Goal: Task Accomplishment & Management: Manage account settings

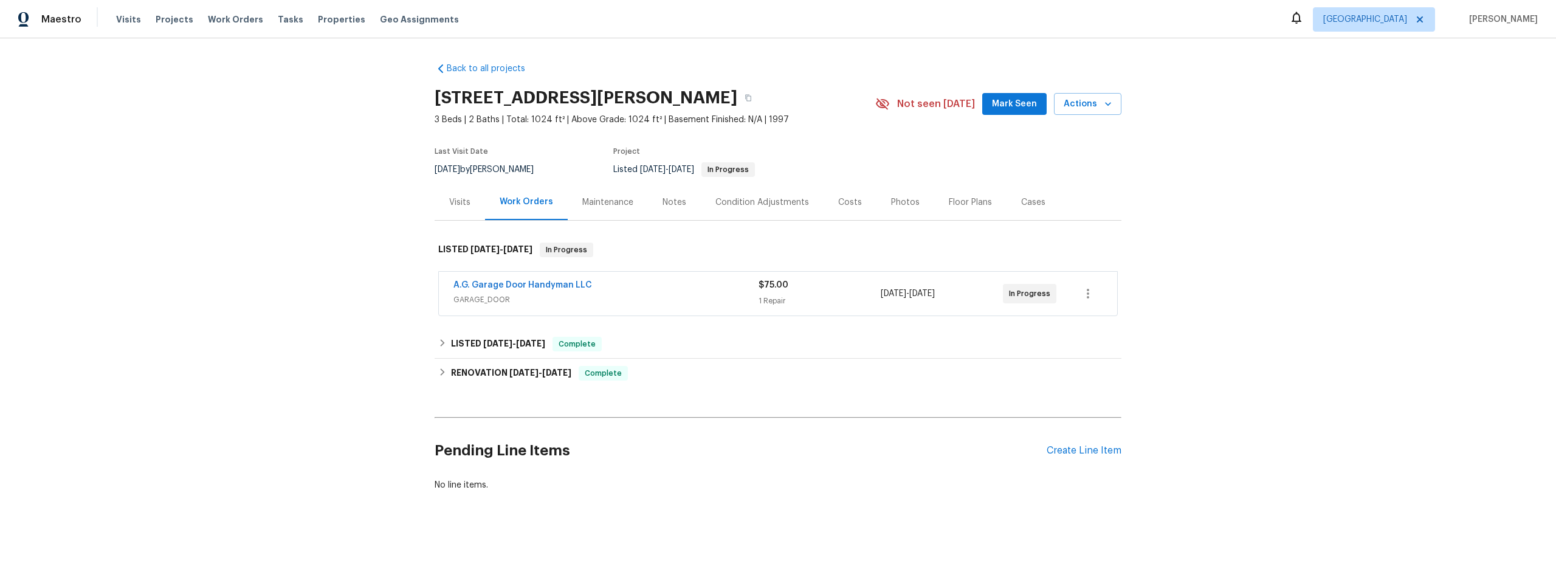
click at [679, 304] on span "GARAGE_DOOR" at bounding box center [606, 300] width 305 height 12
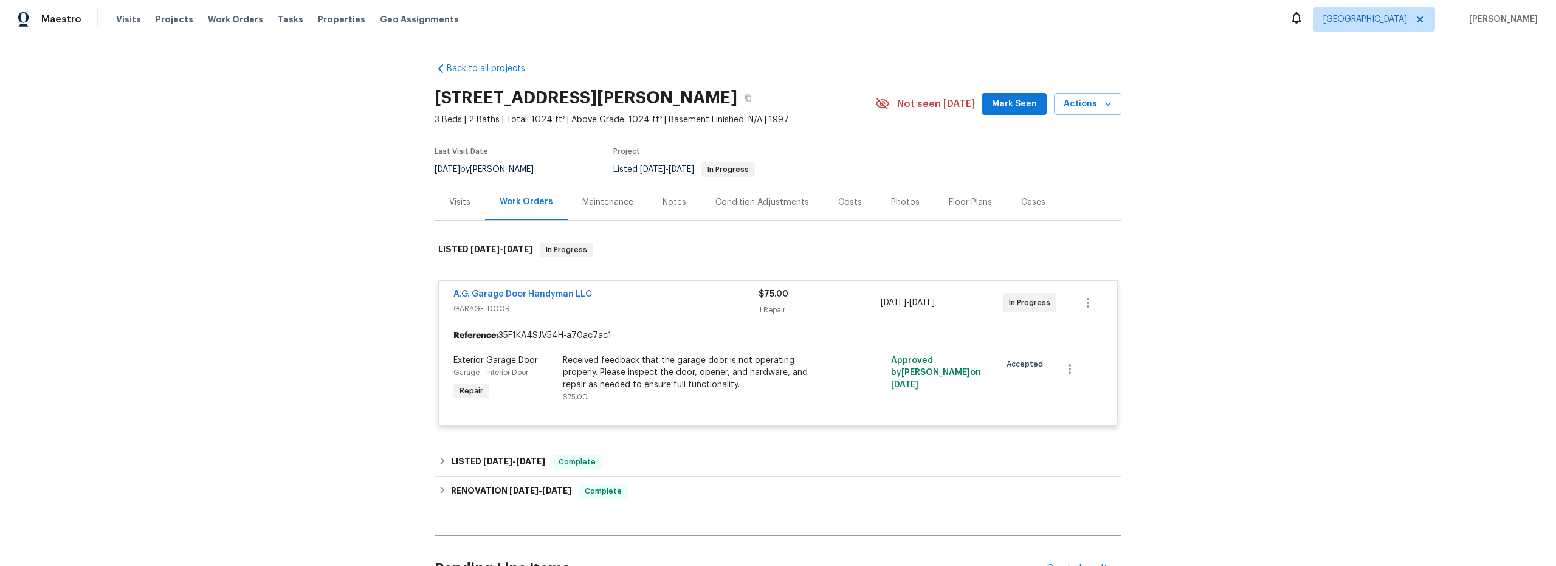
click at [719, 386] on div "Received feedback that the garage door is not operating properly. Please inspec…" at bounding box center [696, 372] width 266 height 36
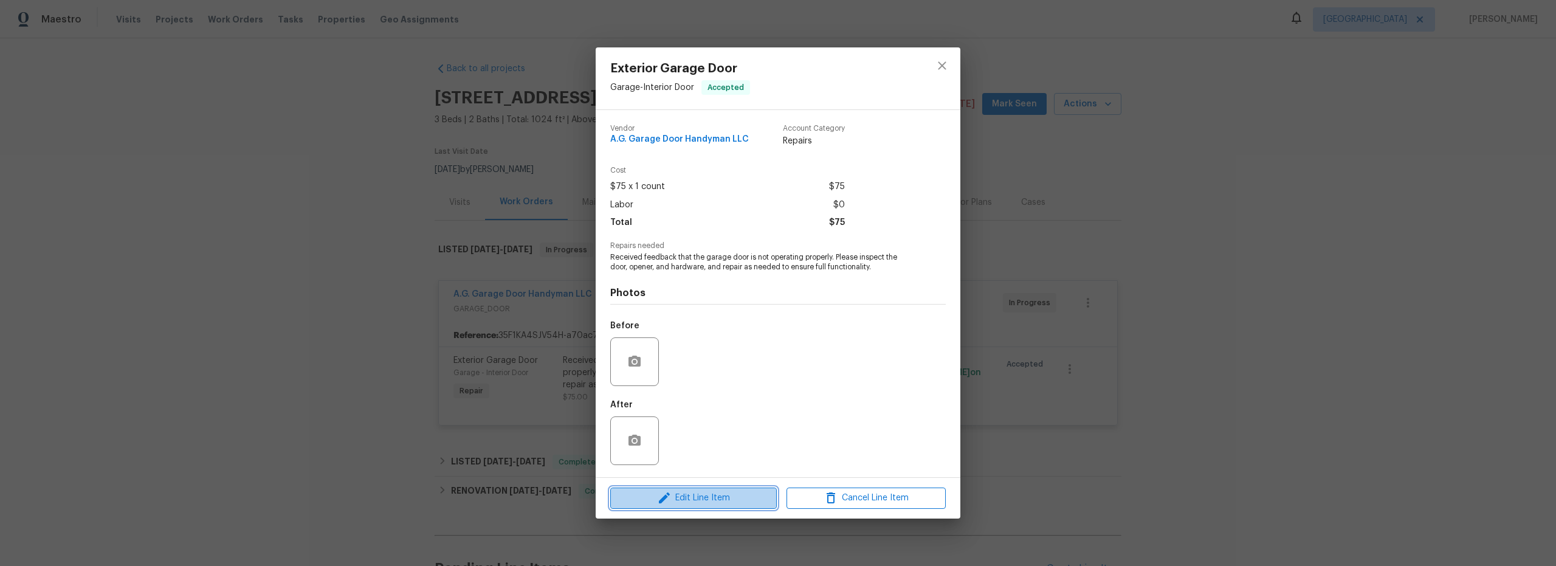
click at [722, 505] on button "Edit Line Item" at bounding box center [693, 498] width 167 height 21
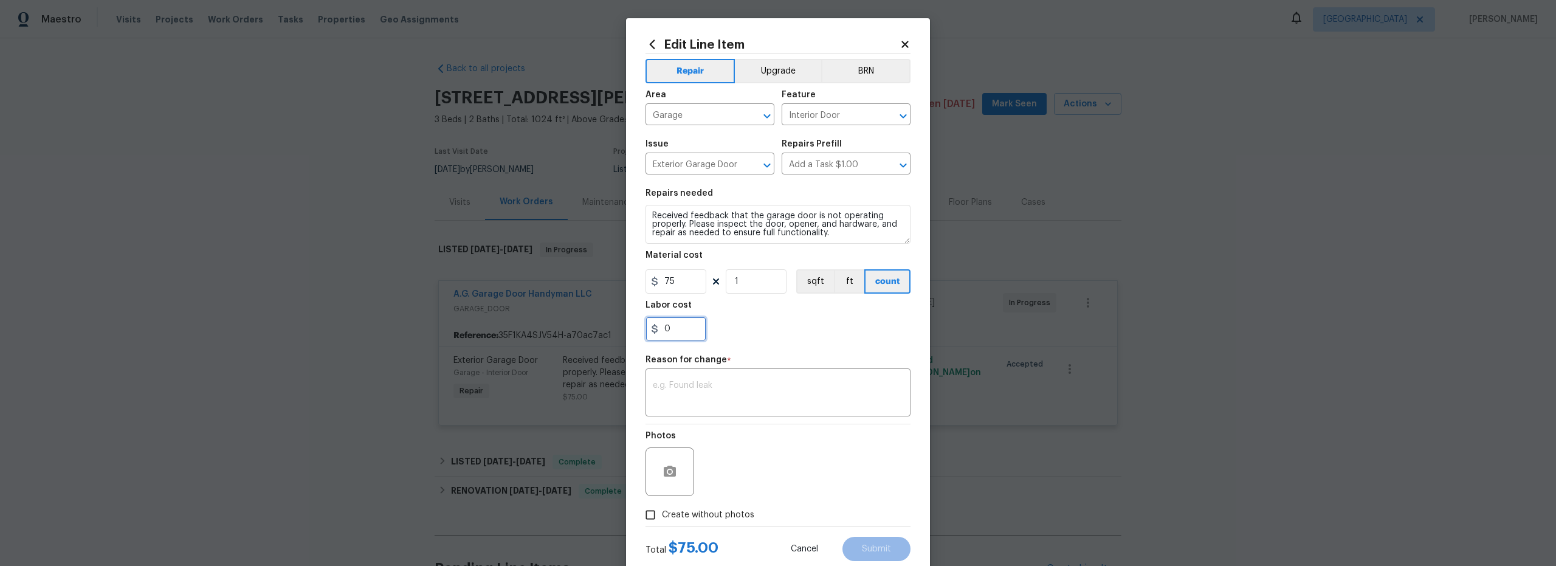
drag, startPoint x: 688, startPoint y: 326, endPoint x: 714, endPoint y: 336, distance: 28.7
click at [688, 326] on input "0" at bounding box center [676, 329] width 61 height 24
type input "75"
click at [725, 421] on div "Repair Upgrade BRN Area Garage ​ Feature Interior Door ​ Issue Exterior Garage …" at bounding box center [778, 290] width 265 height 472
click at [721, 393] on textarea at bounding box center [778, 394] width 250 height 26
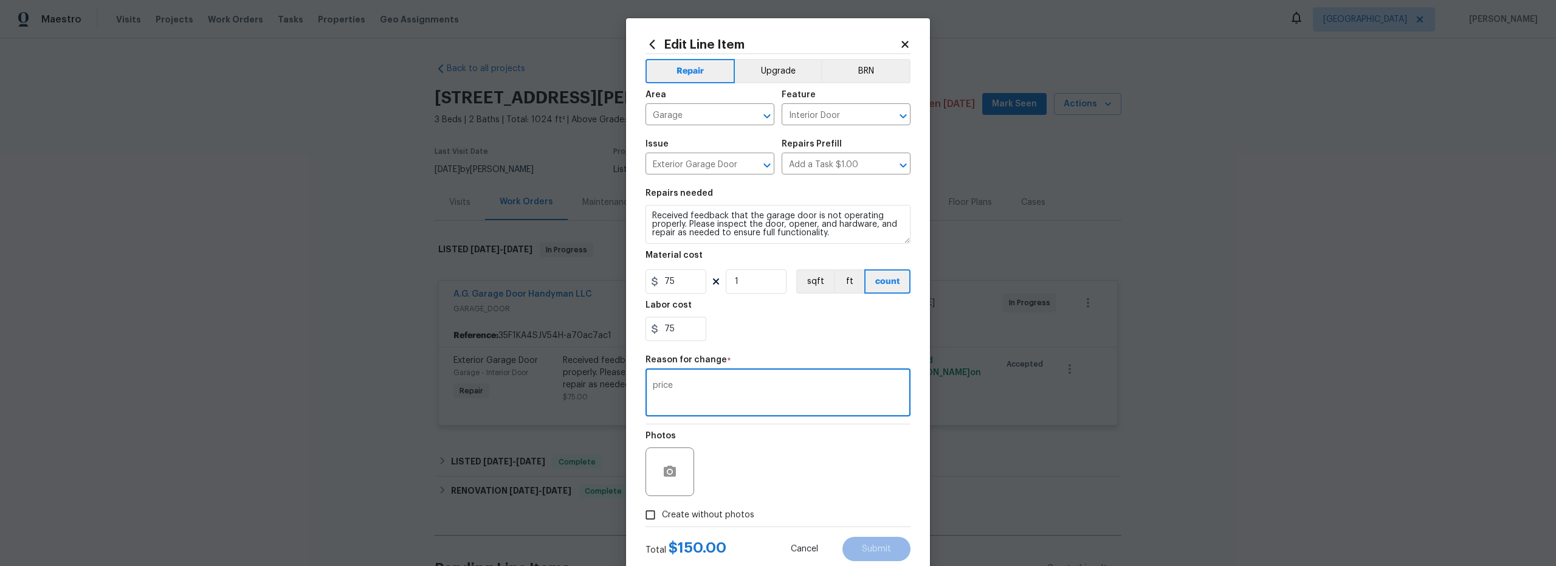
type textarea "price"
click at [766, 475] on div "Photos" at bounding box center [778, 463] width 265 height 79
click at [643, 518] on input "Create without photos" at bounding box center [650, 514] width 23 height 23
checkbox input "true"
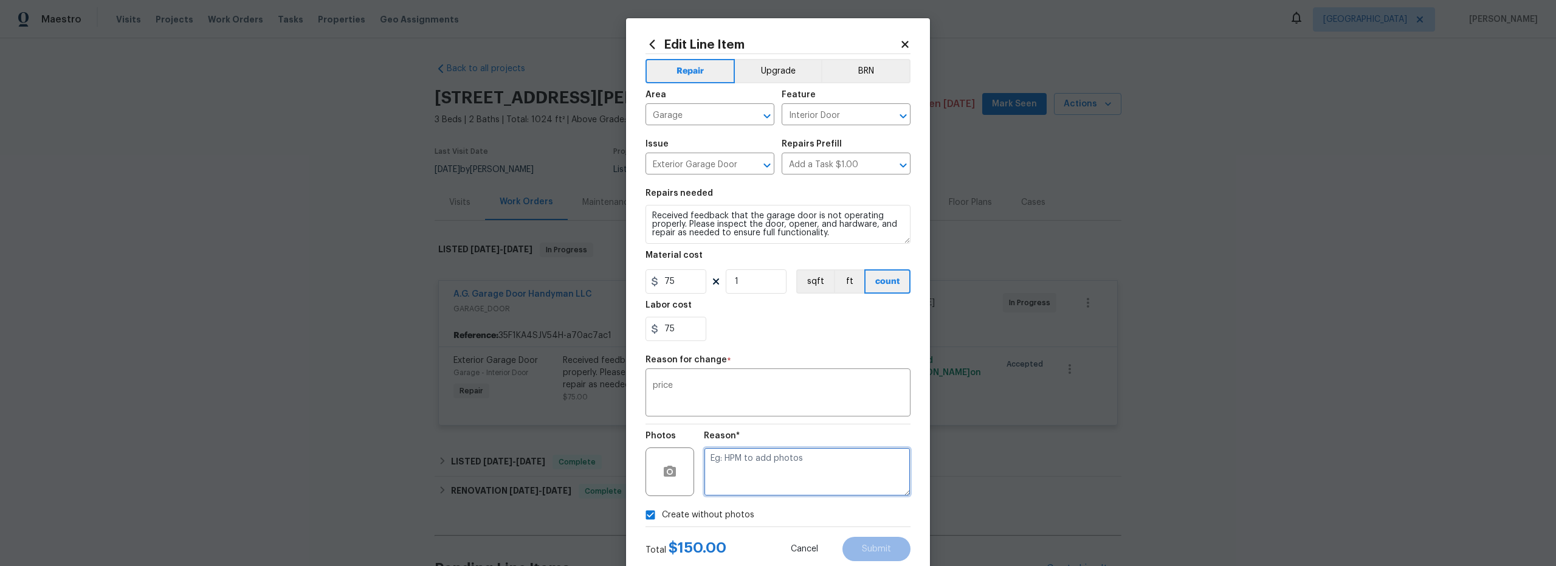
click at [795, 480] on textarea at bounding box center [807, 471] width 207 height 49
type textarea "vendor pricing"
click at [888, 548] on button "Submit" at bounding box center [877, 549] width 68 height 24
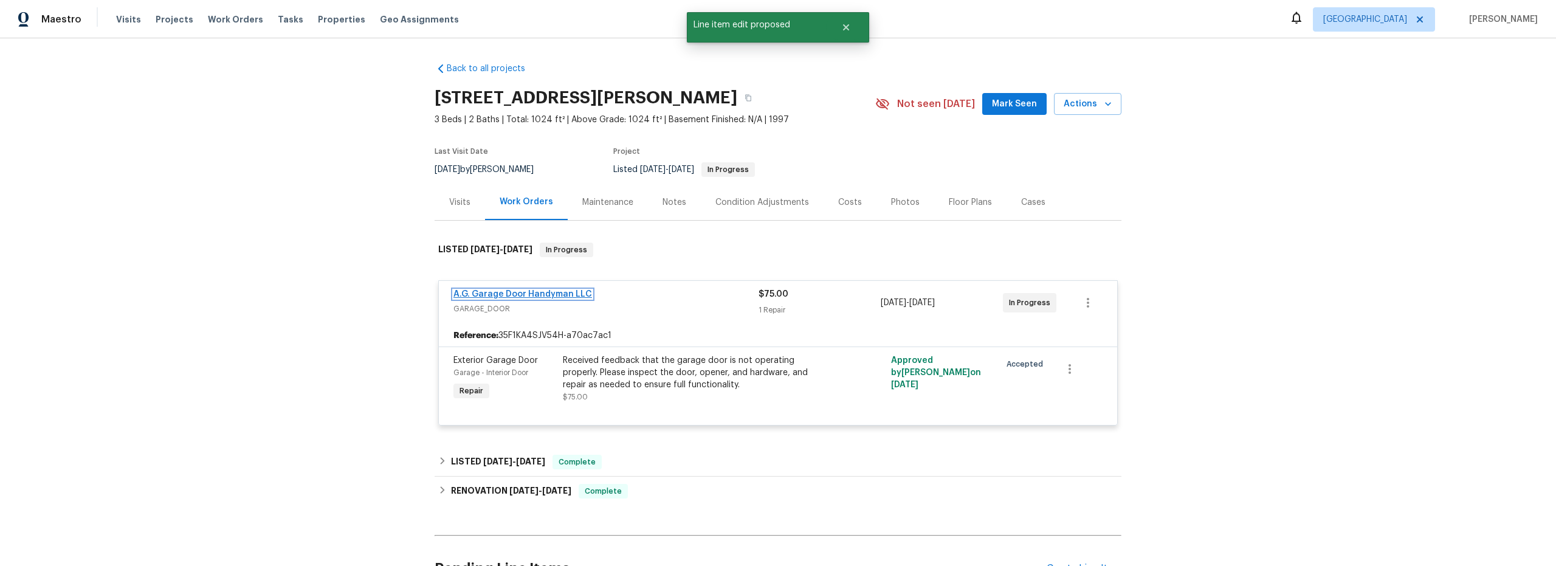
click at [559, 298] on link "A.G. Garage Door Handyman LLC" at bounding box center [523, 294] width 139 height 9
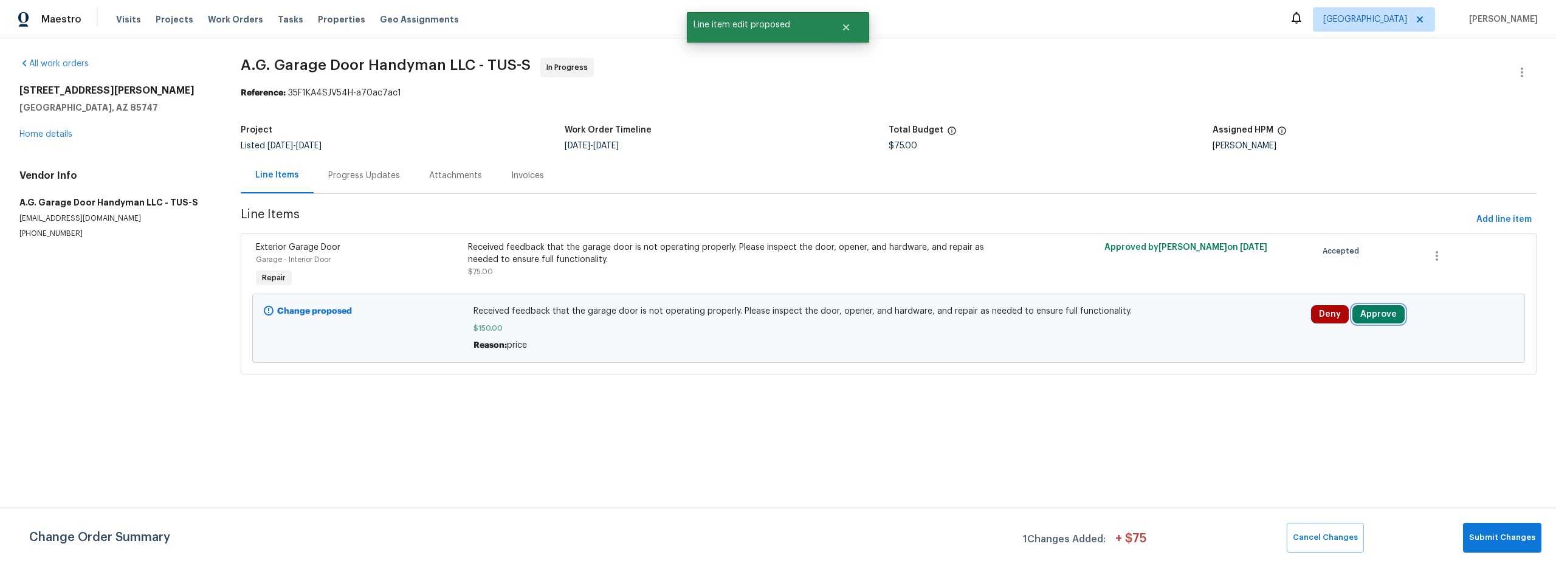
drag, startPoint x: 1380, startPoint y: 318, endPoint x: 1390, endPoint y: 328, distance: 14.2
click at [1380, 318] on button "Approve" at bounding box center [1379, 314] width 52 height 18
click at [1208, 327] on span "Approve" at bounding box center [1197, 326] width 34 height 9
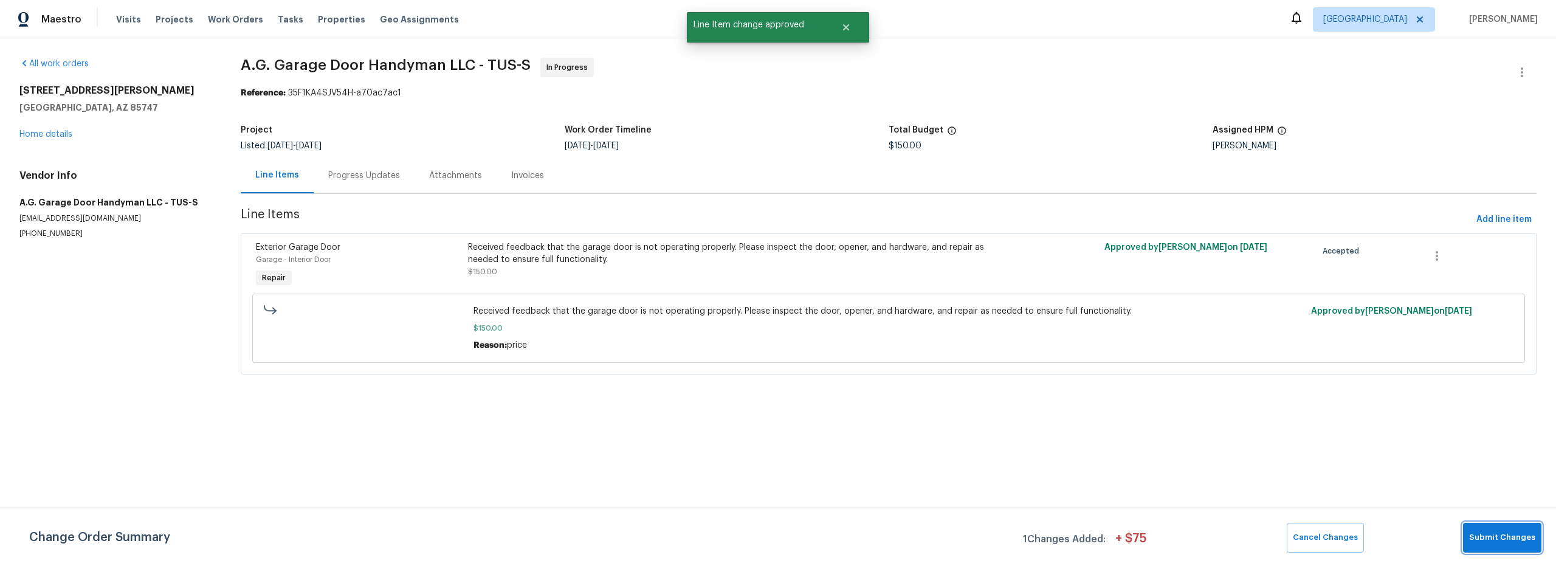
drag, startPoint x: 1505, startPoint y: 538, endPoint x: 1485, endPoint y: 536, distance: 20.2
click at [1505, 538] on span "Submit Changes" at bounding box center [1503, 538] width 66 height 14
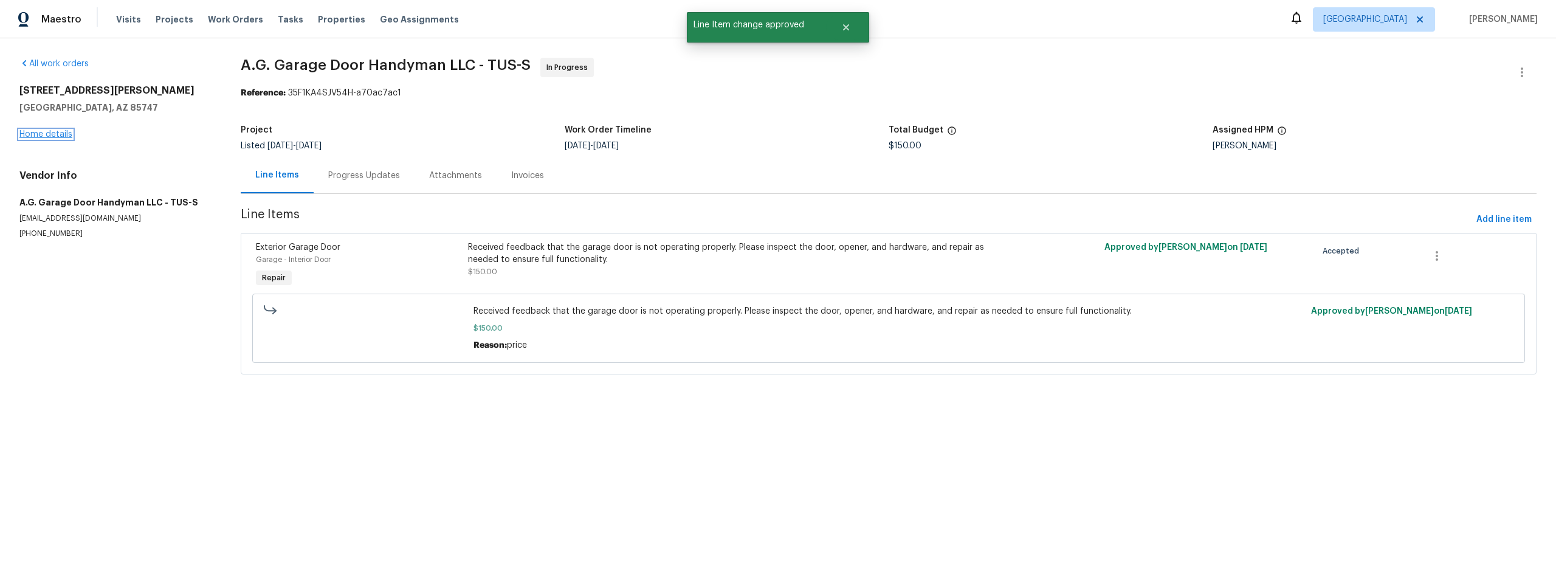
click at [64, 134] on link "Home details" at bounding box center [45, 134] width 53 height 9
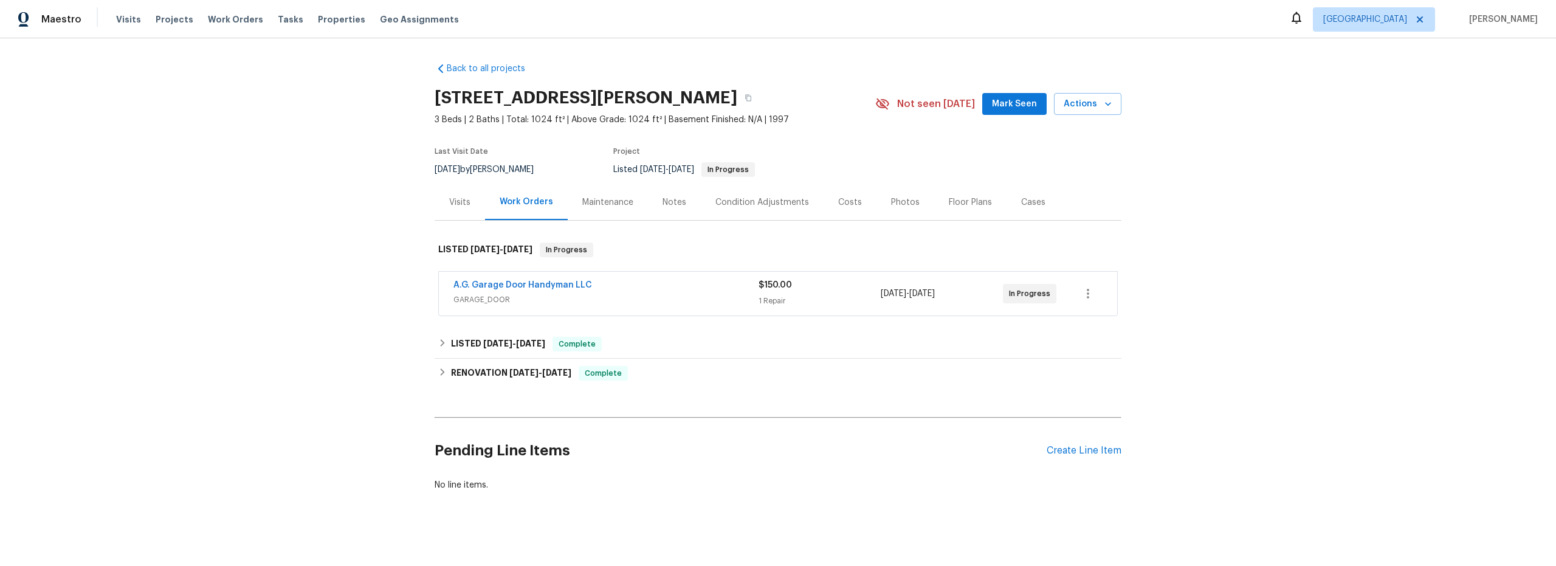
click at [622, 291] on div "A.G. Garage Door Handyman LLC" at bounding box center [606, 286] width 305 height 15
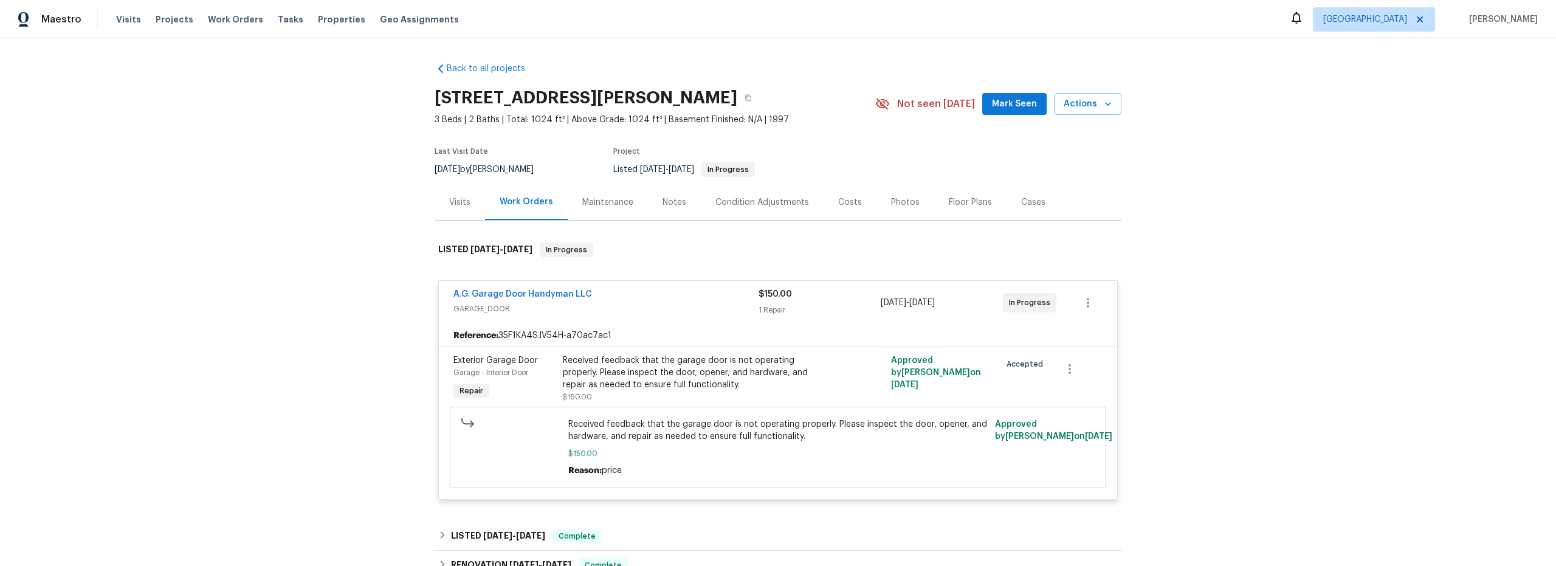
click at [701, 391] on div "Received feedback that the garage door is not operating properly. Please inspec…" at bounding box center [696, 378] width 266 height 49
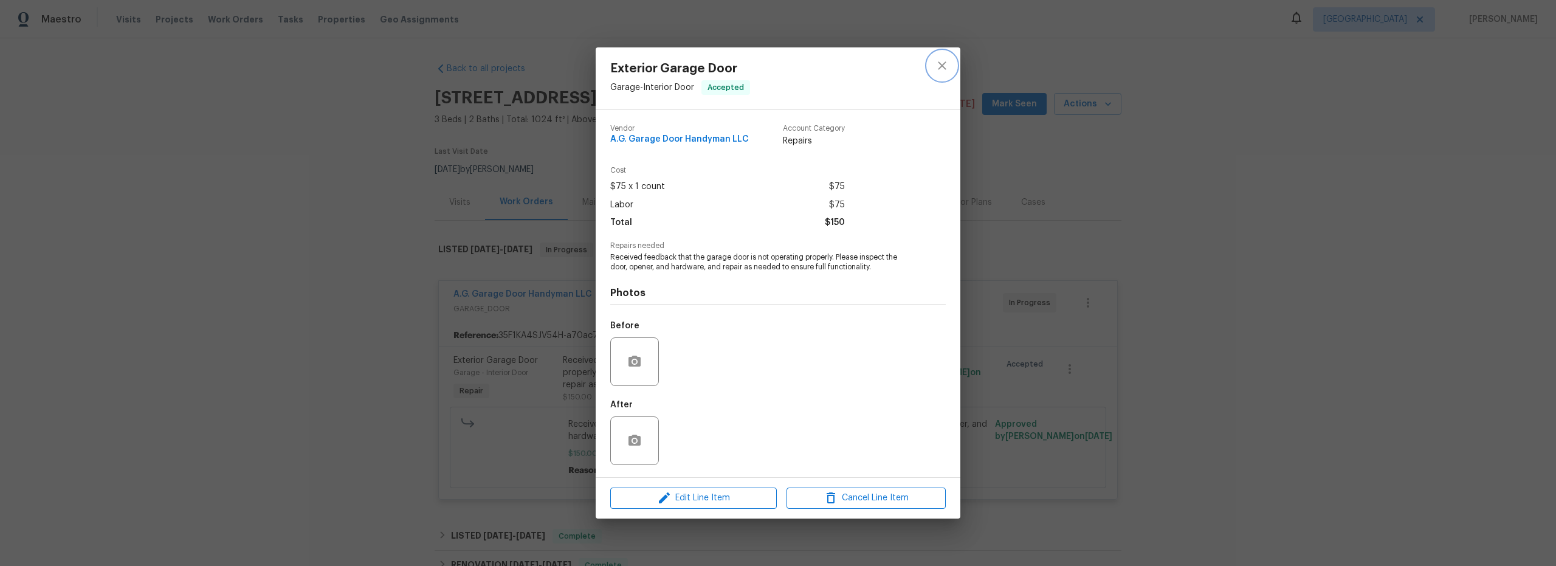
click at [942, 62] on icon "close" at bounding box center [942, 65] width 15 height 15
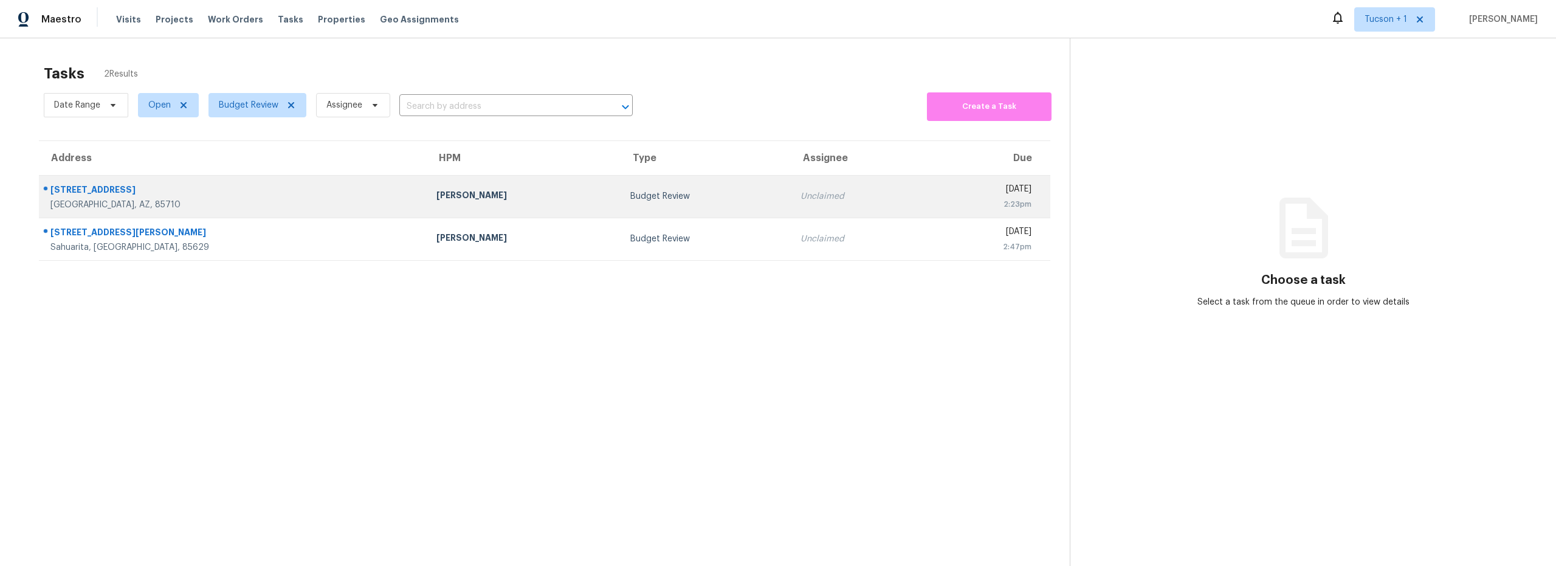
click at [621, 204] on td "Budget Review" at bounding box center [706, 196] width 170 height 43
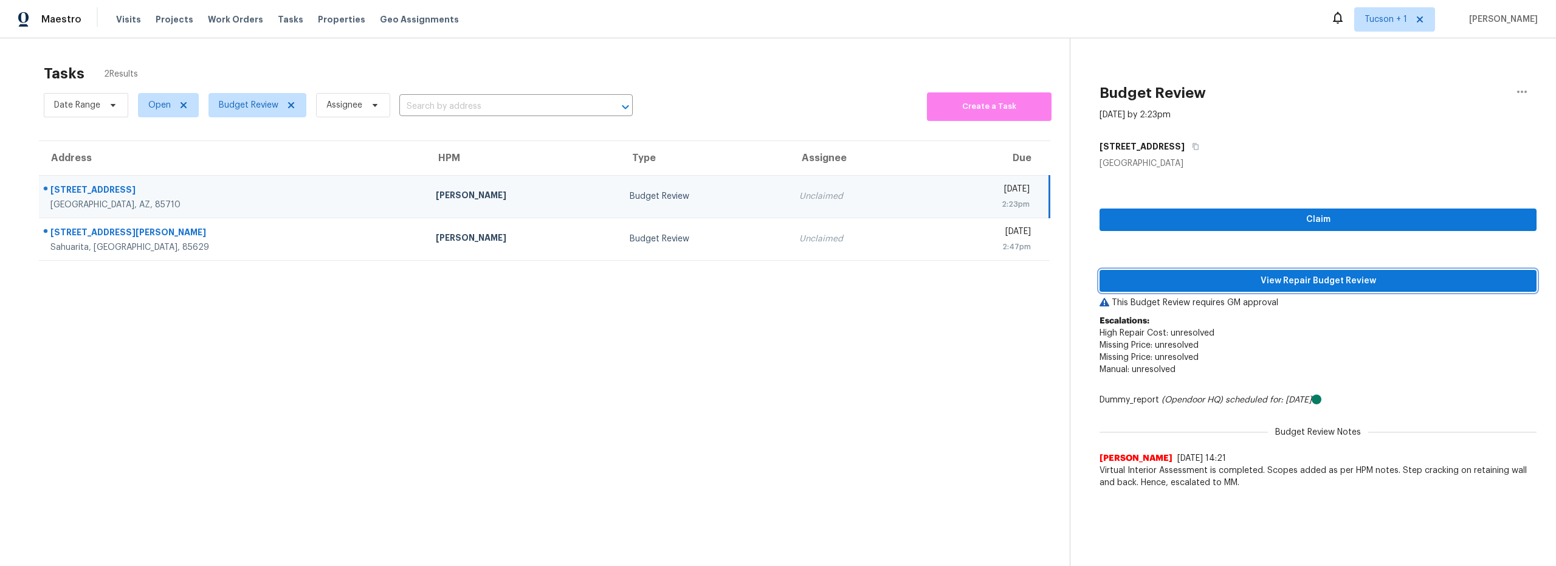
click at [1286, 283] on span "View Repair Budget Review" at bounding box center [1319, 281] width 418 height 15
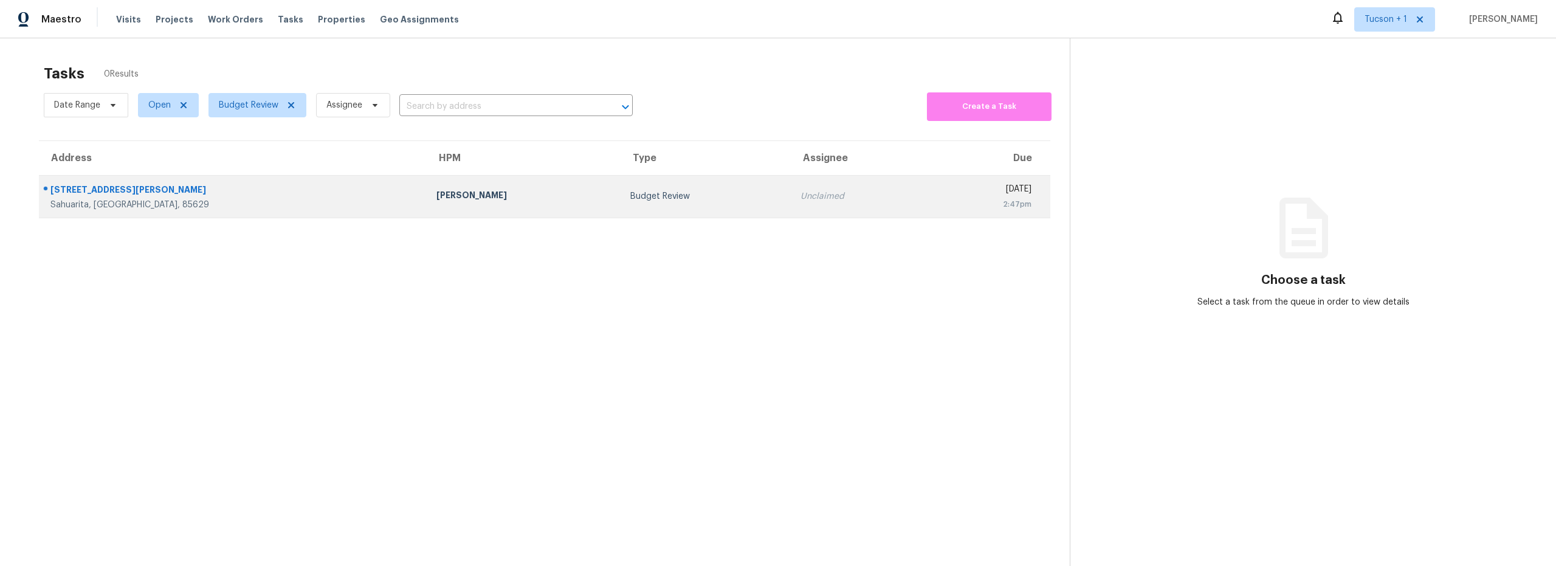
click at [621, 204] on td "Budget Review" at bounding box center [706, 196] width 170 height 43
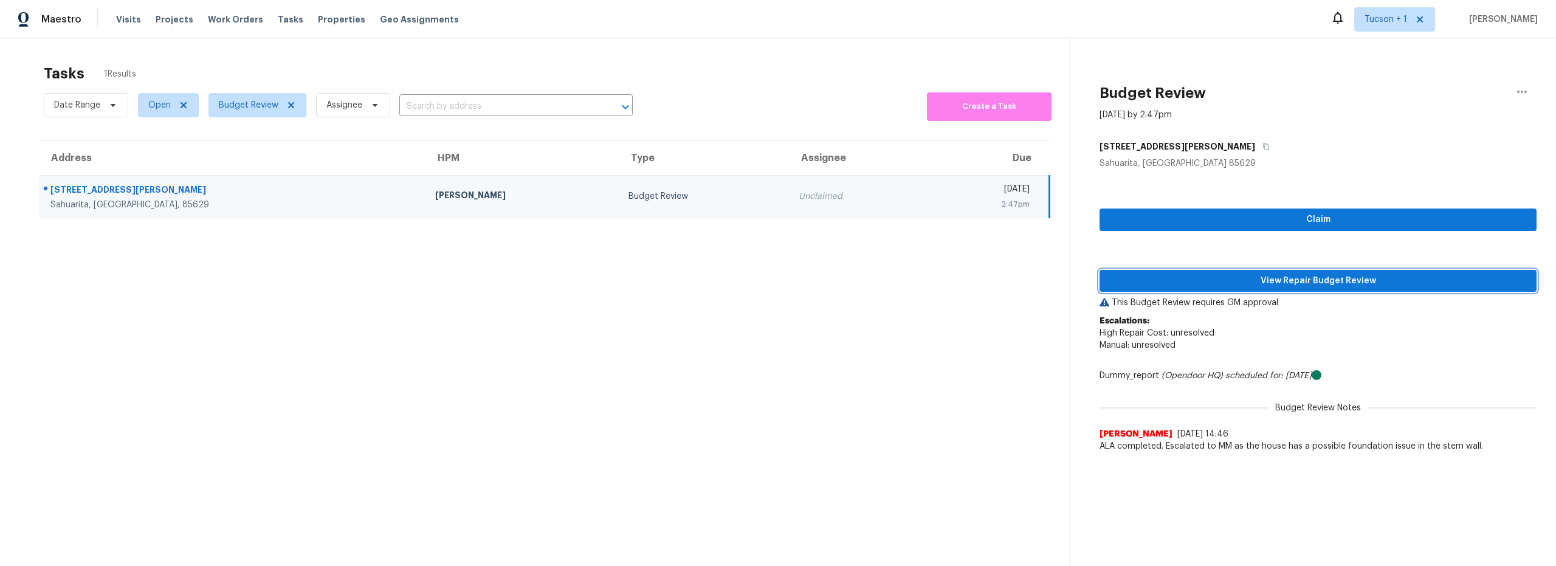
click at [1345, 282] on span "View Repair Budget Review" at bounding box center [1319, 281] width 418 height 15
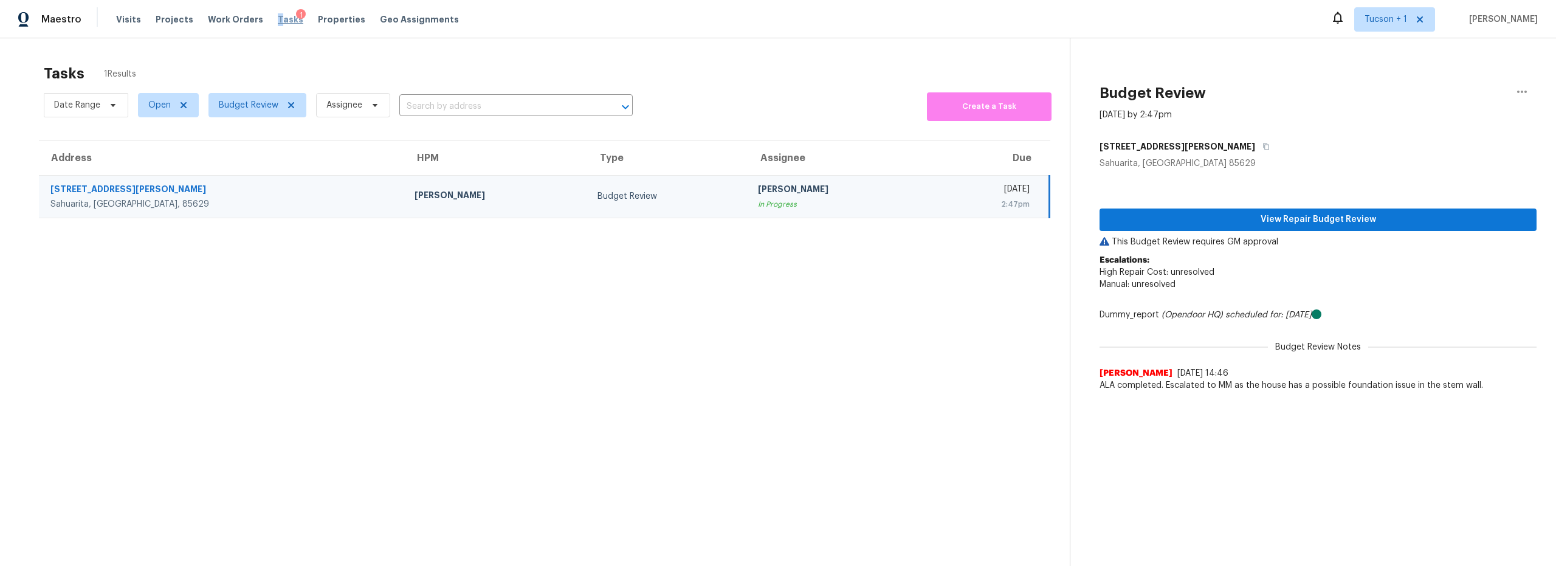
click at [278, 21] on span "Tasks" at bounding box center [291, 19] width 26 height 9
click at [278, 18] on span "Tasks" at bounding box center [291, 19] width 26 height 9
click at [1515, 95] on icon "button" at bounding box center [1522, 92] width 15 height 15
click at [1431, 95] on div "Unclaim this task" at bounding box center [1444, 94] width 95 height 12
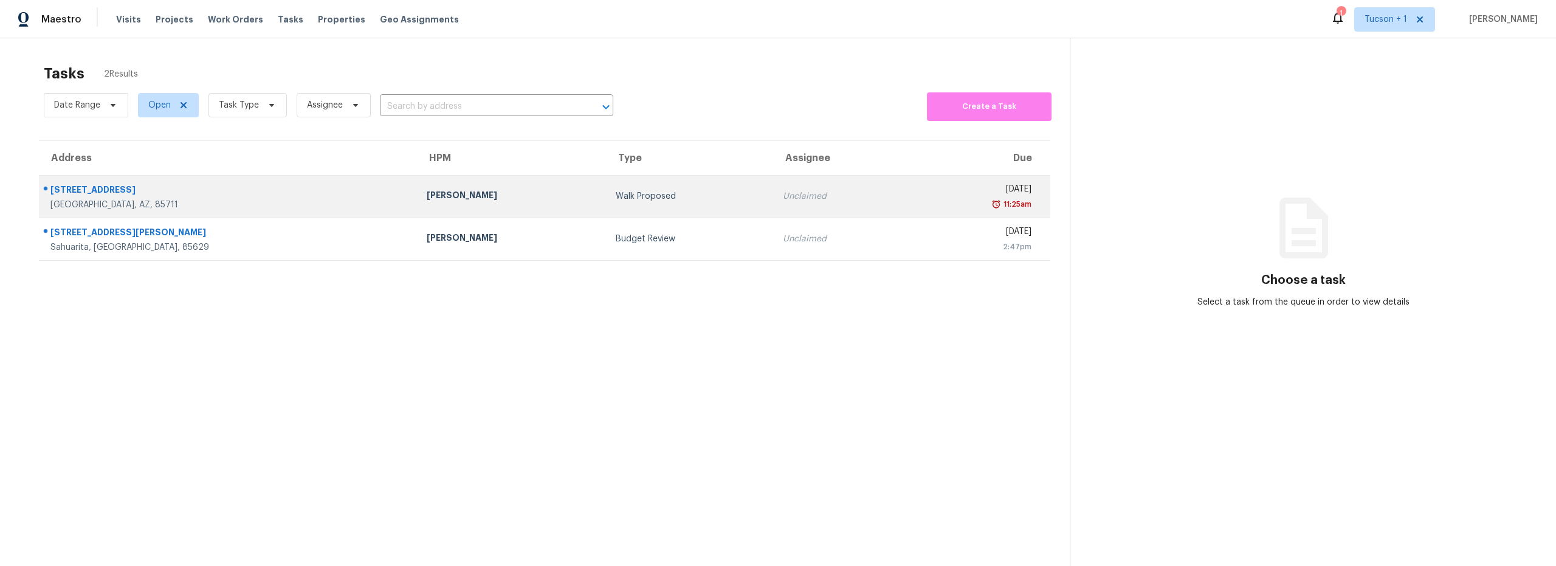
click at [446, 210] on td "[PERSON_NAME]" at bounding box center [511, 196] width 189 height 43
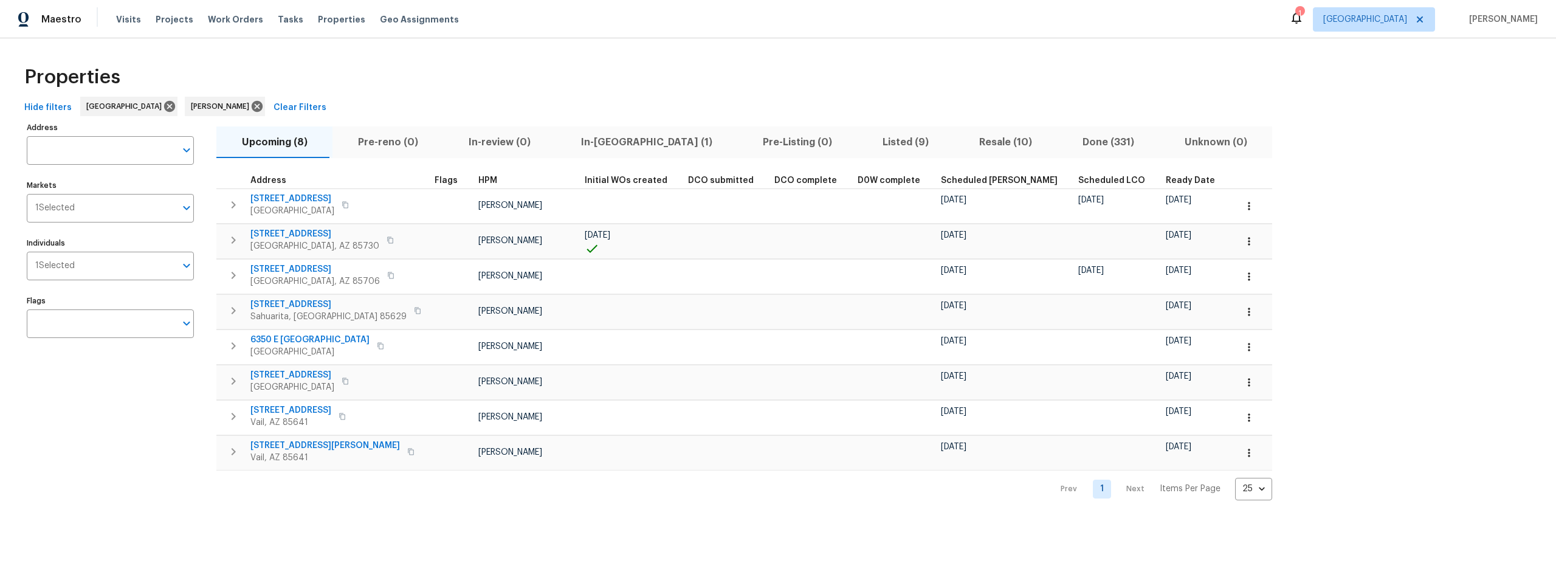
click at [961, 137] on span "Resale (10)" at bounding box center [1005, 142] width 89 height 17
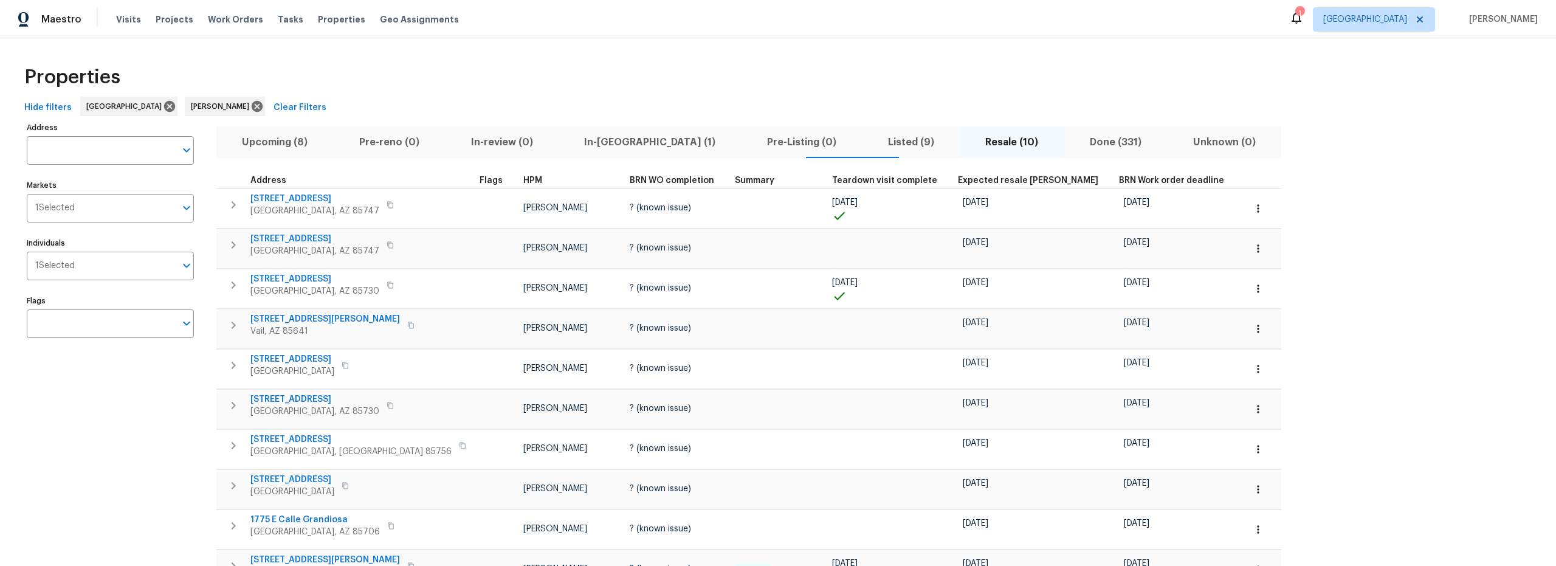
click at [869, 145] on span "Listed (9)" at bounding box center [910, 142] width 83 height 17
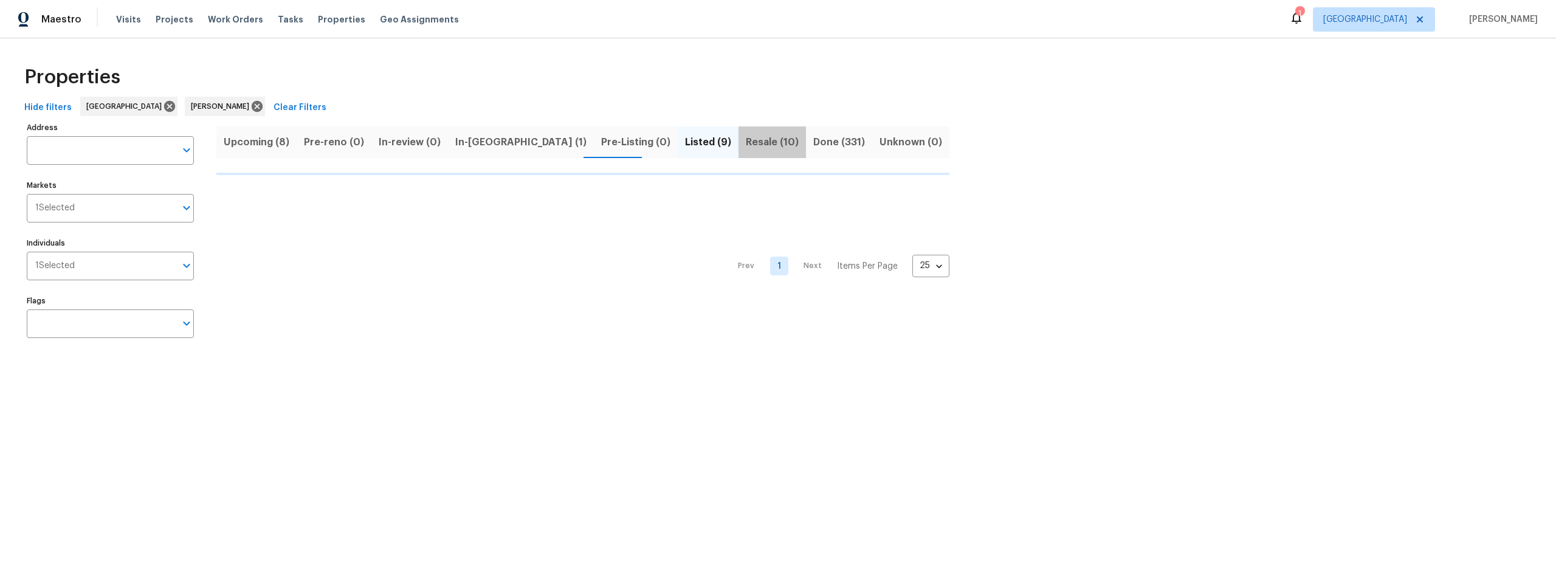
click at [746, 142] on span "Resale (10)" at bounding box center [772, 142] width 53 height 17
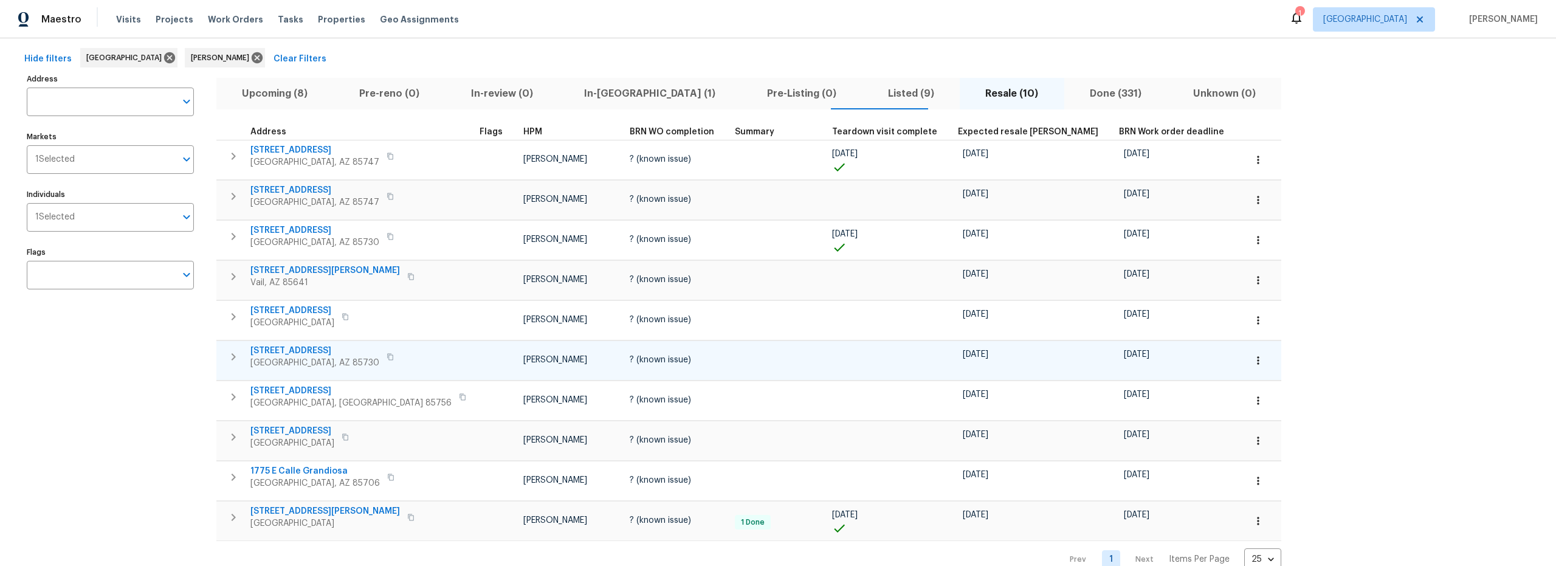
scroll to position [82, 0]
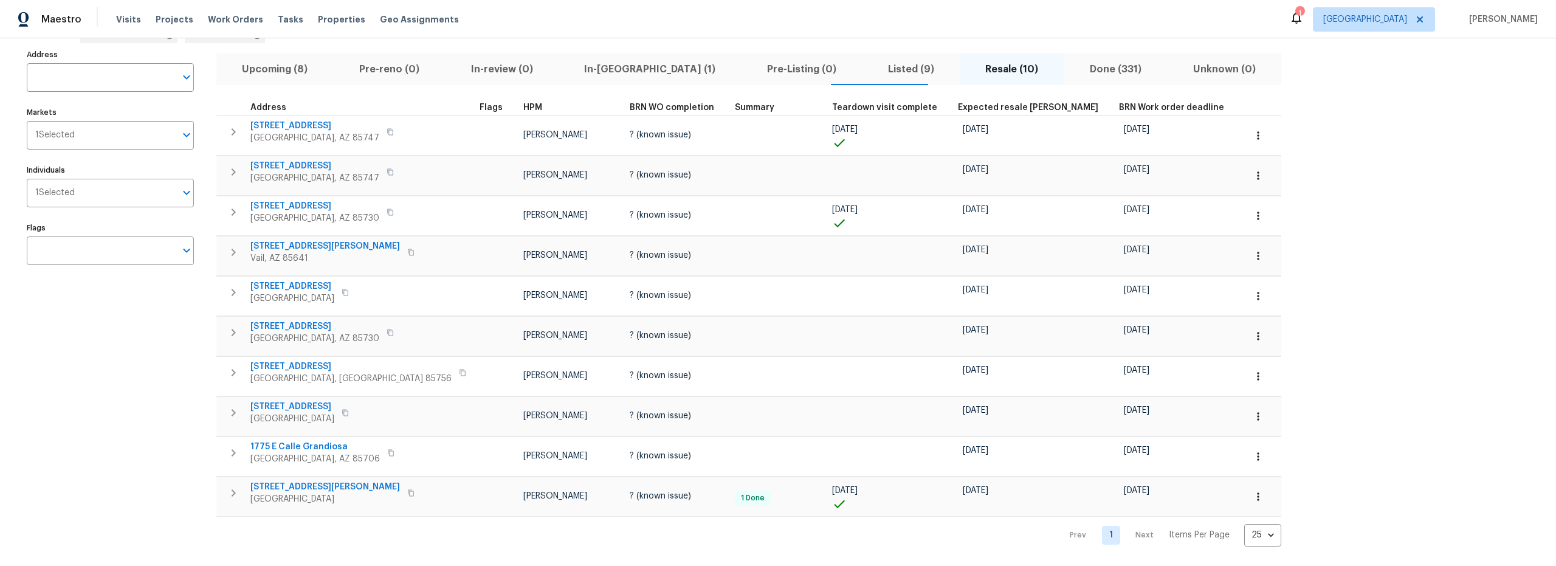
click at [869, 64] on span "Listed (9)" at bounding box center [910, 69] width 83 height 17
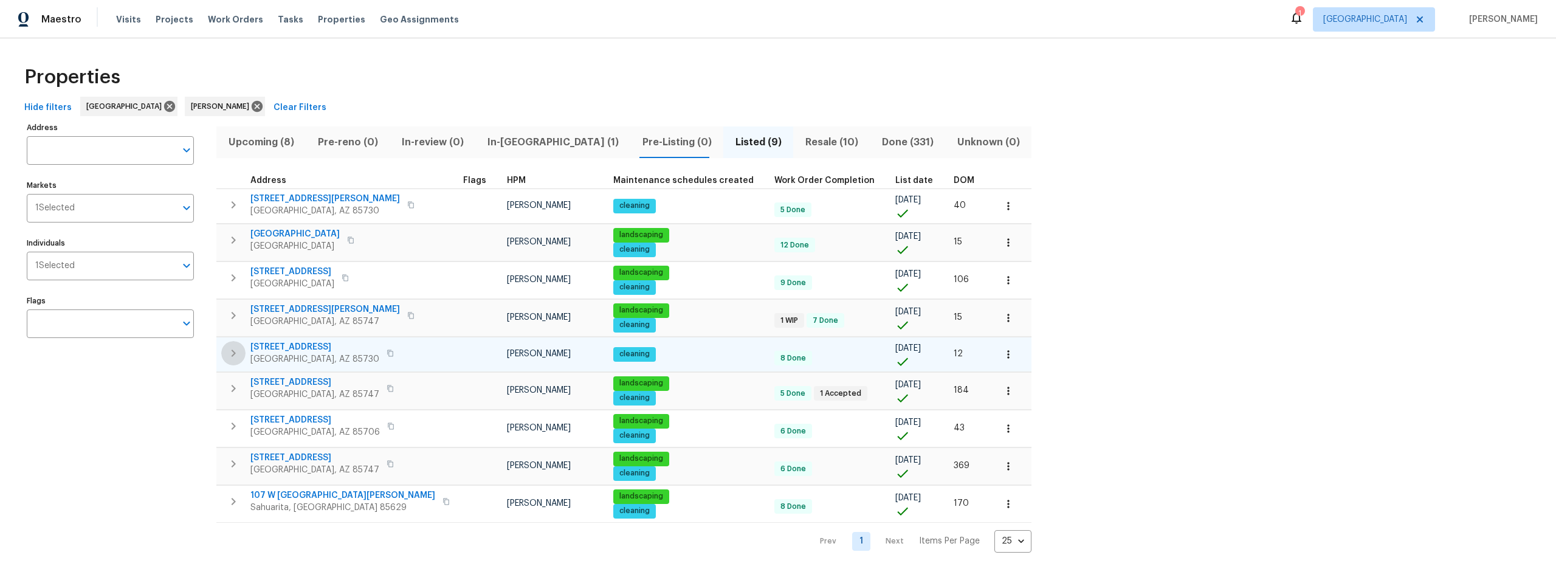
click at [234, 356] on icon "button" at bounding box center [233, 353] width 15 height 15
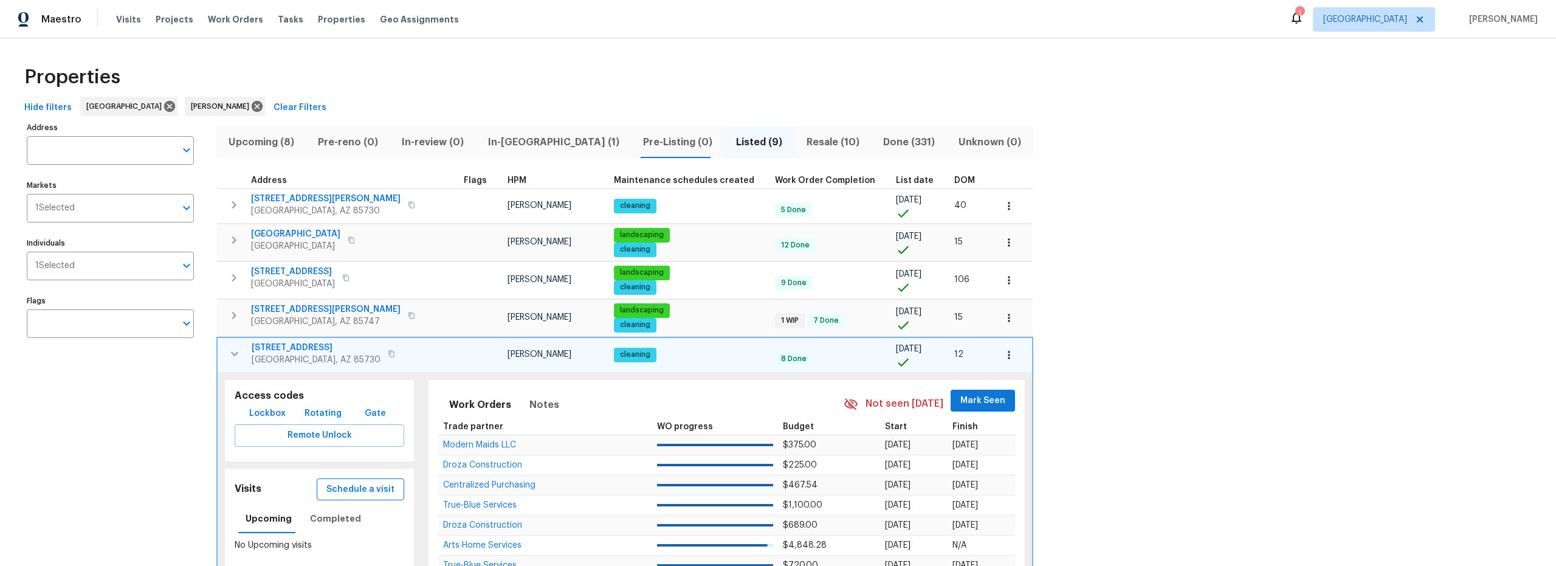
click at [351, 494] on span "Schedule a visit" at bounding box center [360, 489] width 68 height 15
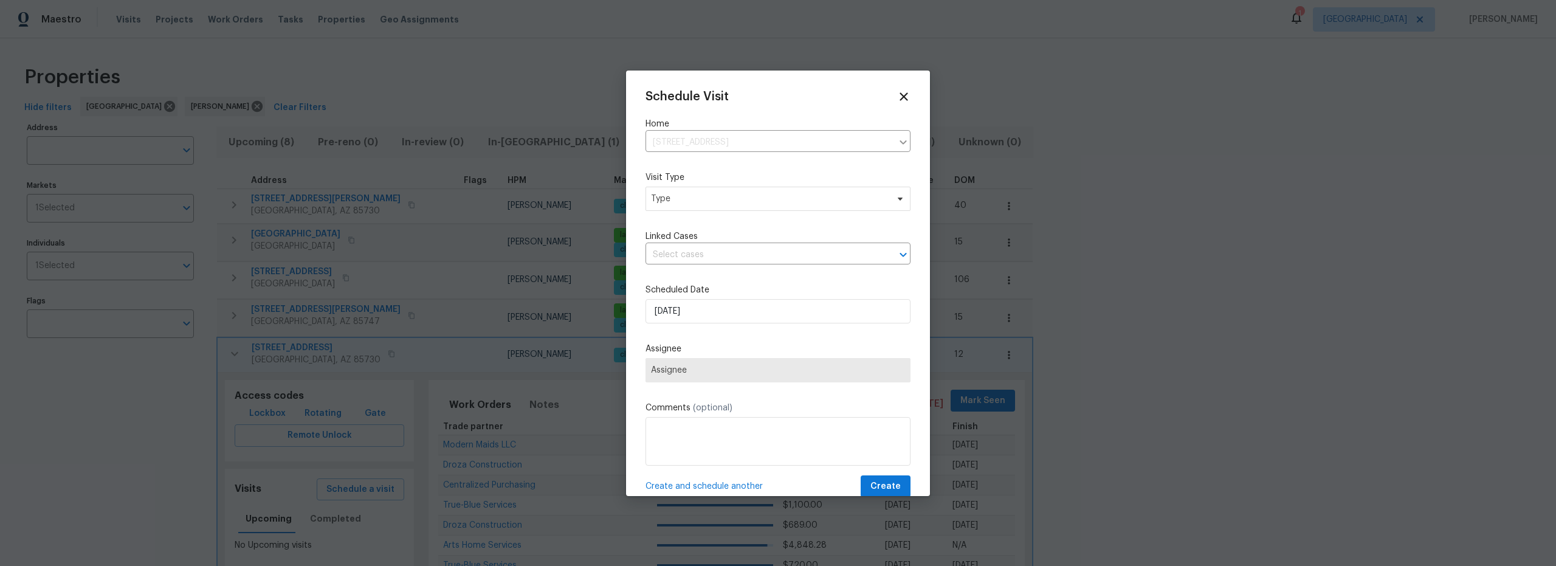
click at [708, 275] on div "Schedule Visit Home 3960 S Cedarwood Way, Tucson, AZ 85730 ​ Visit Type Type Li…" at bounding box center [778, 294] width 265 height 408
click at [703, 323] on input "9/17/2025" at bounding box center [778, 311] width 265 height 24
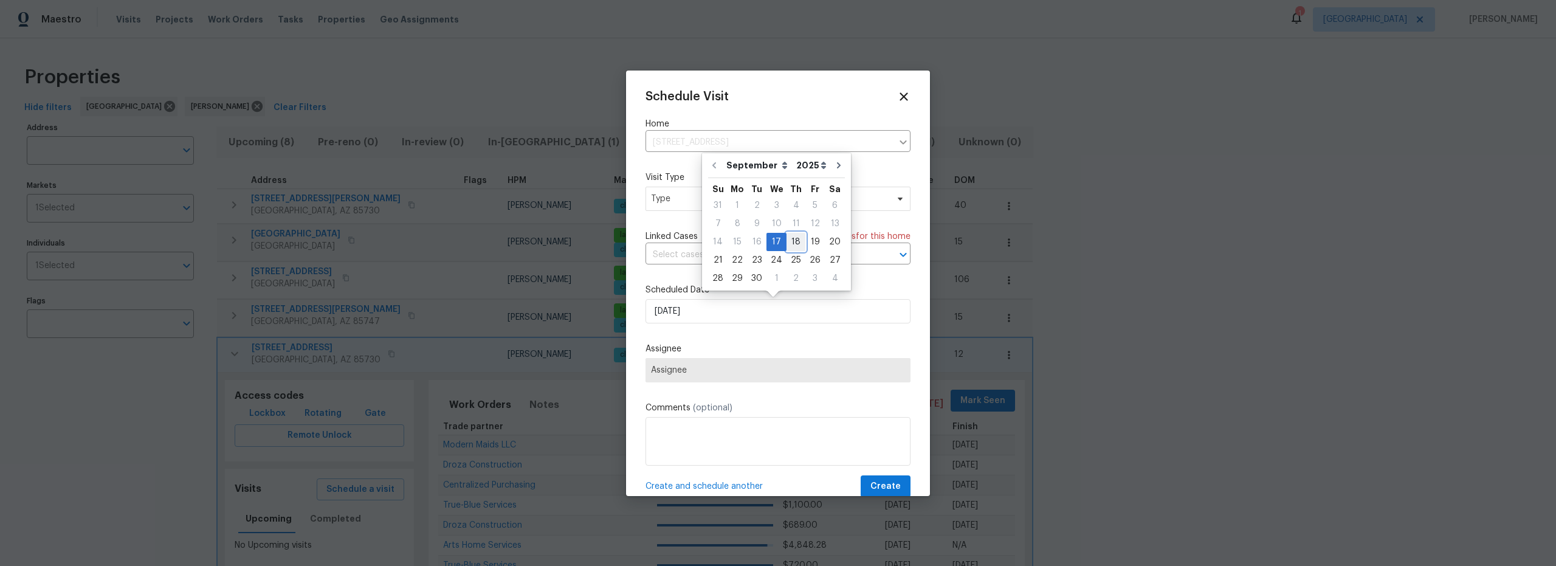
click at [791, 244] on div "18" at bounding box center [796, 241] width 19 height 17
type input "[DATE]"
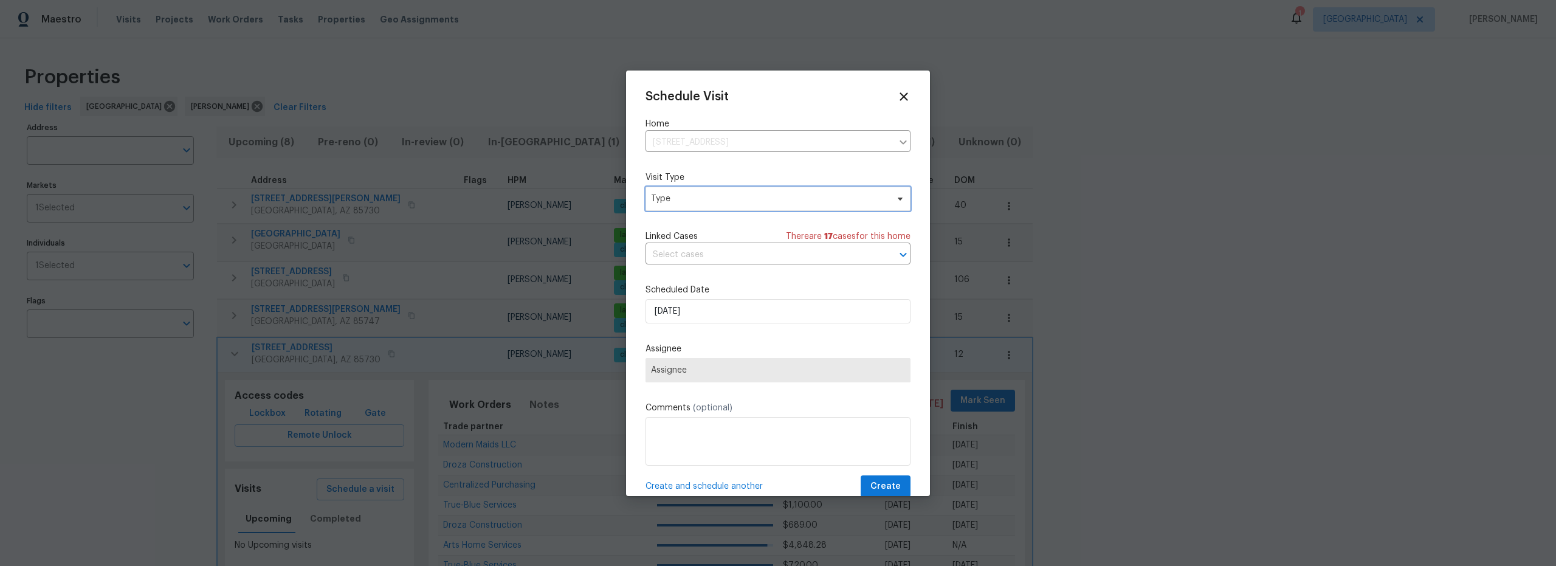
click at [725, 204] on span "Type" at bounding box center [769, 199] width 237 height 12
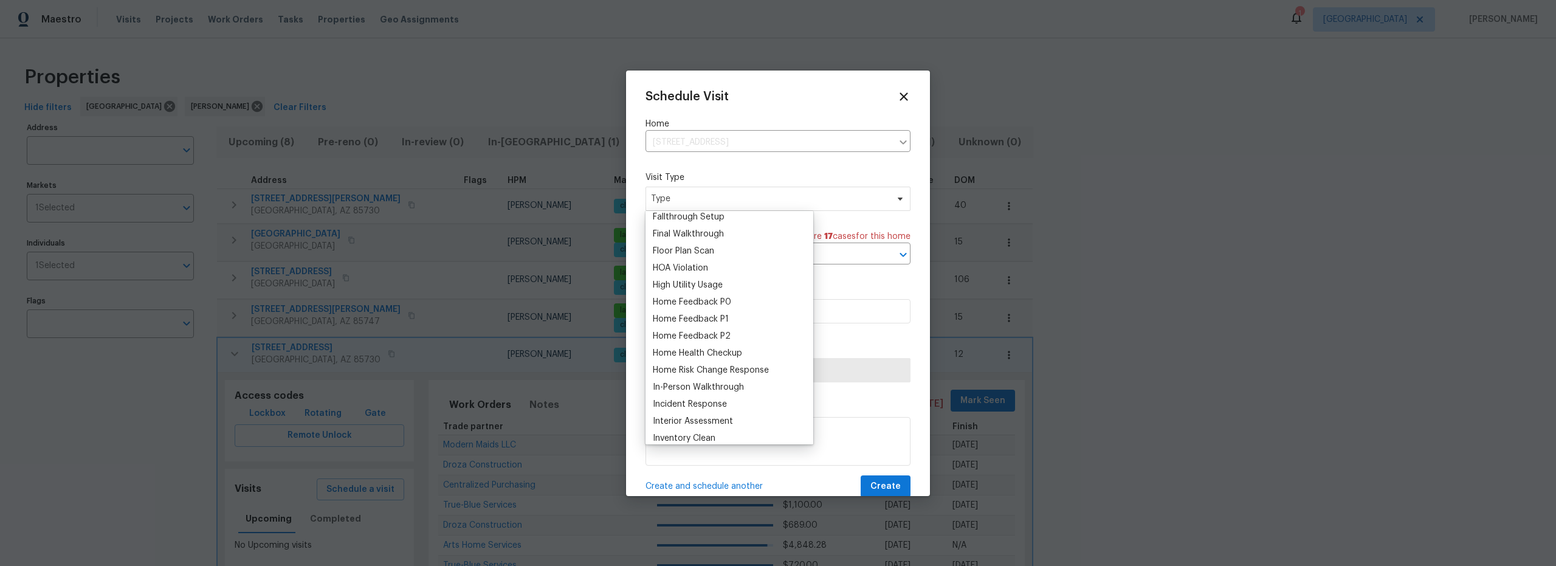
scroll to position [315, 0]
click at [704, 417] on div "Inventory Clean" at bounding box center [684, 418] width 63 height 12
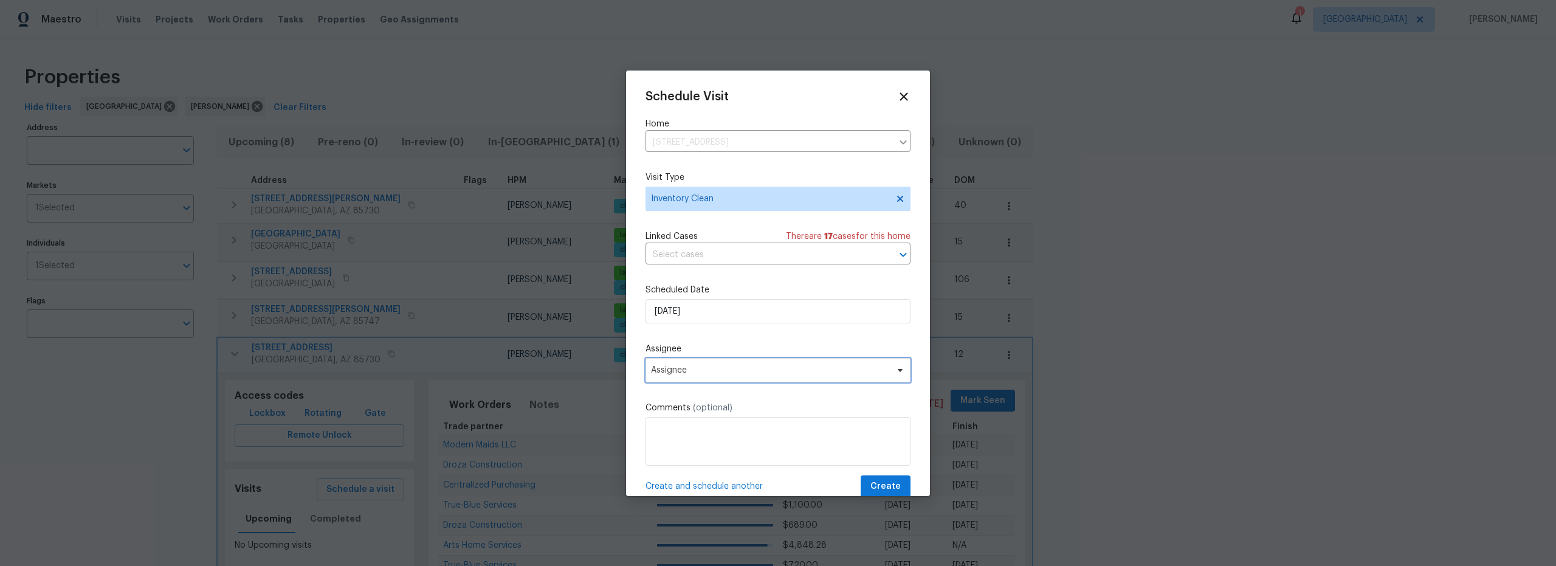
click at [766, 369] on span "Assignee" at bounding box center [770, 370] width 238 height 10
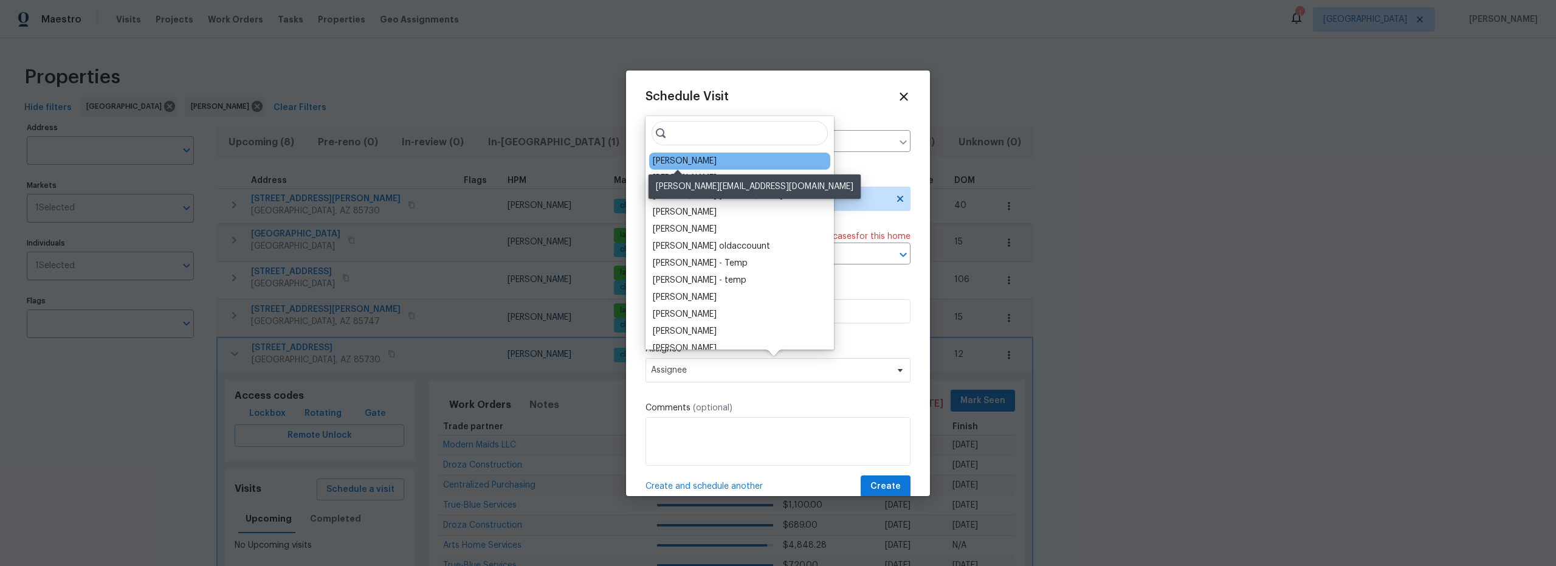
click at [668, 159] on div "[PERSON_NAME]" at bounding box center [685, 161] width 64 height 12
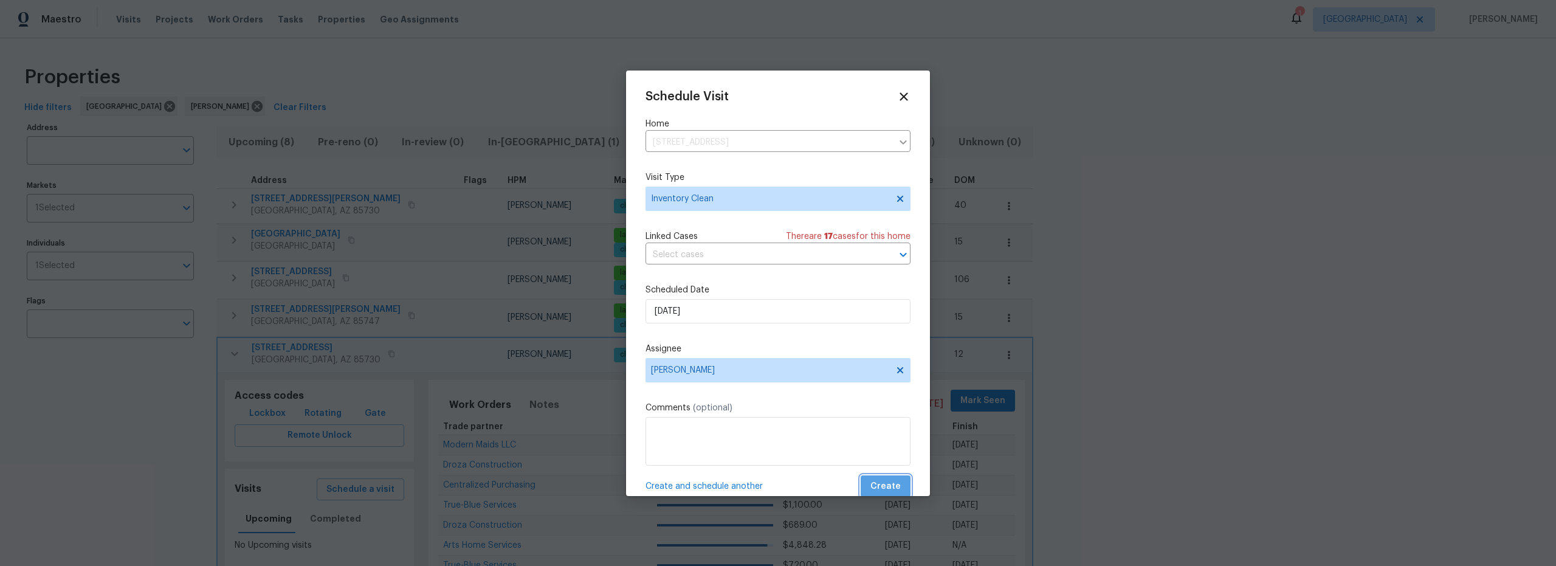
drag, startPoint x: 888, startPoint y: 483, endPoint x: 874, endPoint y: 482, distance: 14.0
click at [887, 483] on span "Create" at bounding box center [886, 486] width 30 height 15
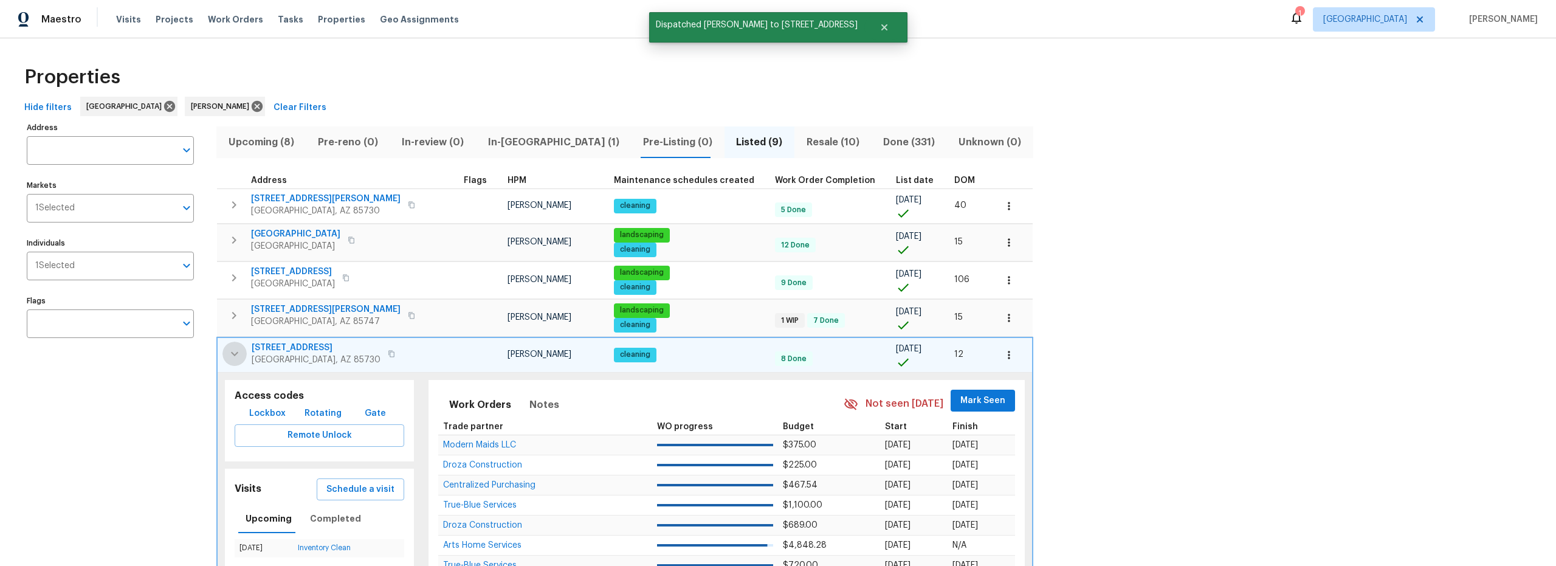
click at [236, 357] on icon "button" at bounding box center [234, 354] width 15 height 15
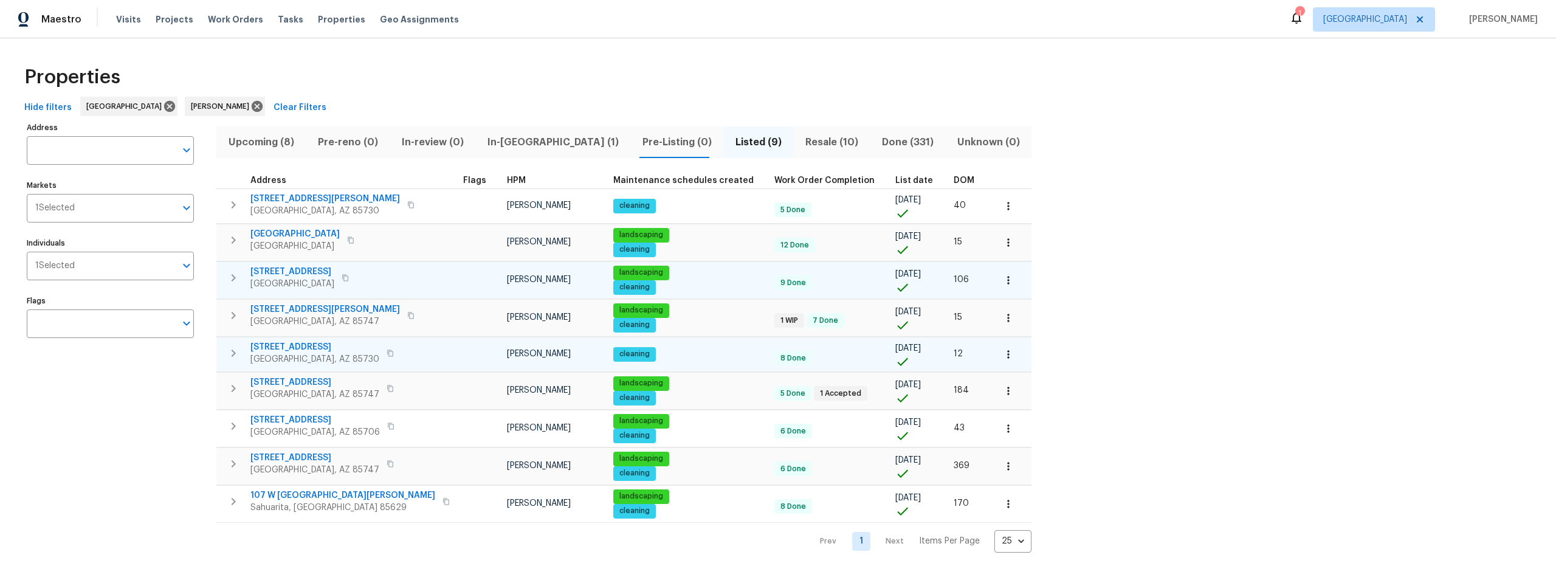
click at [233, 276] on icon "button" at bounding box center [234, 277] width 4 height 7
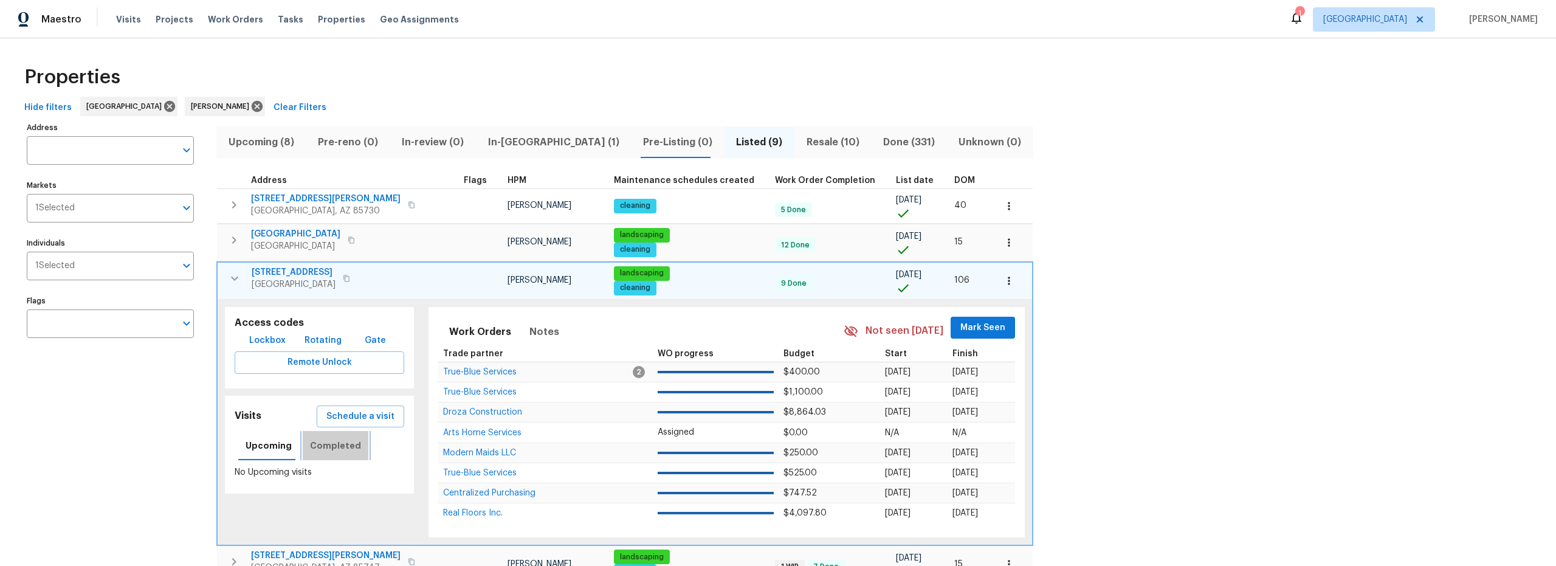
click at [343, 448] on span "Completed" at bounding box center [335, 445] width 51 height 15
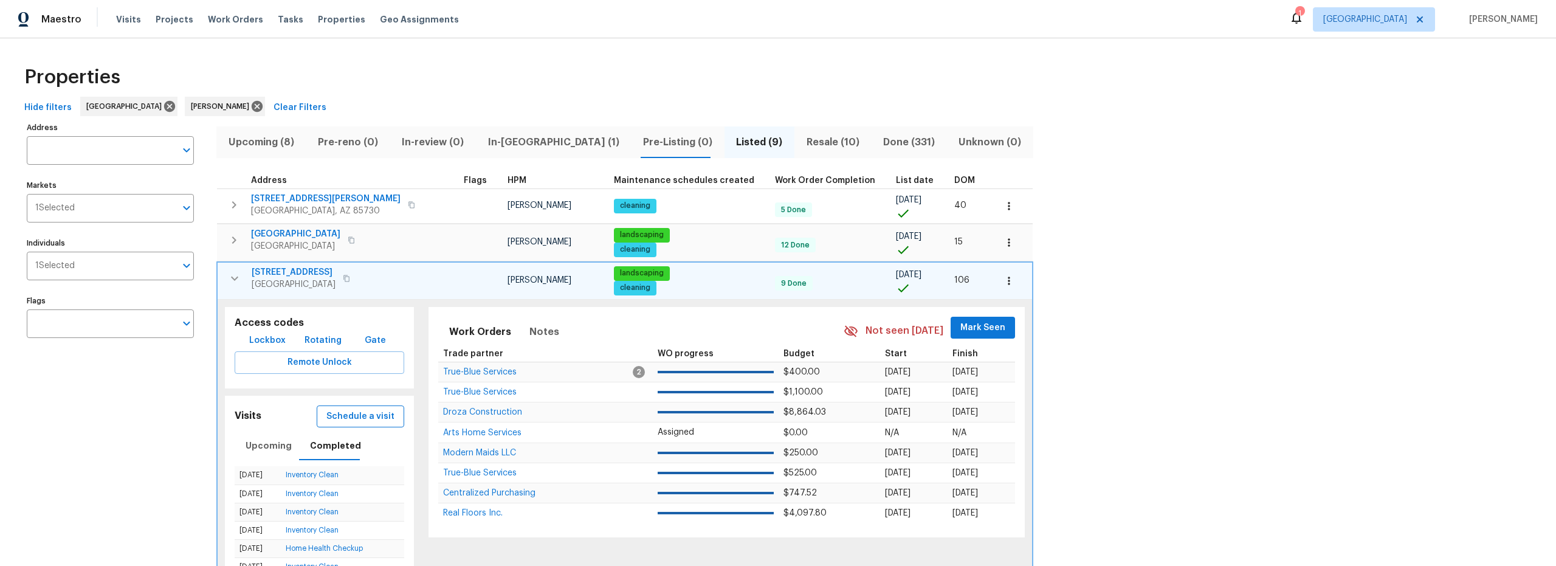
click at [337, 412] on span "Schedule a visit" at bounding box center [360, 416] width 68 height 15
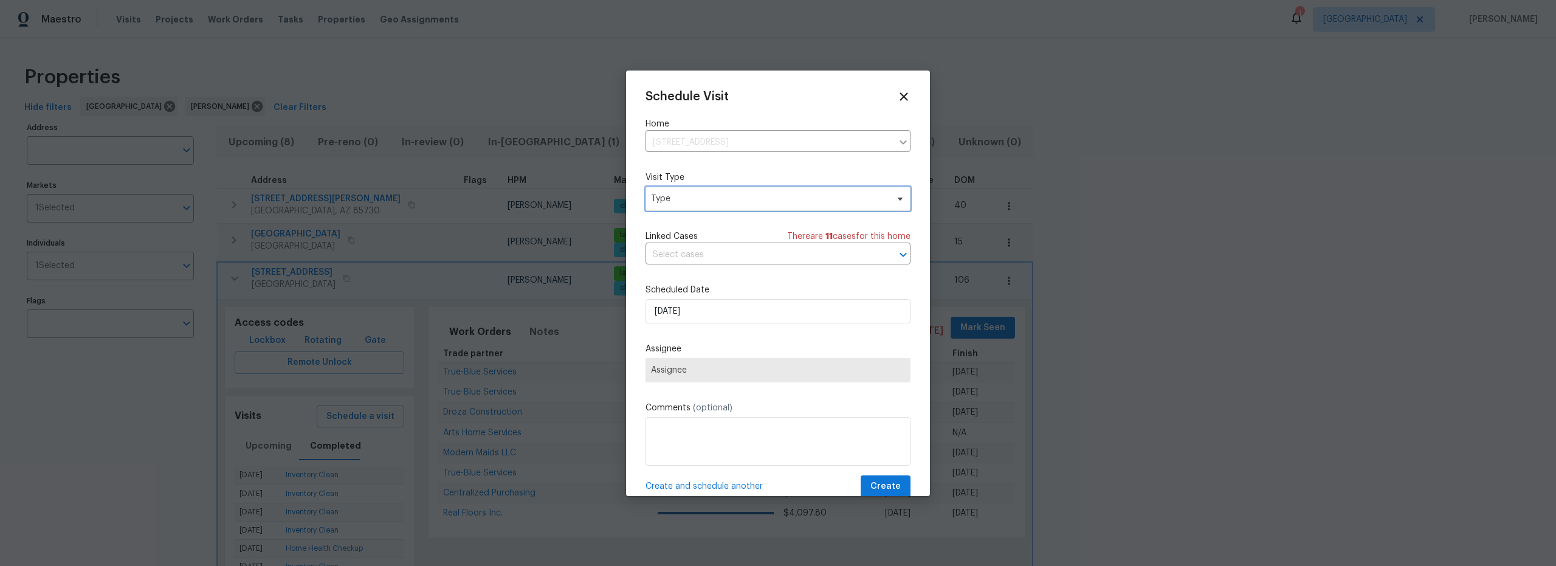
click at [691, 201] on span "Type" at bounding box center [769, 199] width 237 height 12
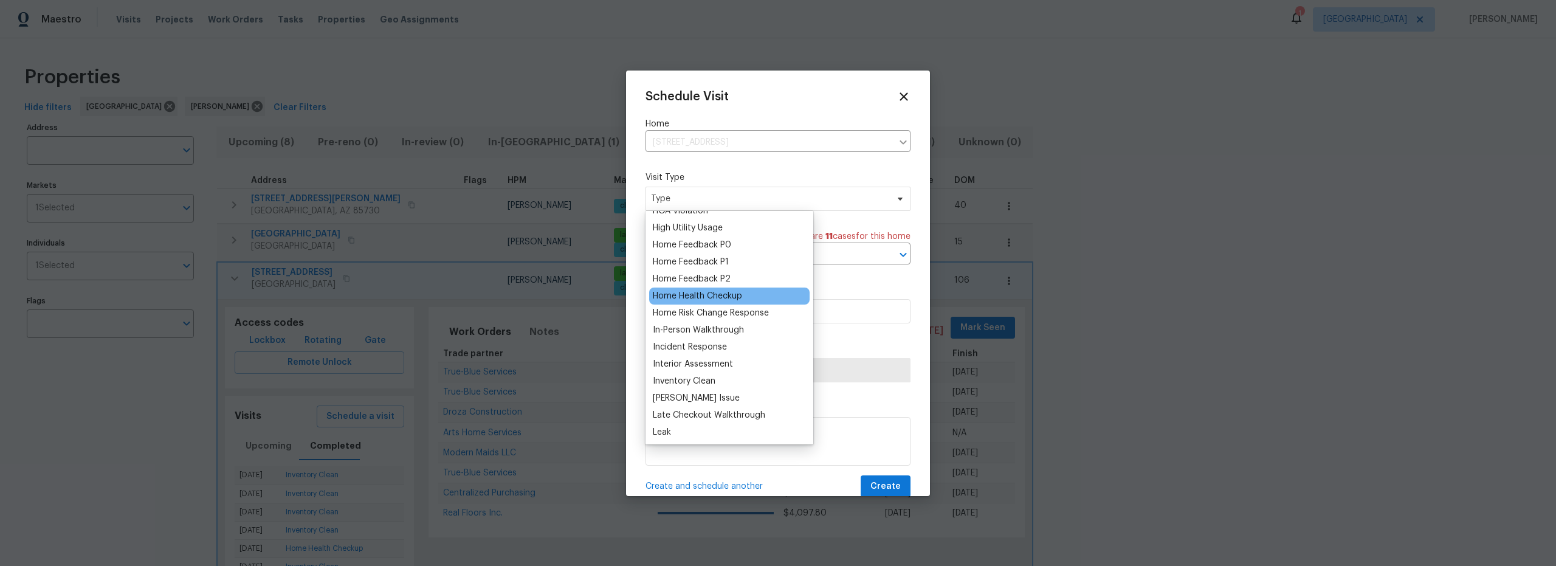
scroll to position [374, 0]
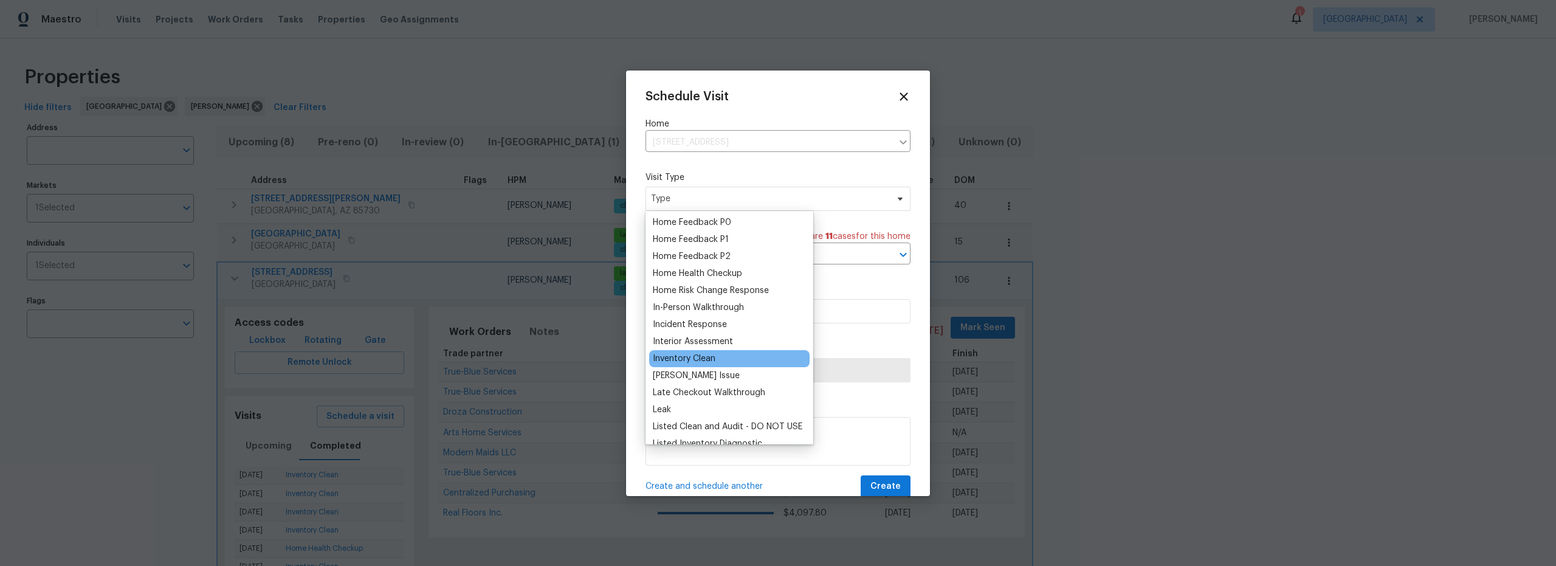
click at [686, 358] on div "Inventory Clean" at bounding box center [684, 359] width 63 height 12
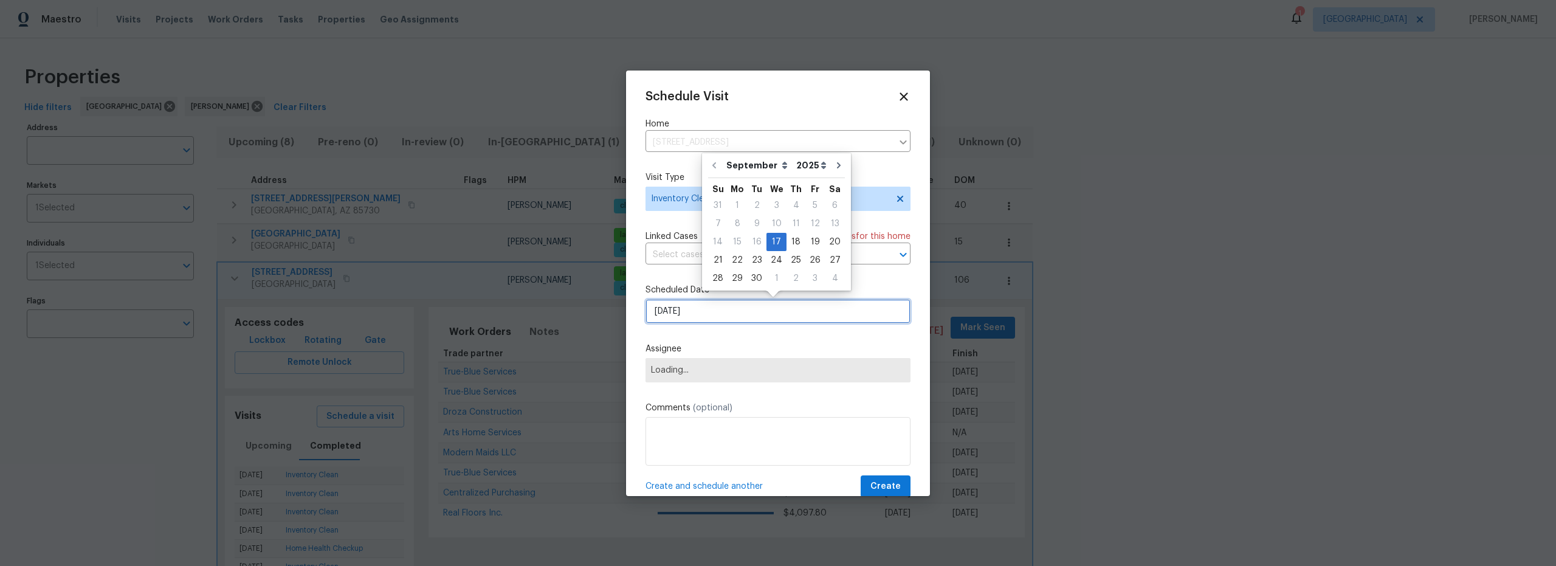
click at [711, 308] on input "9/17/2025" at bounding box center [778, 311] width 265 height 24
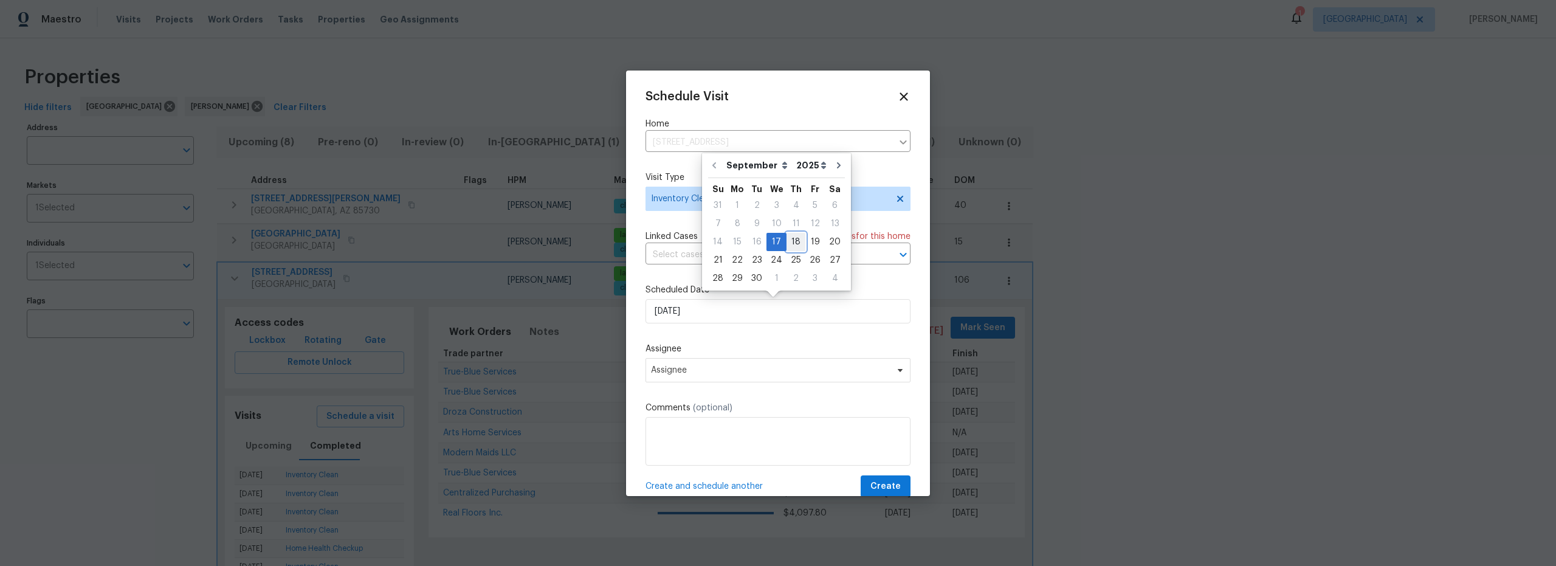
click at [789, 245] on div "18" at bounding box center [796, 241] width 19 height 17
type input "9/18/2025"
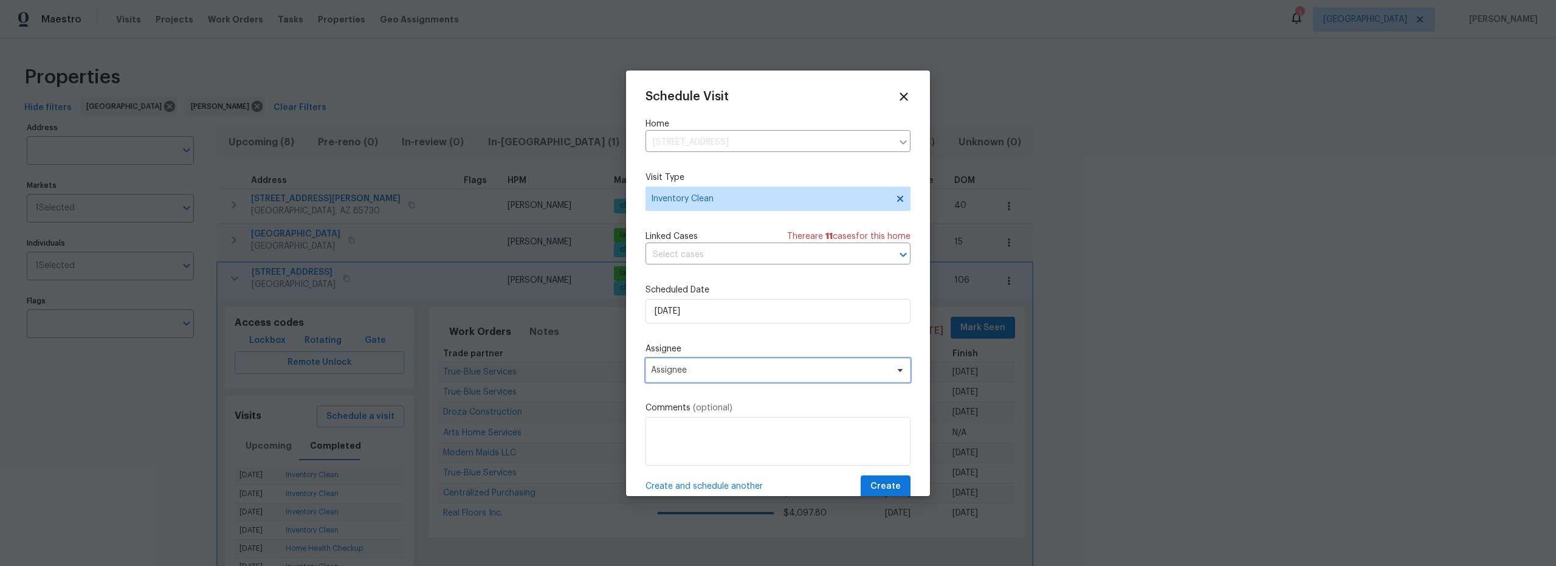
click at [719, 373] on span "Assignee" at bounding box center [770, 370] width 238 height 10
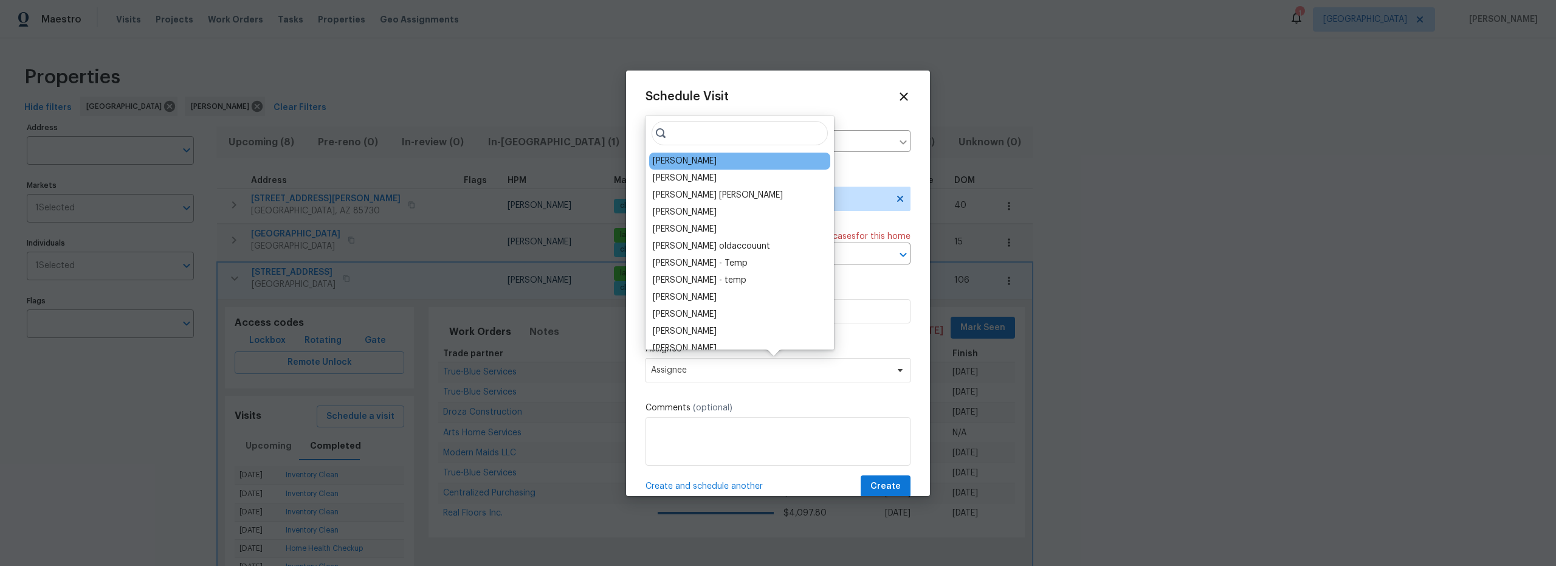
click at [684, 163] on div "[PERSON_NAME]" at bounding box center [685, 161] width 64 height 12
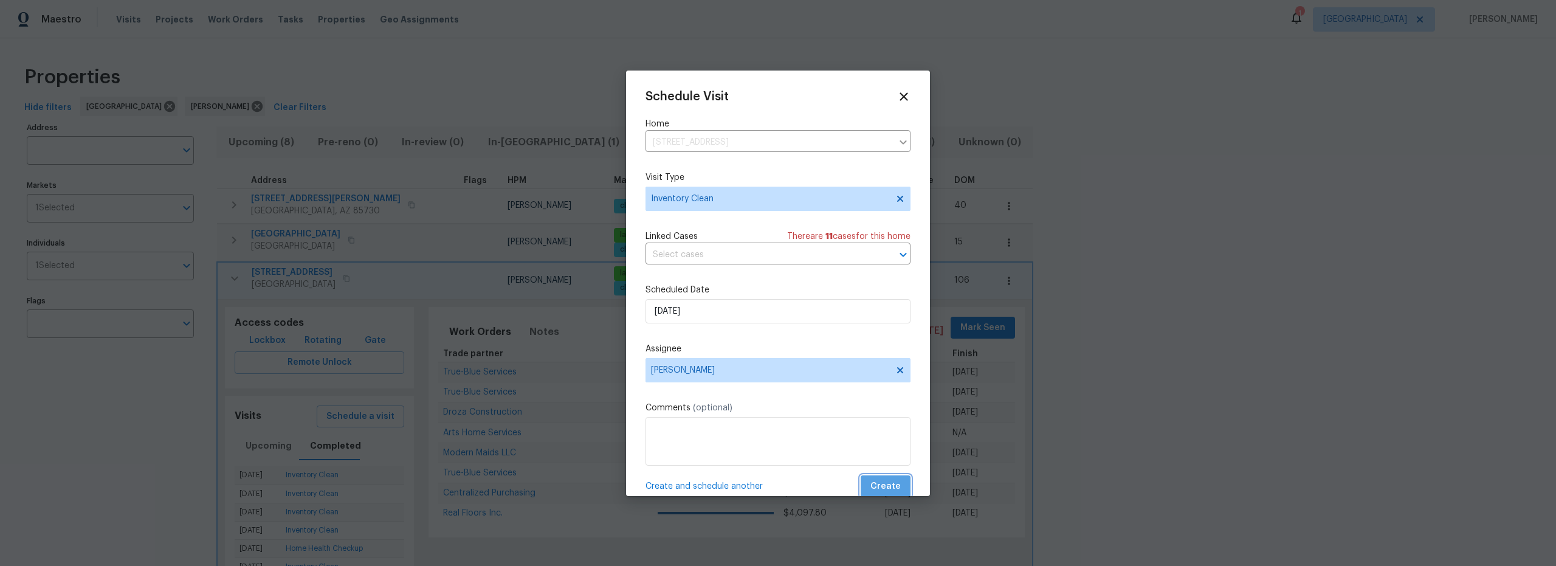
click at [885, 483] on span "Create" at bounding box center [886, 486] width 30 height 15
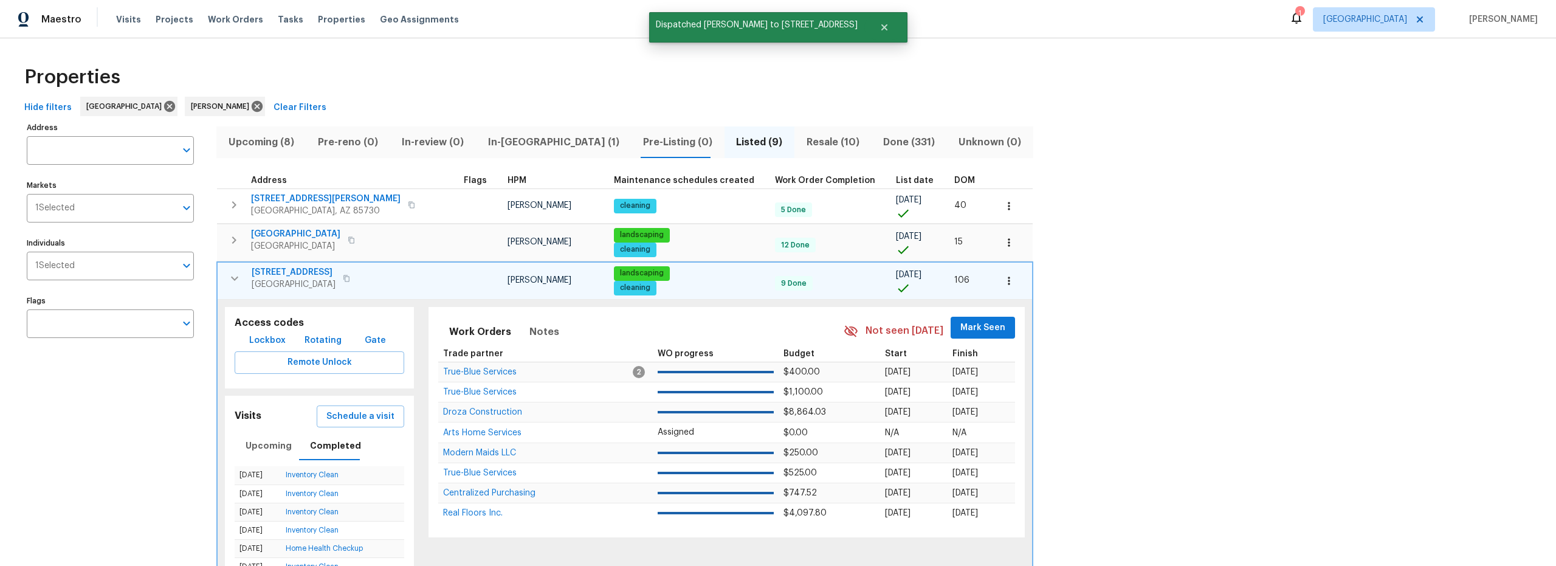
click at [228, 277] on icon "button" at bounding box center [234, 278] width 15 height 15
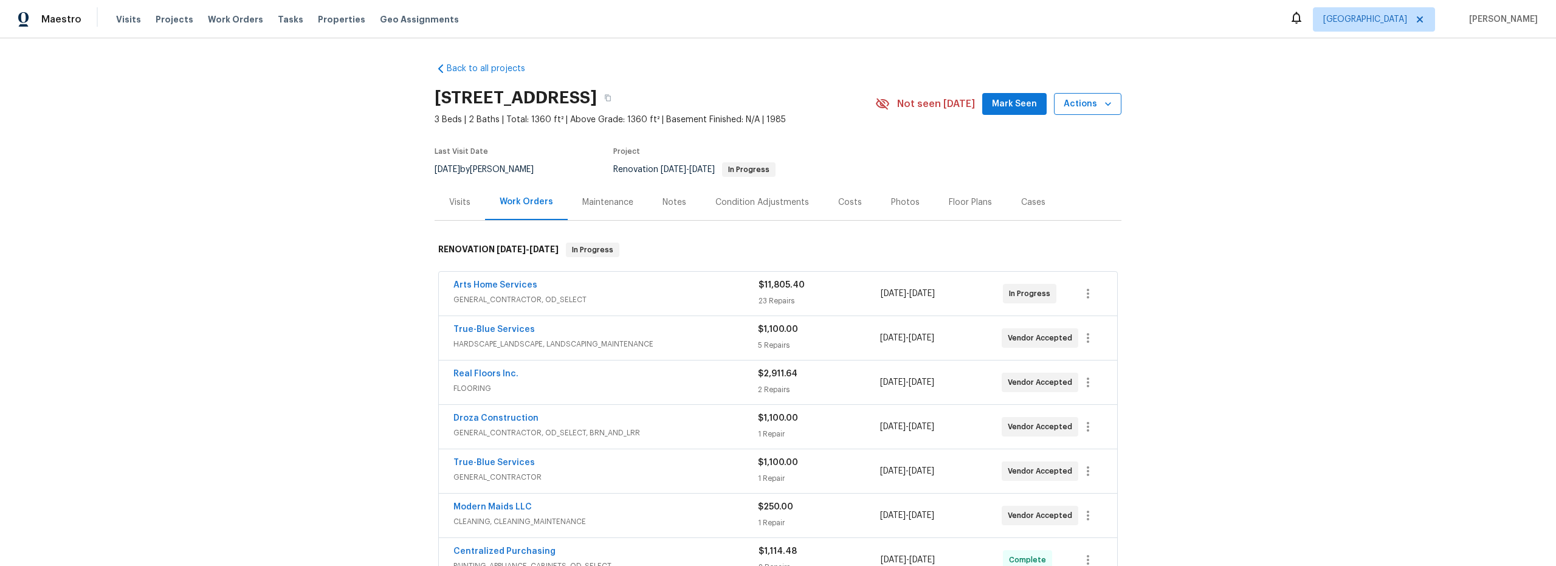
click at [1086, 103] on span "Actions" at bounding box center [1088, 104] width 48 height 15
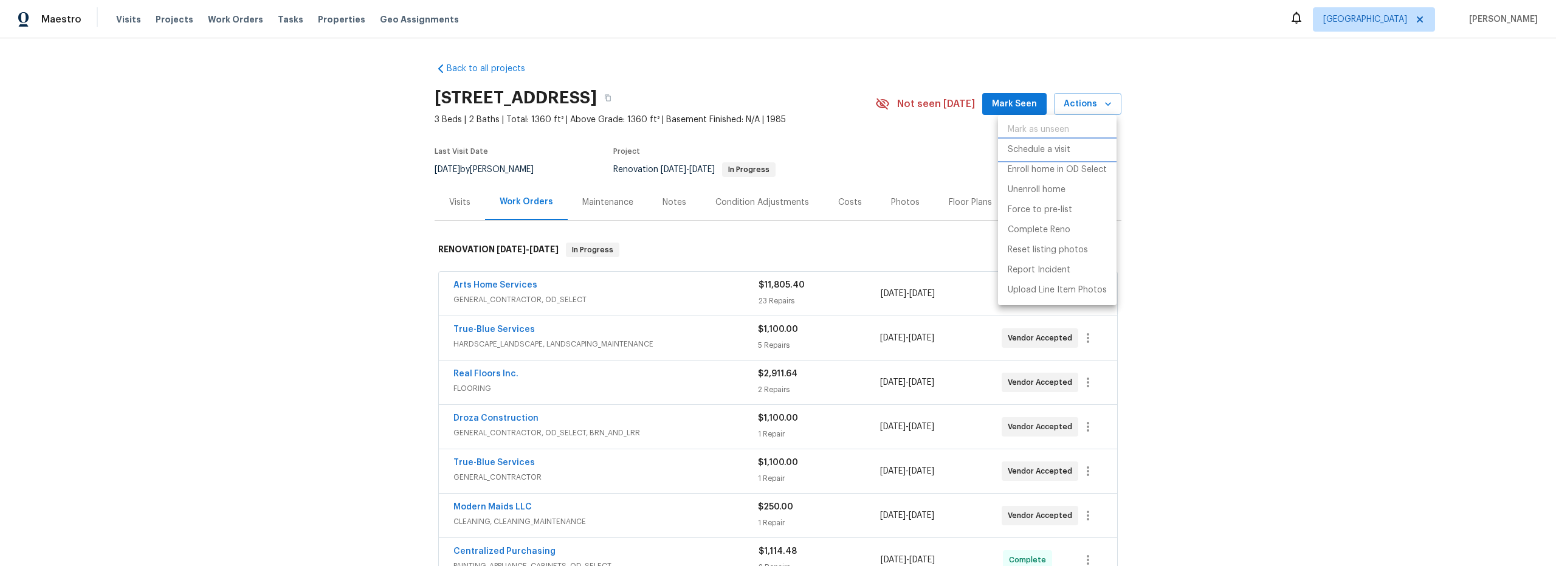
drag, startPoint x: 1044, startPoint y: 156, endPoint x: 990, endPoint y: 162, distance: 54.5
click at [1043, 156] on p "Schedule a visit" at bounding box center [1039, 149] width 63 height 13
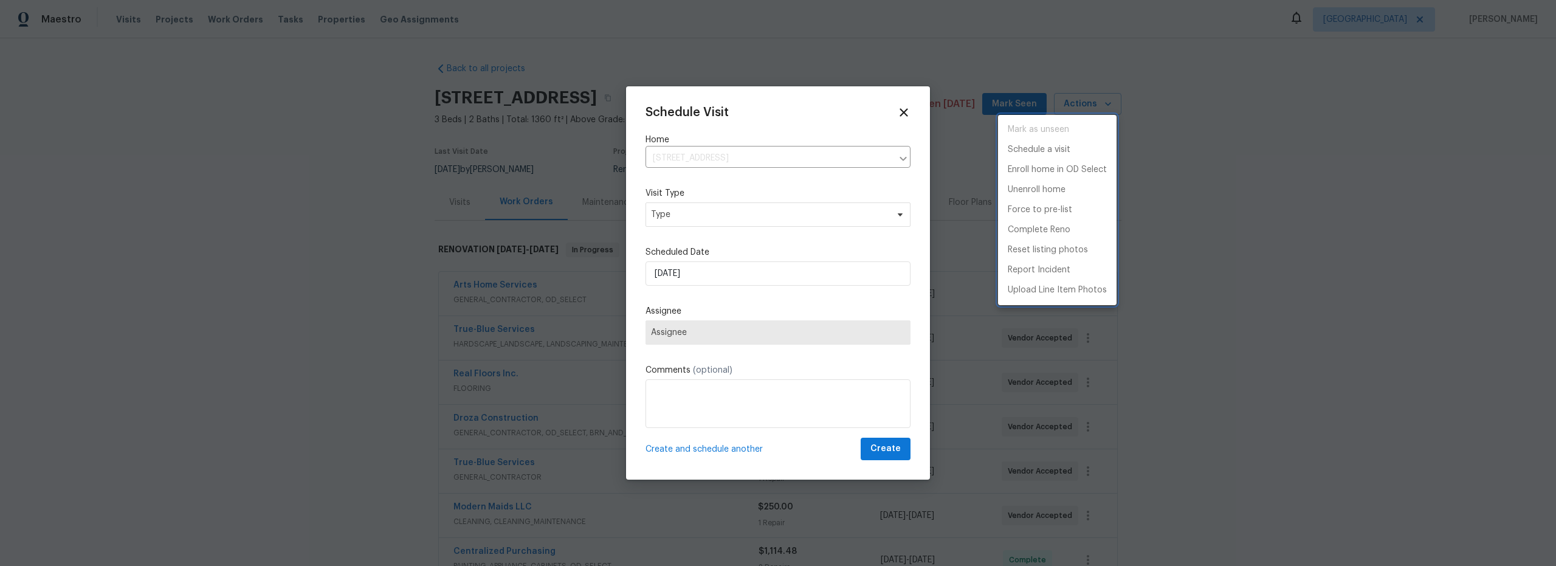
click at [705, 220] on div at bounding box center [778, 283] width 1556 height 566
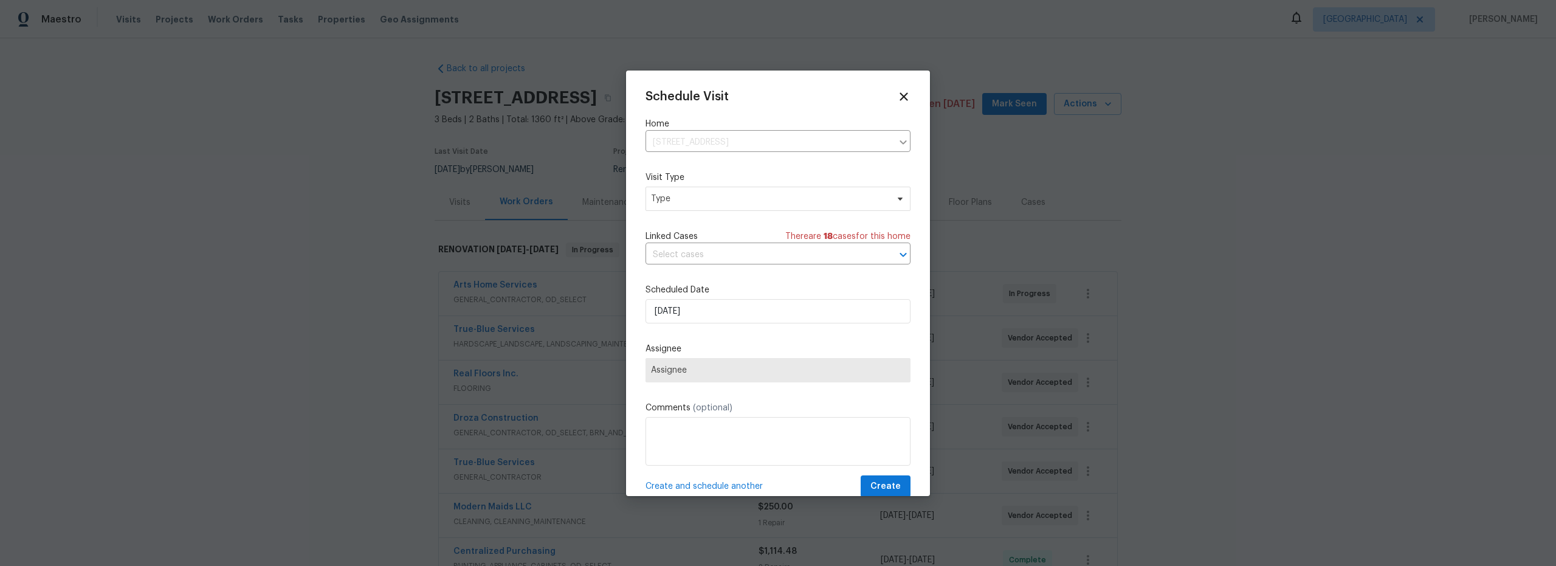
click at [716, 218] on div "Schedule Visit Home [STREET_ADDRESS] ​ Visit Type Type Linked Cases There are 1…" at bounding box center [778, 294] width 265 height 408
click at [716, 210] on span "Type" at bounding box center [778, 199] width 265 height 24
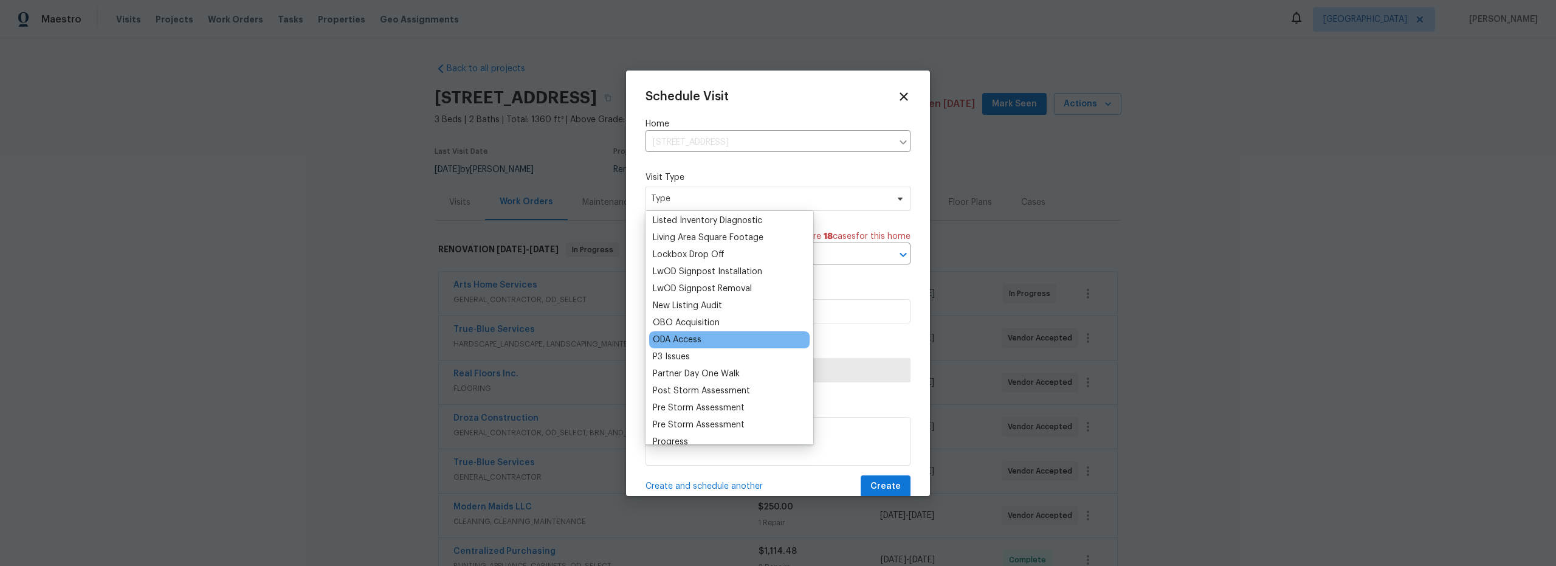
scroll to position [663, 0]
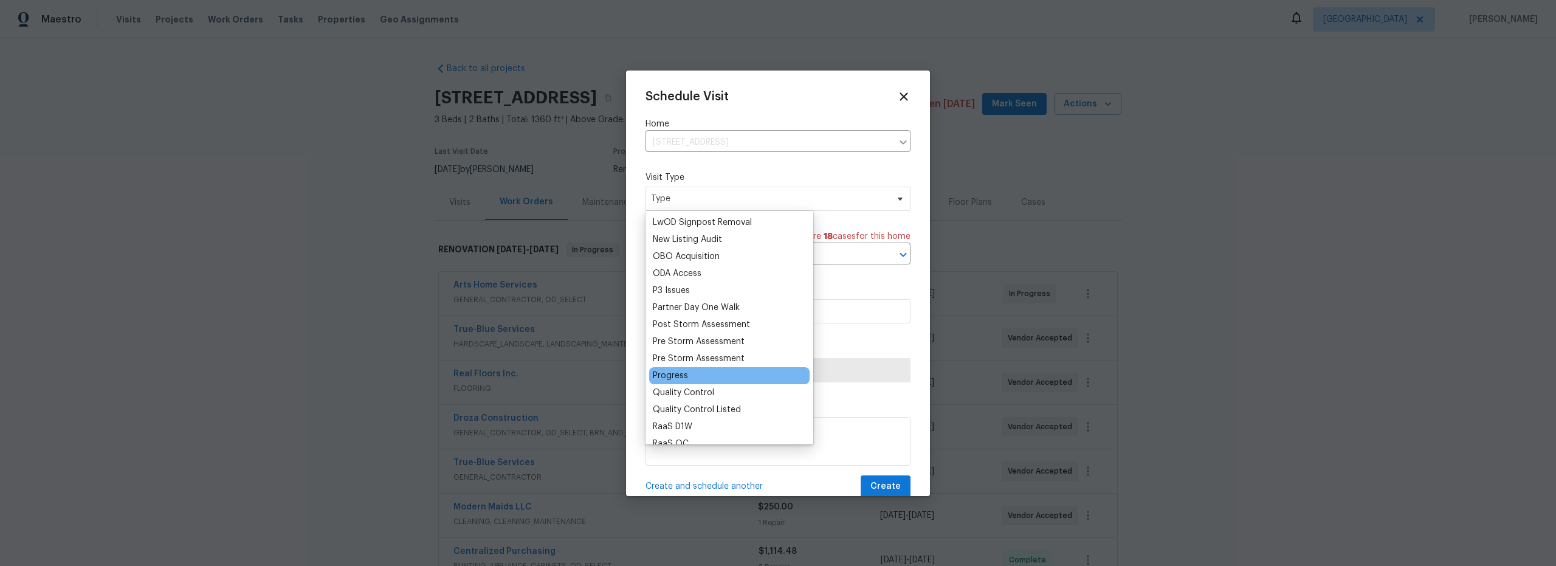
click at [679, 371] on div "Progress" at bounding box center [670, 376] width 35 height 12
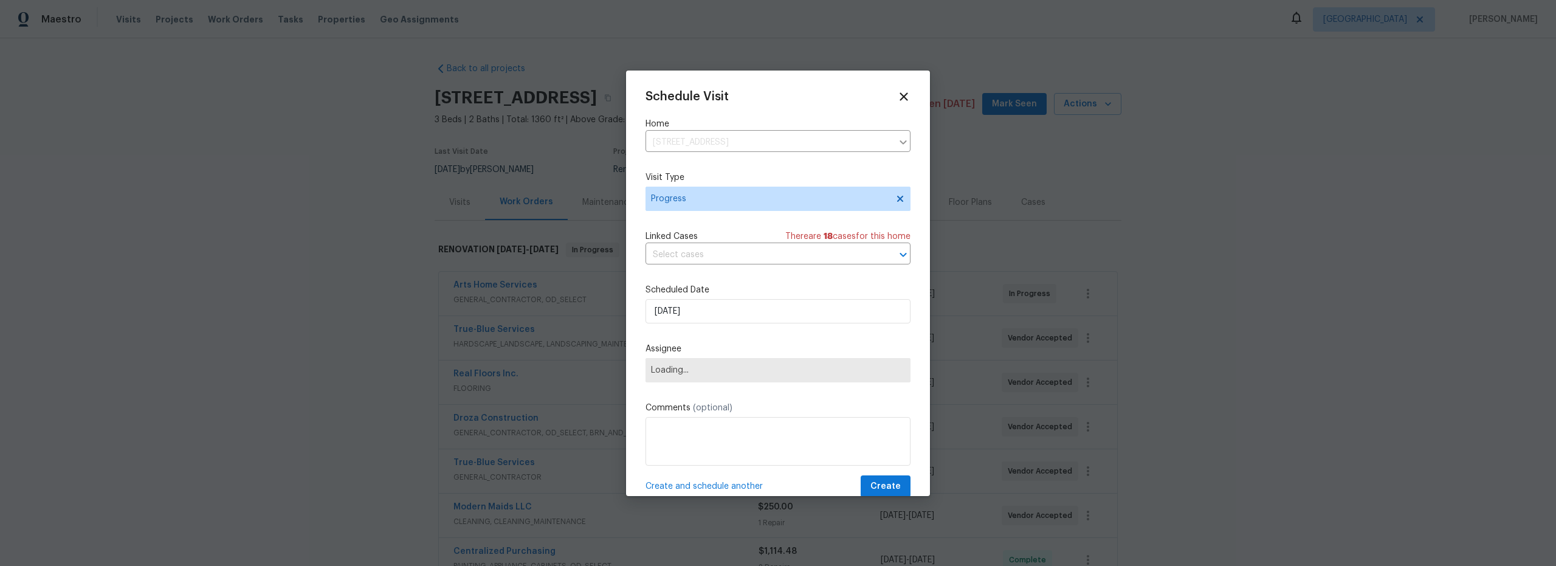
click at [730, 323] on div "Schedule Visit Home [STREET_ADDRESS] ​ Visit Type Progress Linked Cases There a…" at bounding box center [778, 294] width 265 height 408
click at [730, 367] on span "Assignee" at bounding box center [770, 370] width 238 height 10
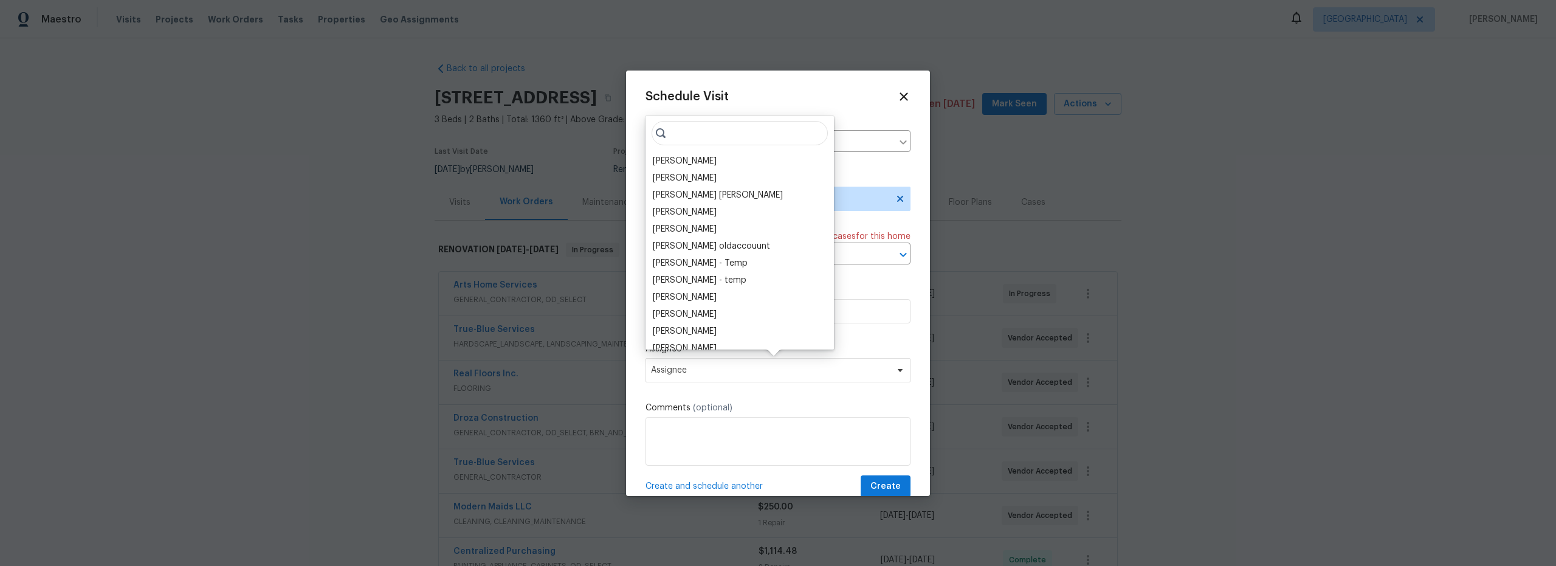
click at [696, 165] on div "[PERSON_NAME]" at bounding box center [685, 161] width 64 height 12
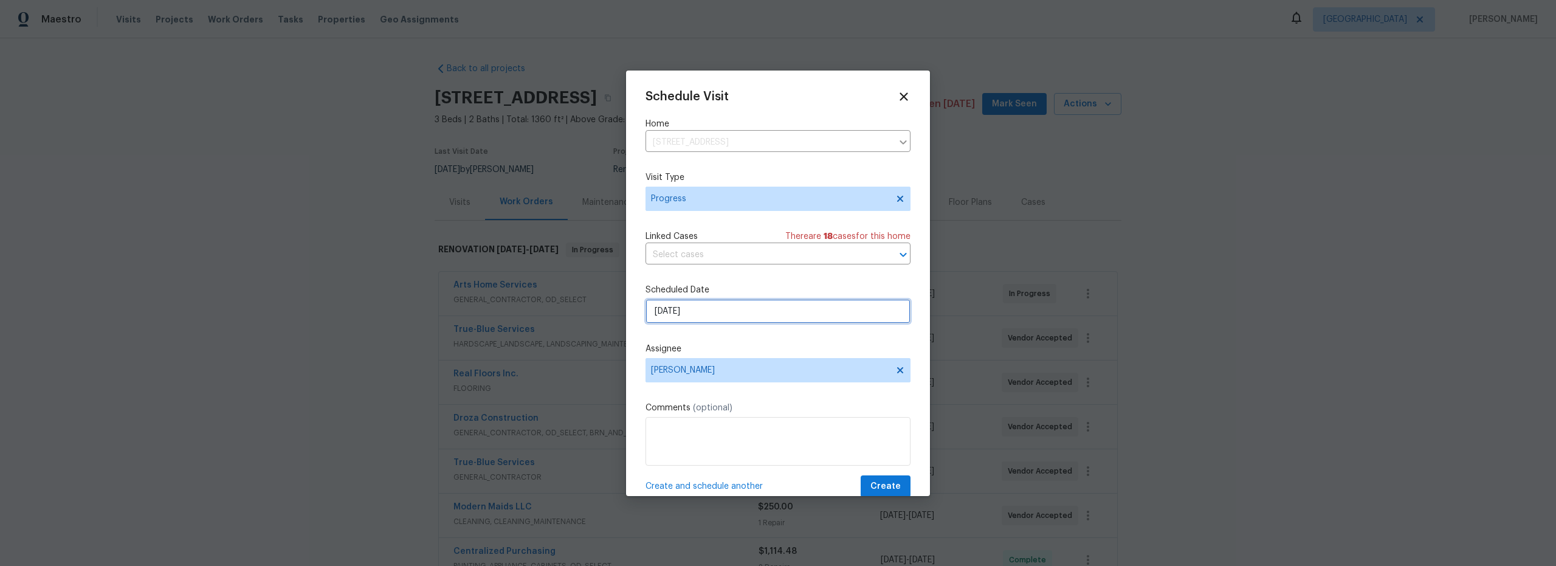
drag, startPoint x: 702, startPoint y: 317, endPoint x: 708, endPoint y: 321, distance: 7.4
click at [702, 317] on input "[DATE]" at bounding box center [778, 311] width 265 height 24
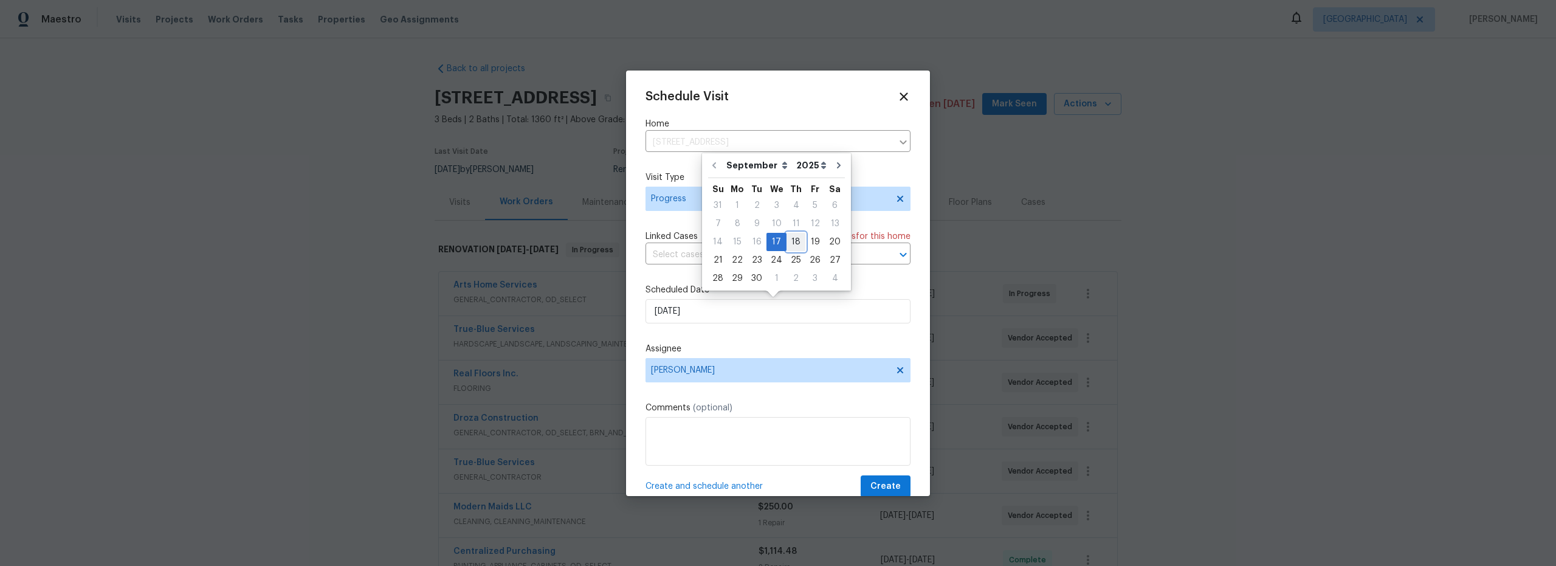
click at [788, 244] on div "18" at bounding box center [796, 241] width 19 height 17
type input "[DATE]"
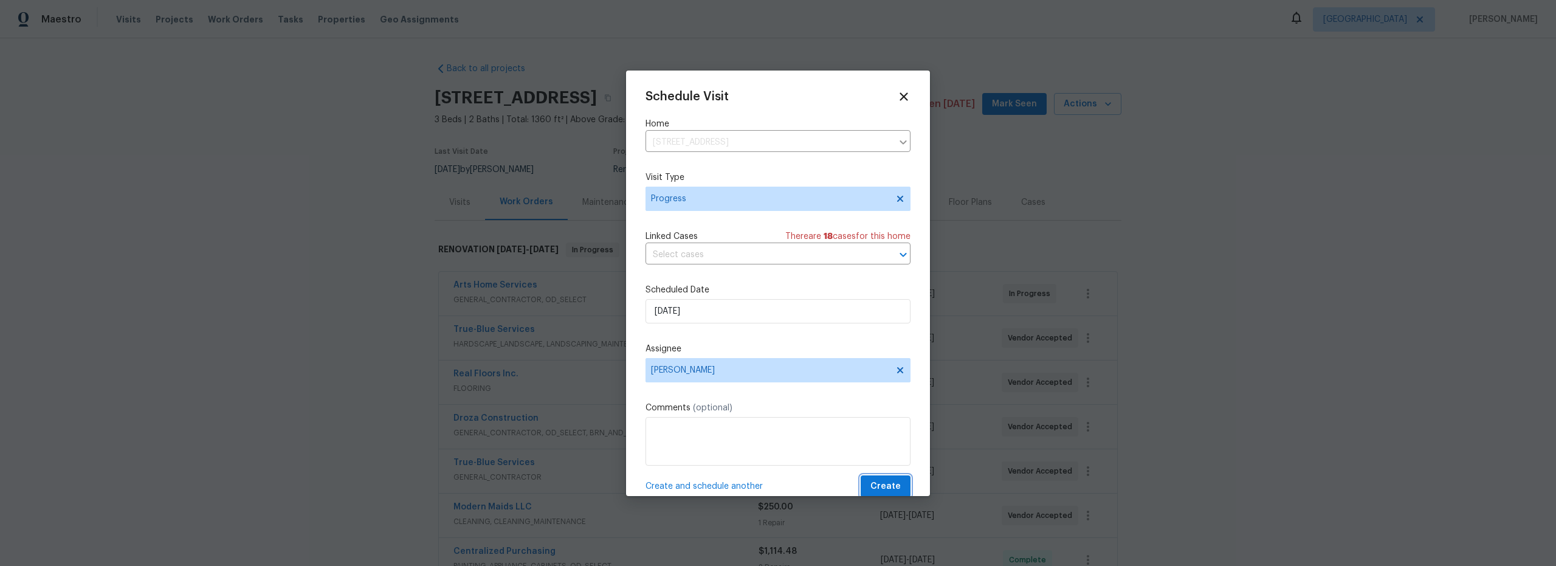
click at [874, 492] on span "Create" at bounding box center [886, 486] width 30 height 15
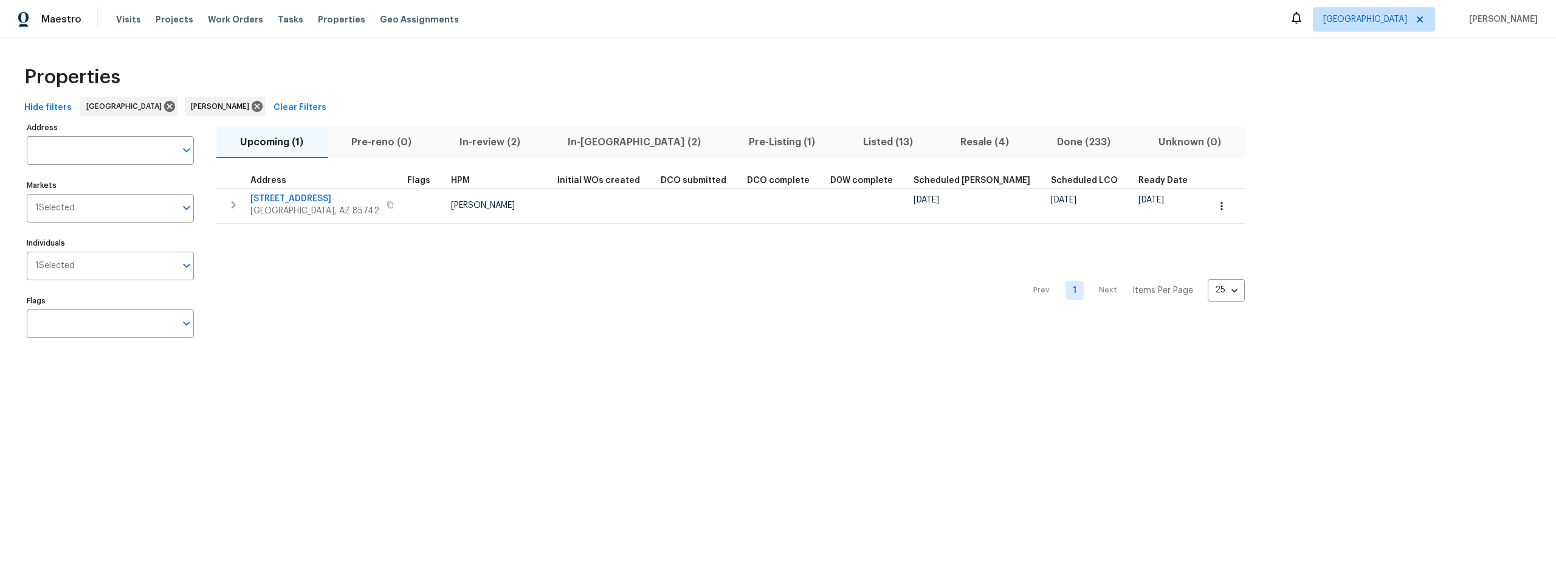
click at [944, 138] on span "Resale (4)" at bounding box center [985, 142] width 82 height 17
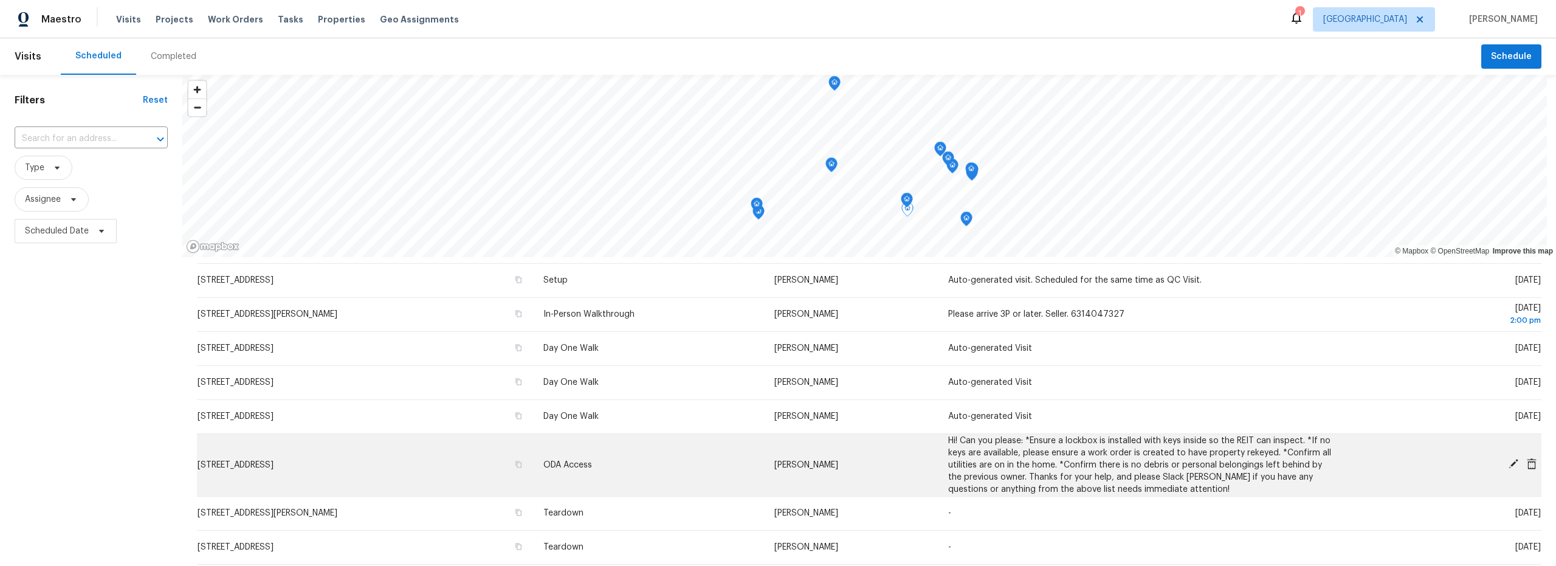
scroll to position [321, 0]
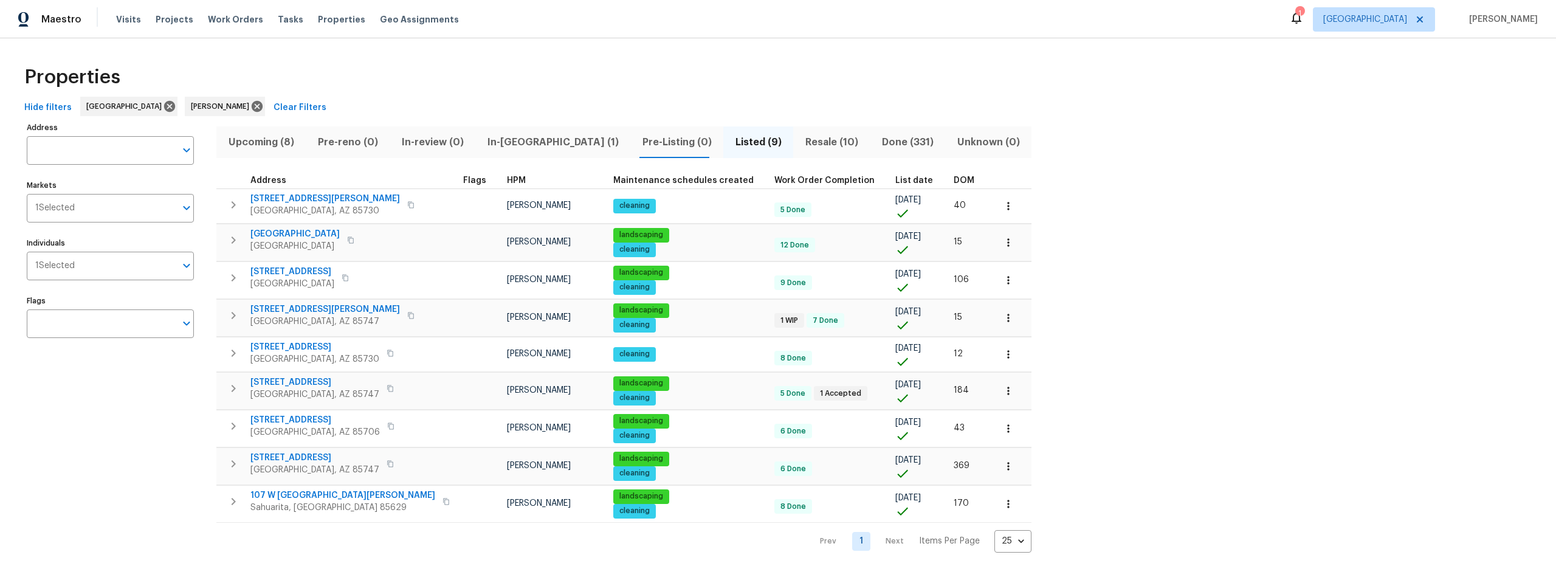
click at [275, 140] on span "Upcoming (8)" at bounding box center [261, 142] width 75 height 17
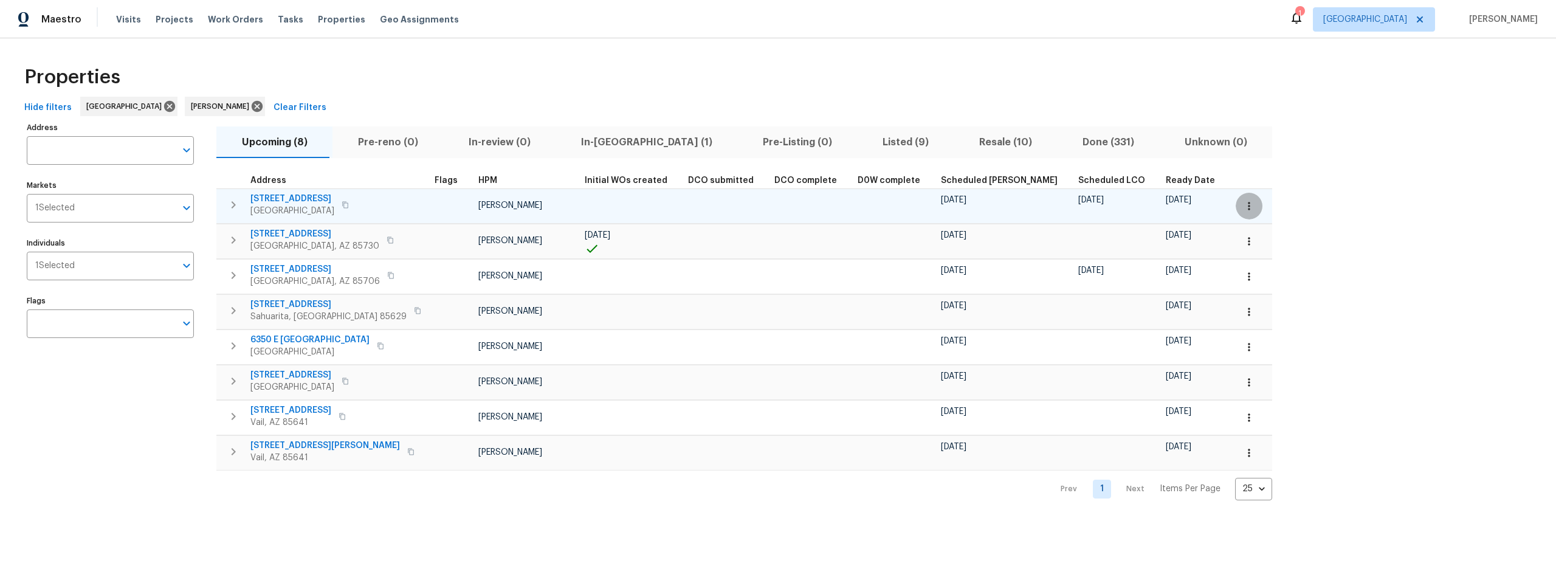
click at [1243, 207] on icon "button" at bounding box center [1249, 206] width 12 height 12
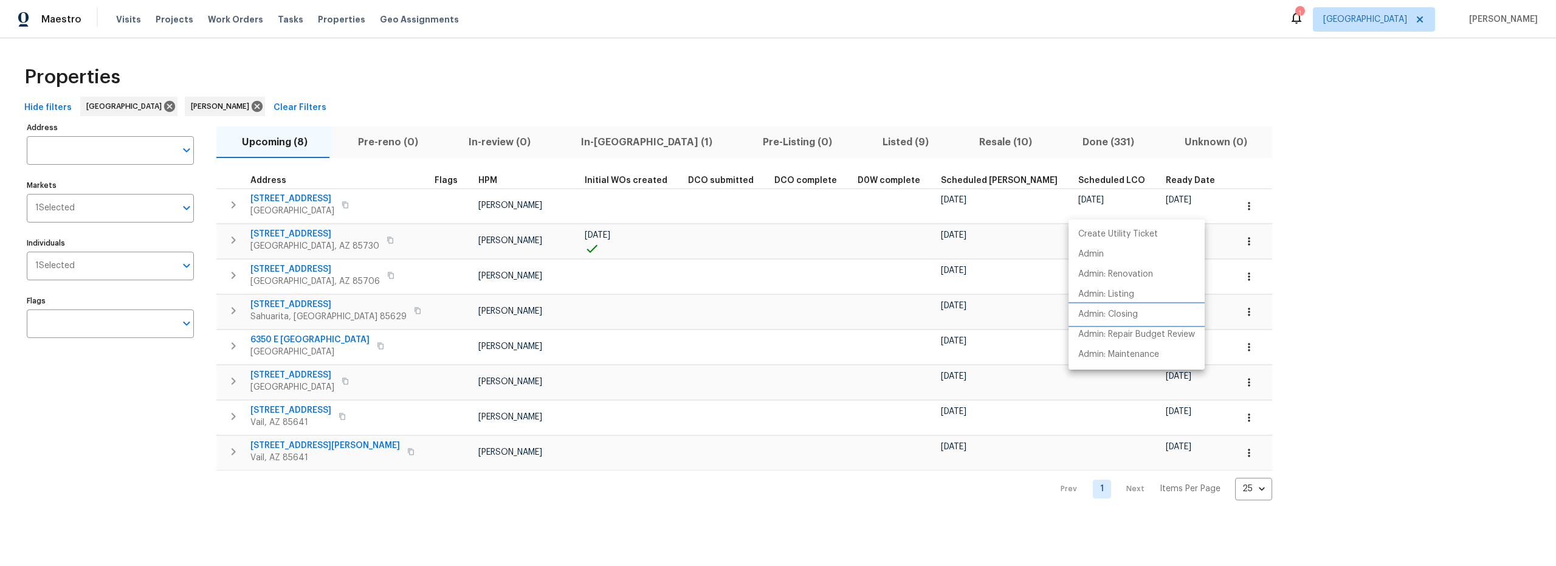
click at [1130, 317] on p "Admin: Closing" at bounding box center [1109, 314] width 60 height 13
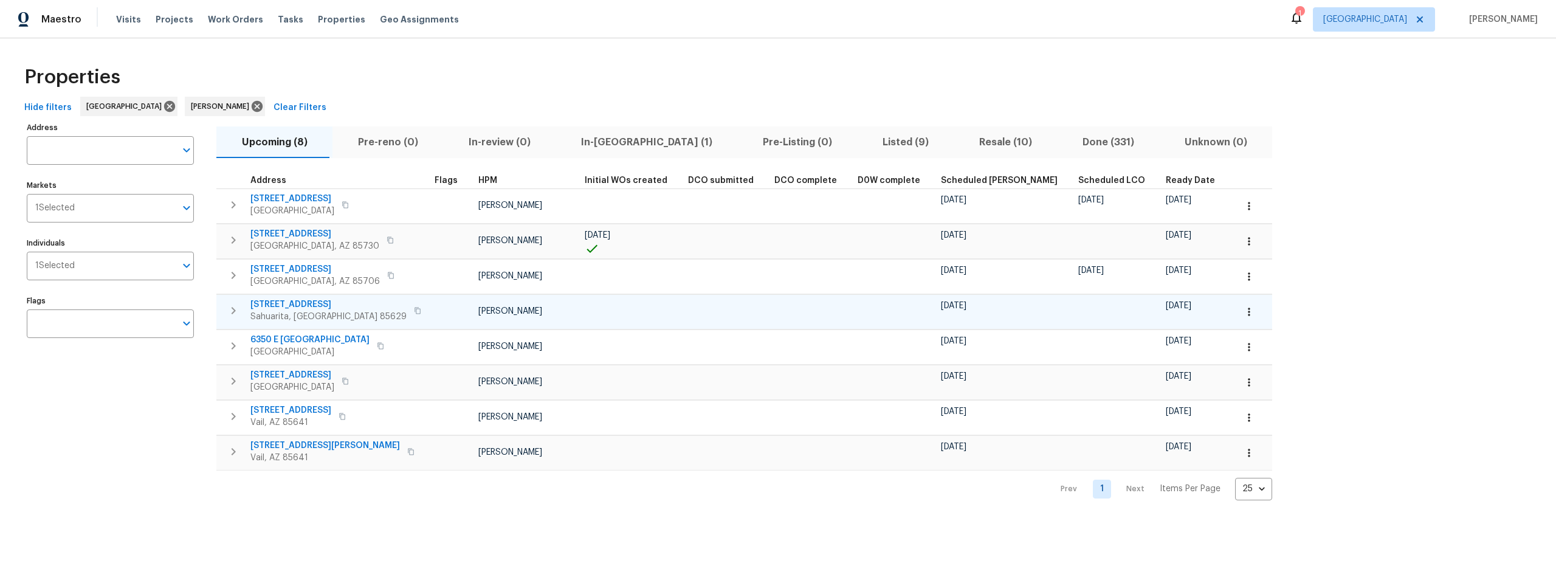
click at [1243, 314] on icon "button" at bounding box center [1249, 312] width 12 height 12
click at [990, 315] on div at bounding box center [778, 283] width 1556 height 566
click at [414, 311] on icon "button" at bounding box center [417, 310] width 7 height 7
click at [1243, 247] on icon "button" at bounding box center [1249, 241] width 12 height 12
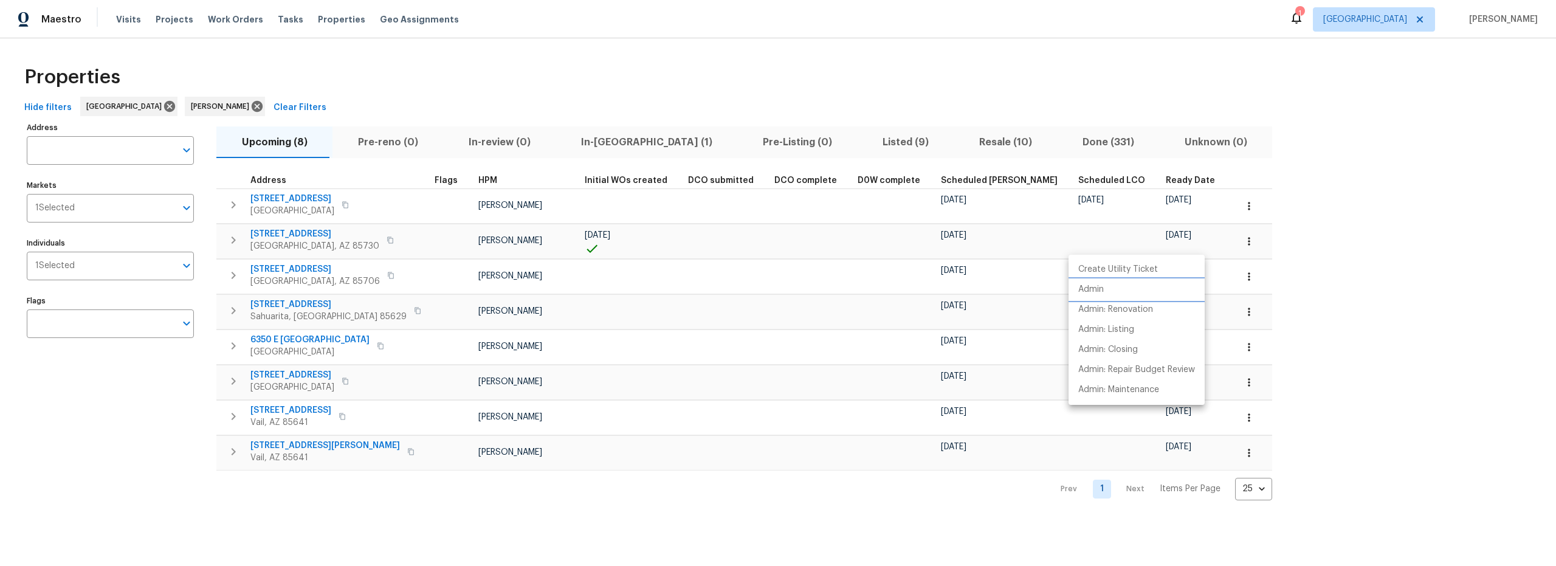
click at [1102, 291] on p "Admin" at bounding box center [1092, 289] width 26 height 13
click at [596, 504] on div at bounding box center [778, 283] width 1556 height 566
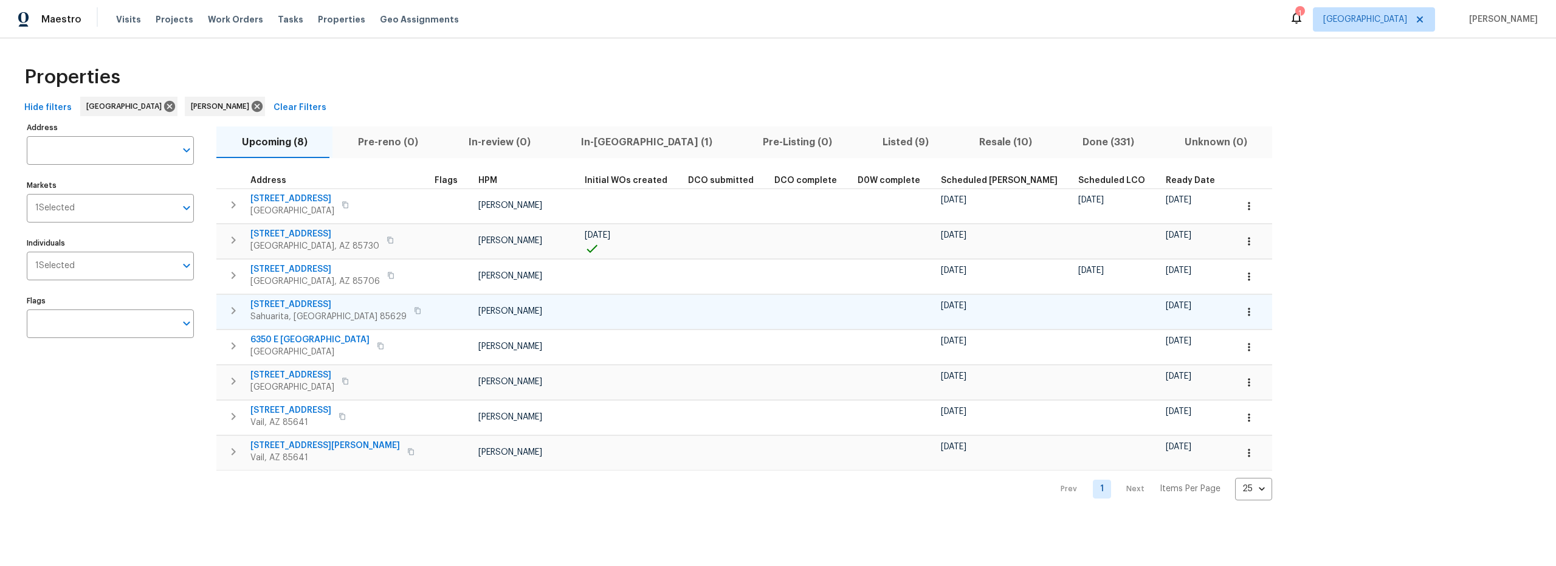
click at [340, 303] on span "14167 S Avenida Zumba" at bounding box center [328, 305] width 156 height 12
click at [589, 143] on span "In-reno (1)" at bounding box center [646, 142] width 167 height 17
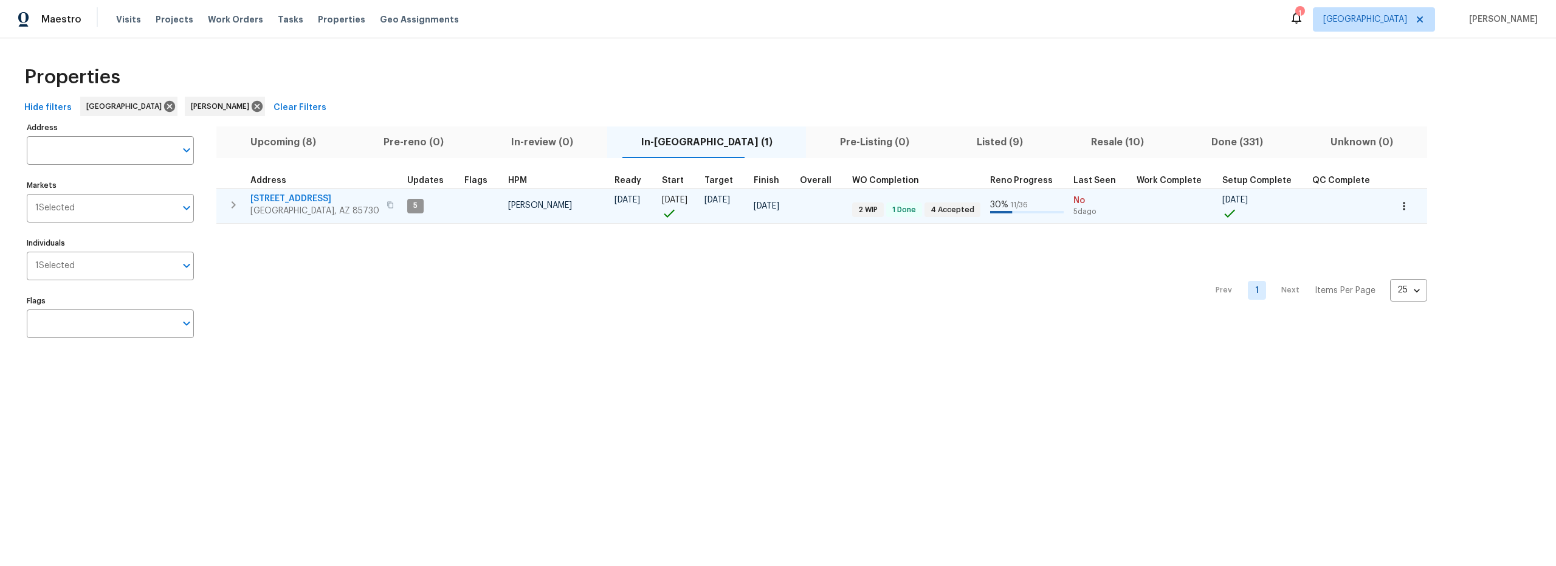
click at [237, 206] on icon "button" at bounding box center [233, 205] width 15 height 15
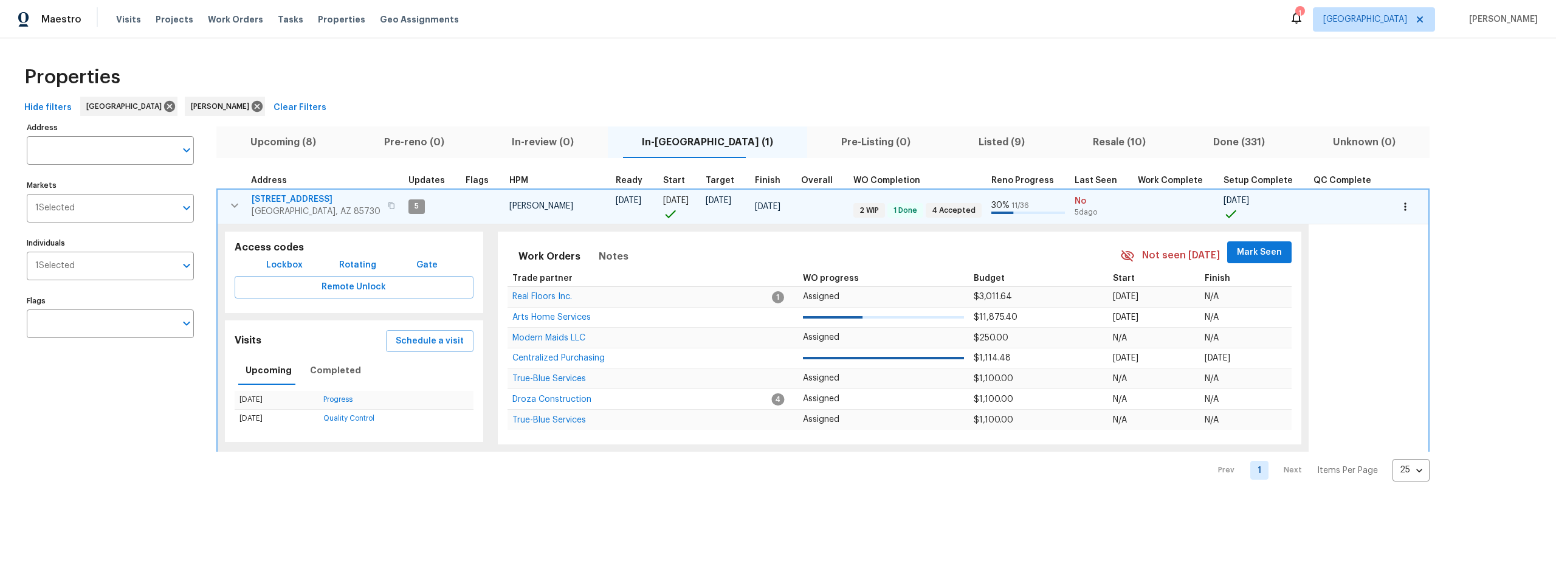
click at [289, 269] on span "Lockbox" at bounding box center [284, 265] width 36 height 15
click at [307, 144] on span "Upcoming (8)" at bounding box center [283, 142] width 119 height 17
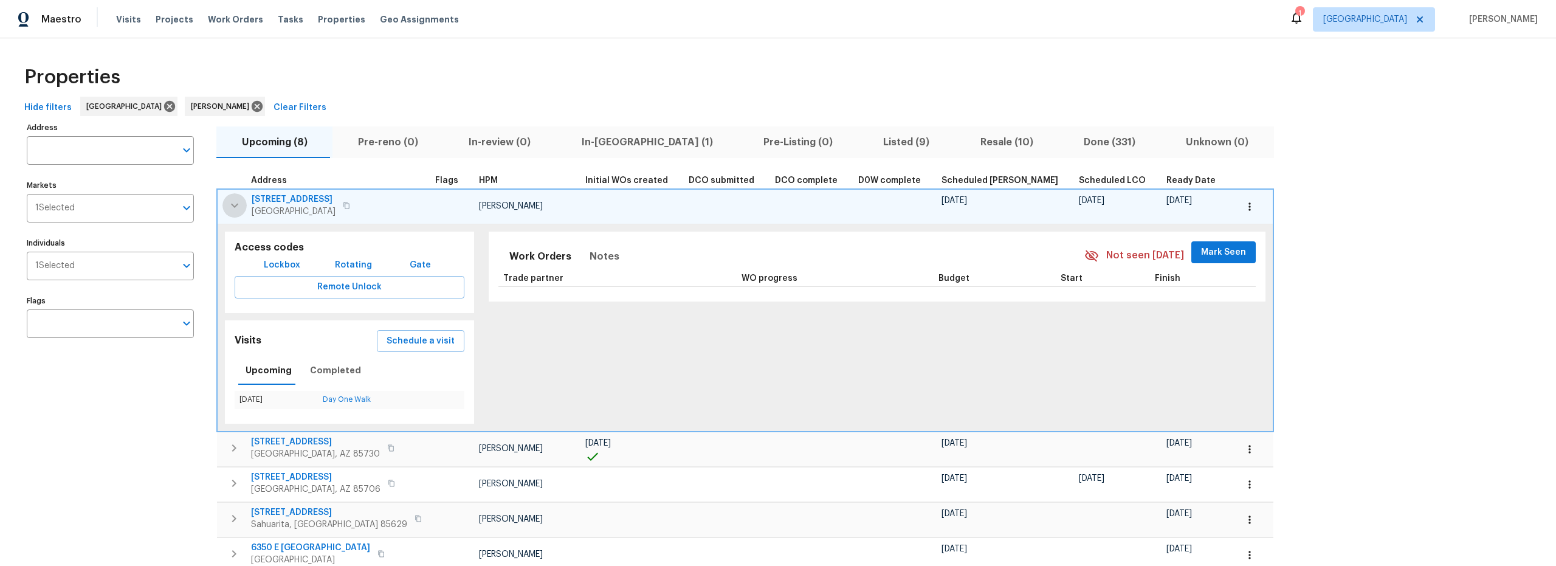
click at [227, 206] on icon "button" at bounding box center [234, 205] width 15 height 15
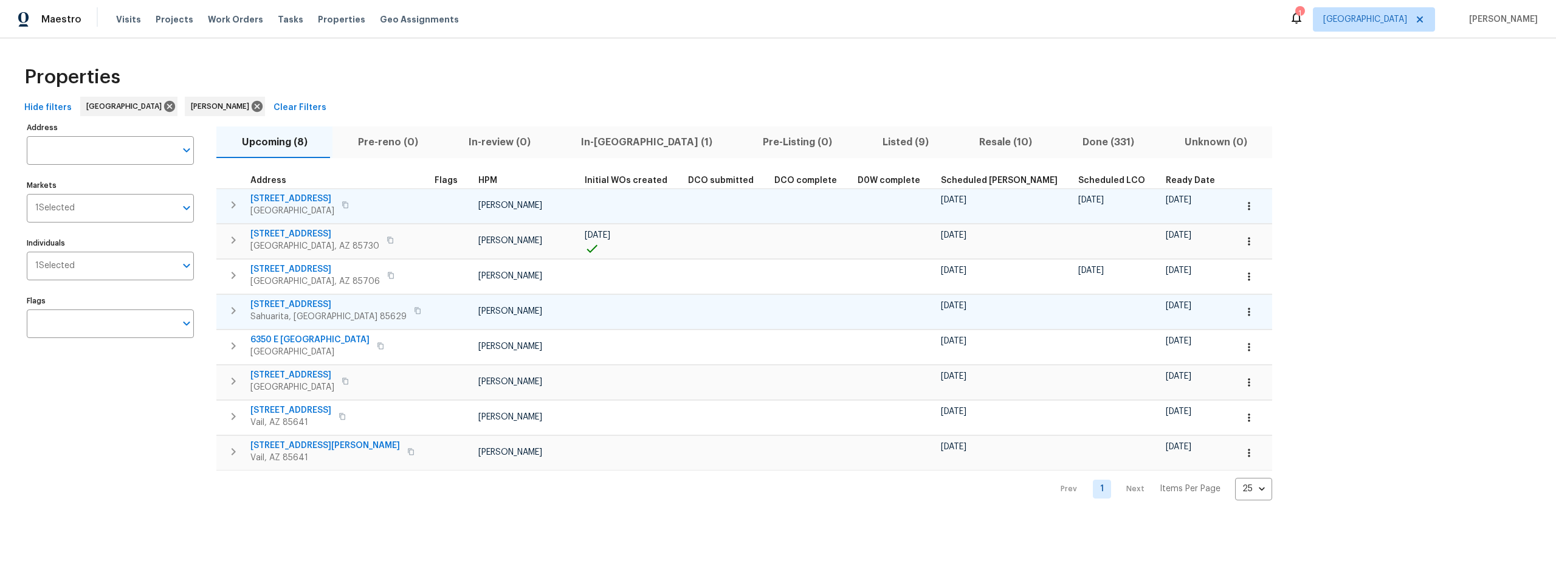
click at [1243, 313] on icon "button" at bounding box center [1249, 312] width 12 height 12
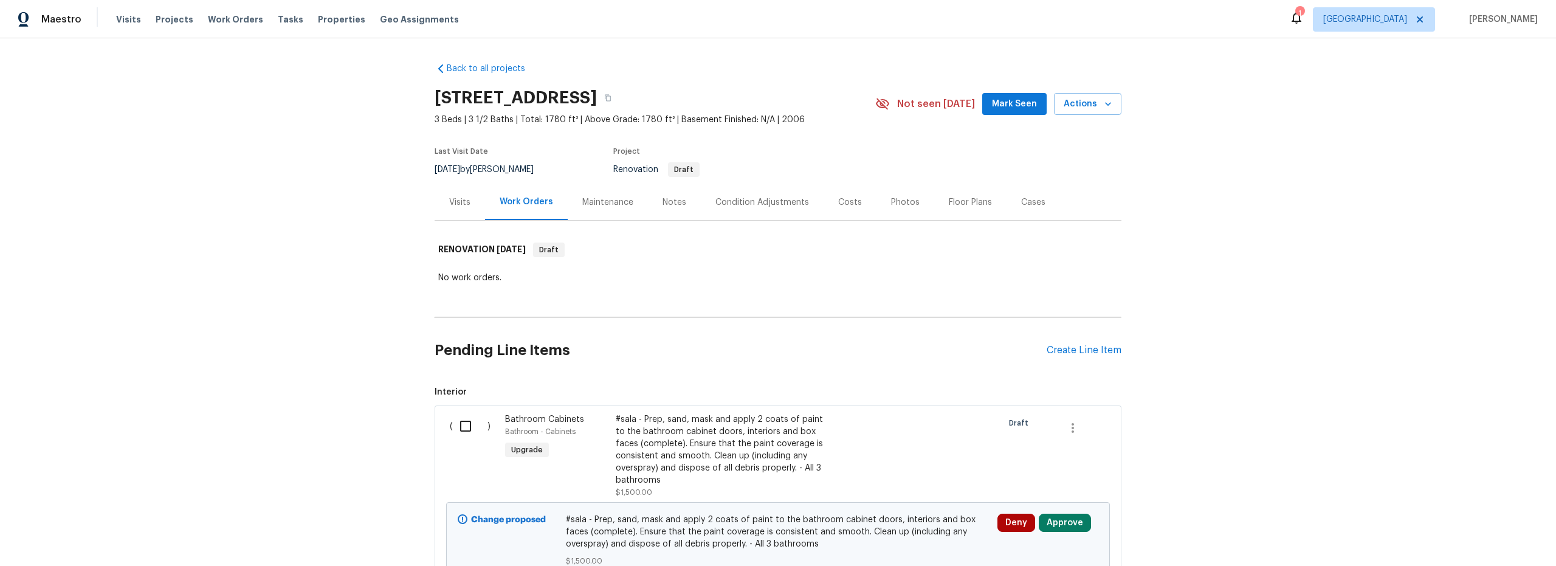
click at [673, 204] on div "Notes" at bounding box center [675, 202] width 24 height 12
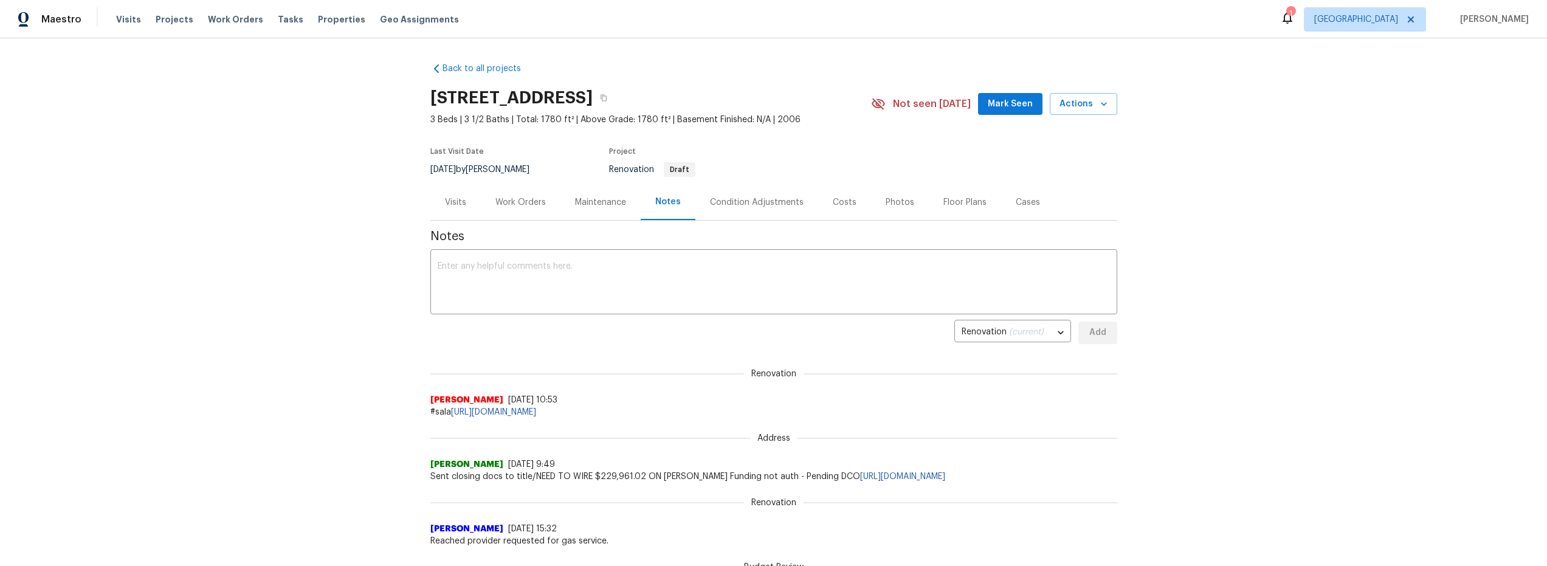
click at [526, 203] on div "Work Orders" at bounding box center [521, 202] width 50 height 12
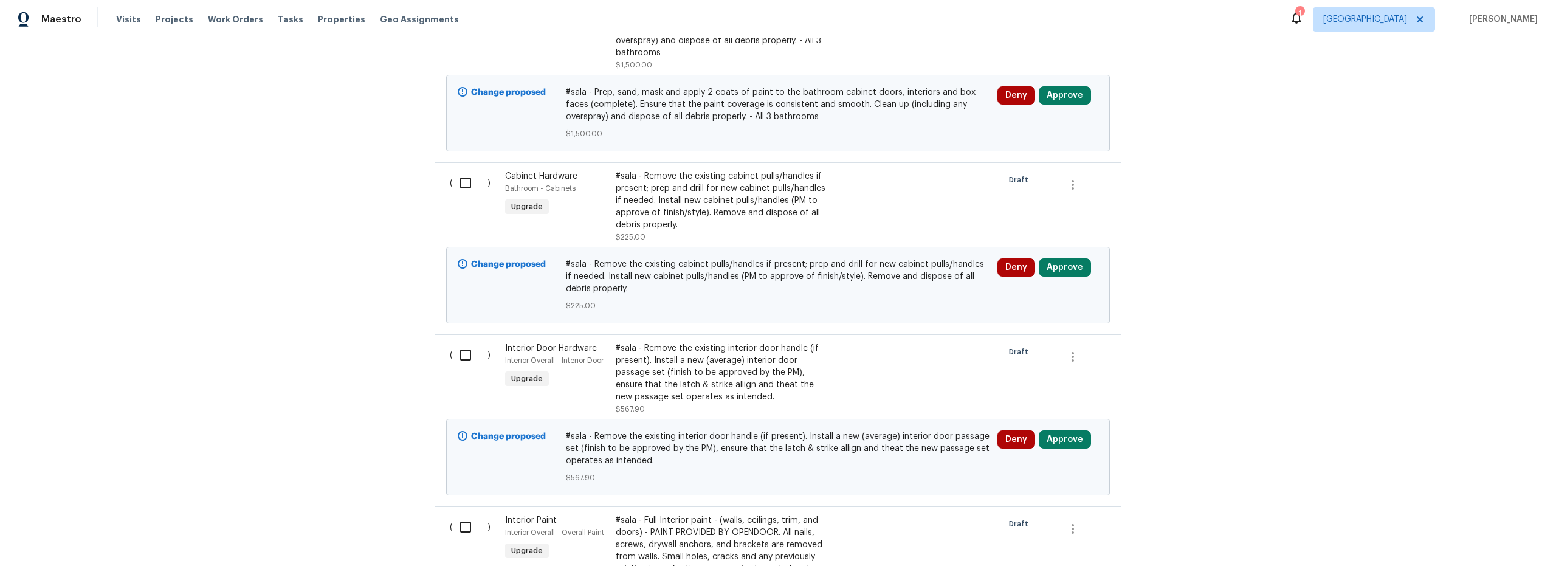
scroll to position [320, 0]
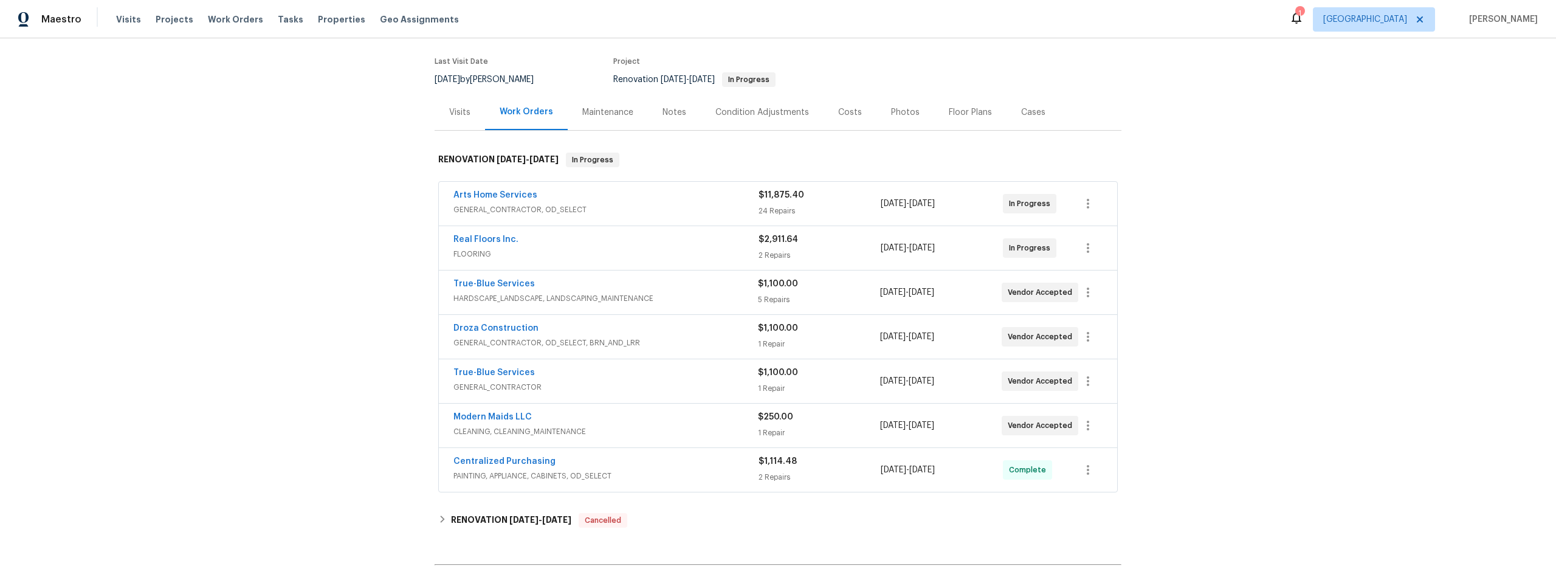
scroll to position [147, 0]
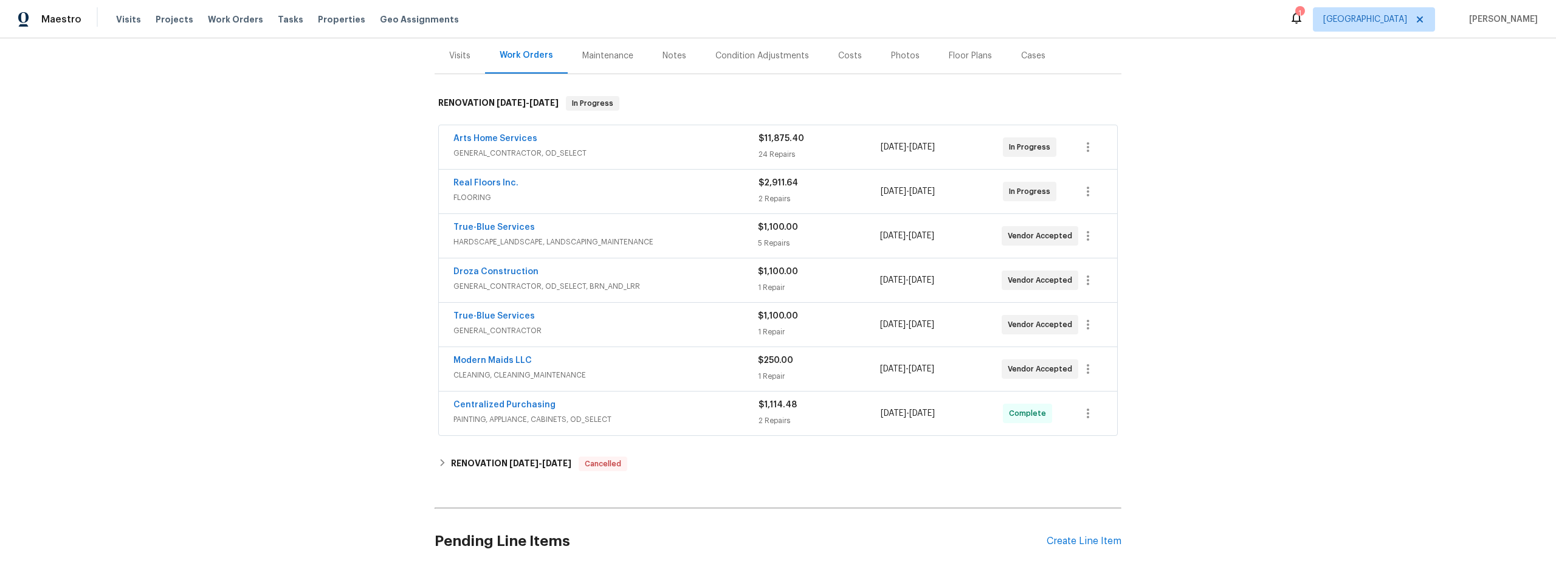
click at [677, 185] on div "Real Floors Inc." at bounding box center [606, 184] width 305 height 15
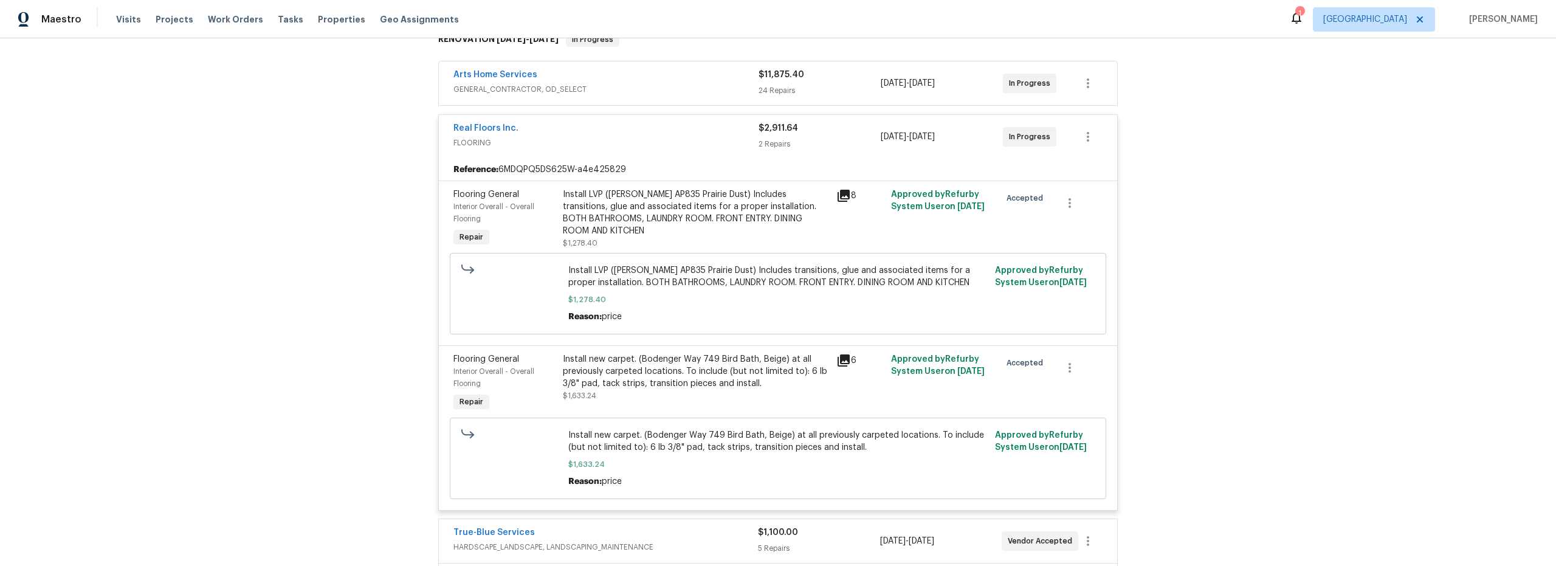
scroll to position [274, 0]
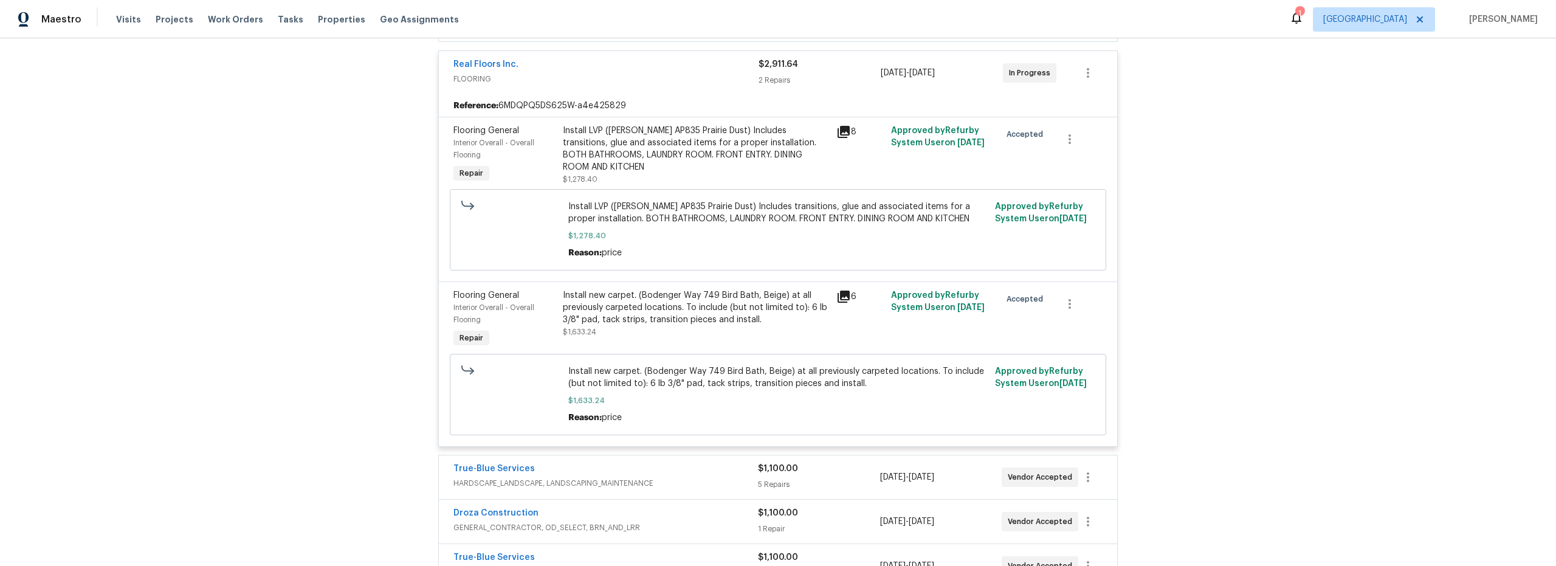
click at [648, 247] on div "Reason: price" at bounding box center [778, 253] width 420 height 12
click at [643, 207] on span "Install LVP (Knighton AP835 Prairie Dust) Includes transitions, glue and associ…" at bounding box center [778, 213] width 420 height 24
click at [626, 162] on div "Install LVP (Knighton AP835 Prairie Dust) Includes transitions, glue and associ…" at bounding box center [696, 155] width 266 height 61
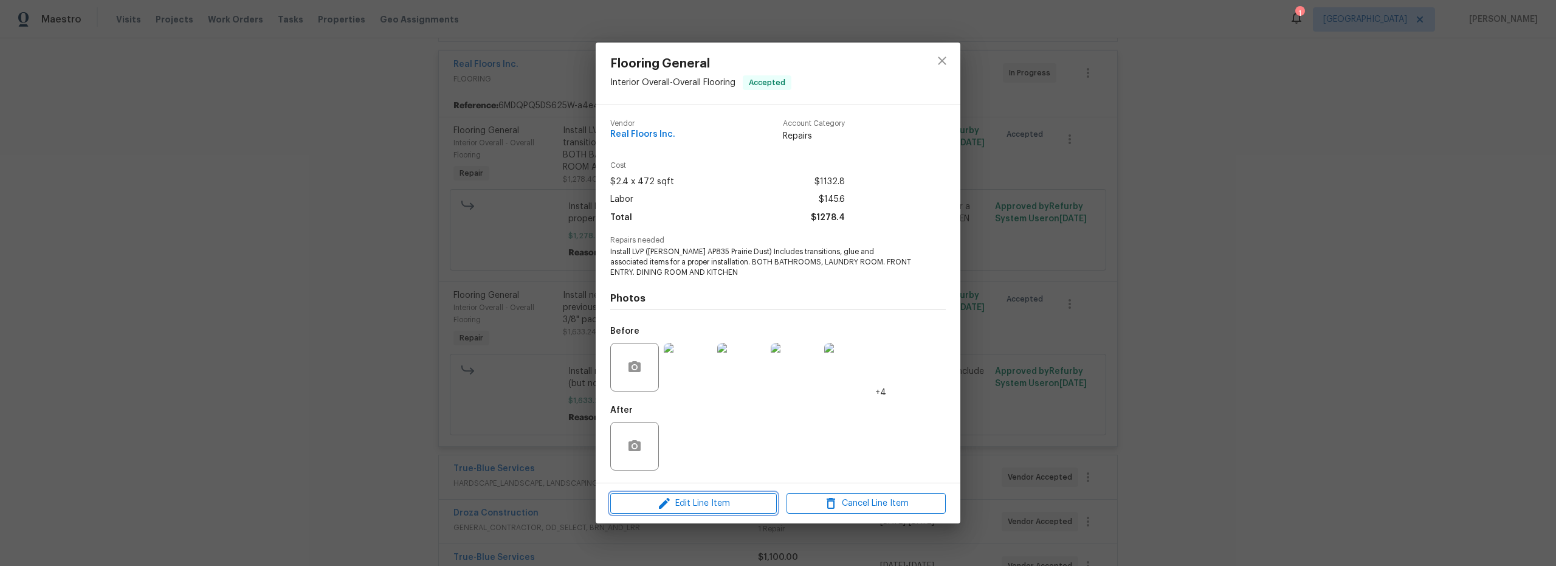
click at [701, 504] on span "Edit Line Item" at bounding box center [693, 503] width 159 height 15
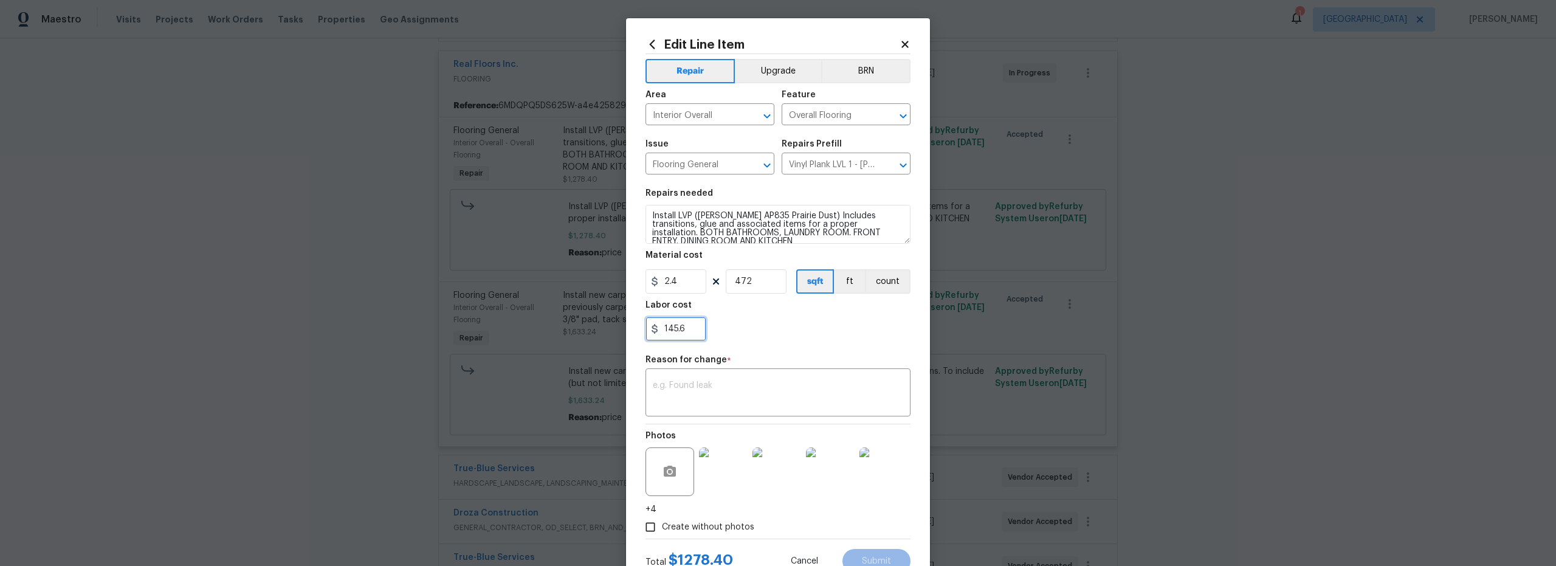
drag, startPoint x: 691, startPoint y: 329, endPoint x: 639, endPoint y: 326, distance: 52.3
click at [638, 326] on div "Edit Line Item Repair Upgrade BRN Area Interior Overall ​ Feature Overall Floor…" at bounding box center [778, 305] width 304 height 575
type input "245.6"
click at [753, 390] on textarea at bounding box center [778, 394] width 250 height 26
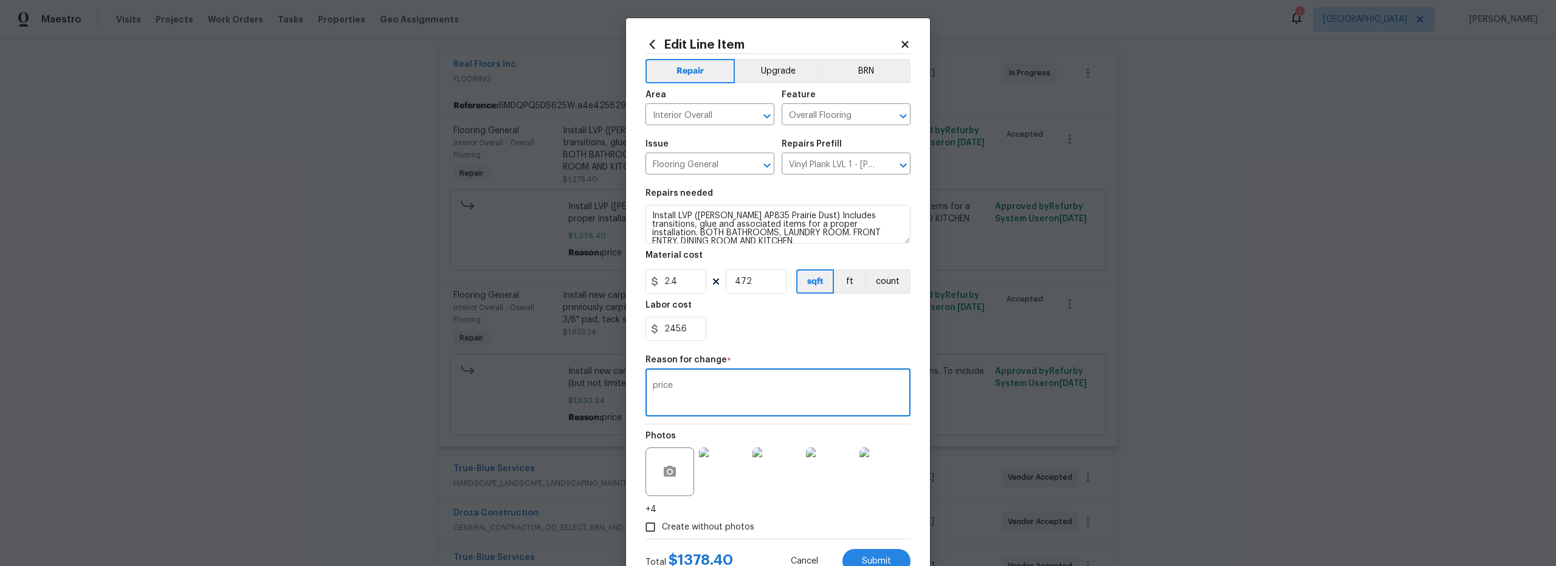
type textarea "price"
click at [781, 347] on section "Repairs needed Install LVP (Knighton AP835 Prairie Dust) Includes transitions, …" at bounding box center [778, 265] width 265 height 167
click at [883, 559] on span "Submit" at bounding box center [876, 561] width 29 height 9
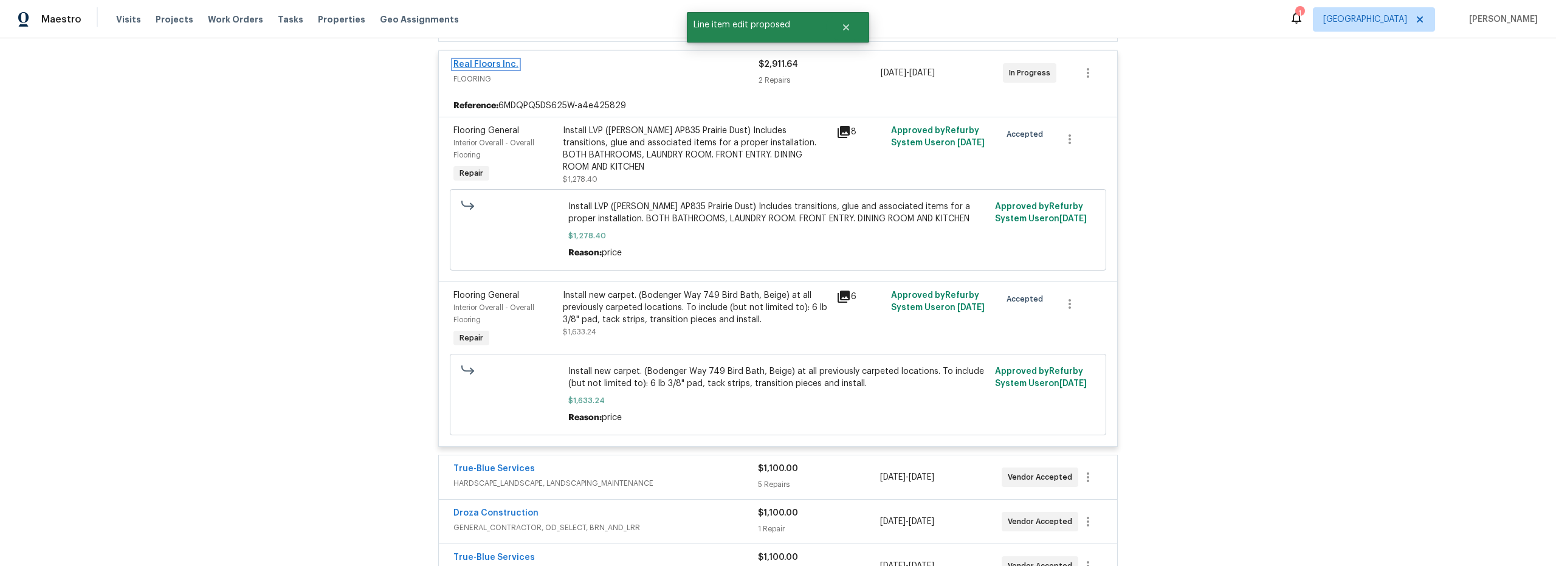
click at [475, 64] on link "Real Floors Inc." at bounding box center [486, 64] width 65 height 9
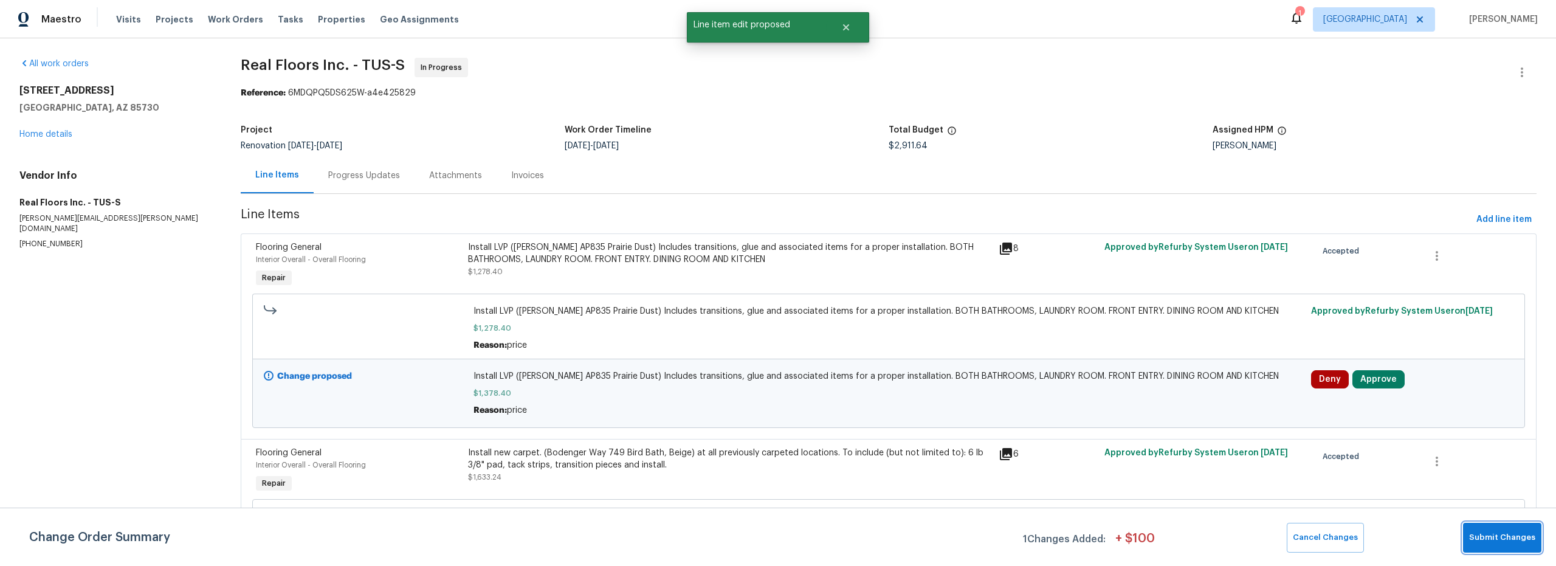
click at [1502, 537] on span "Submit Changes" at bounding box center [1503, 538] width 66 height 14
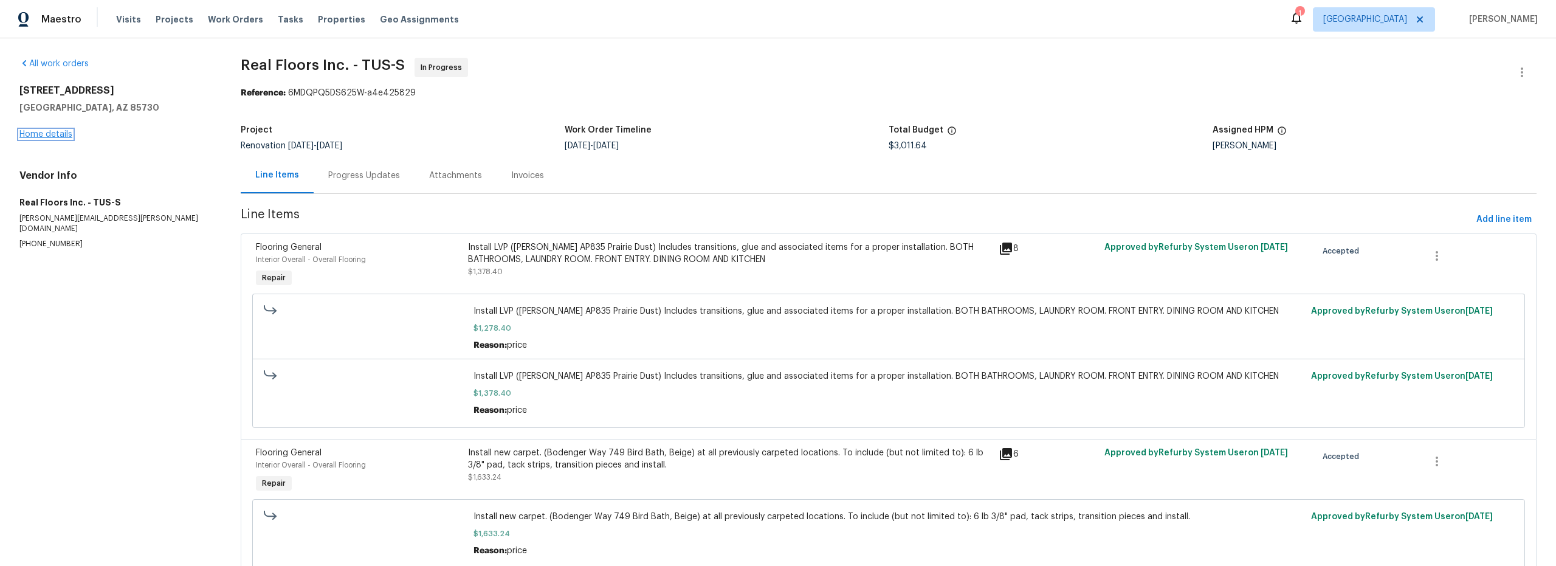
click at [61, 130] on link "Home details" at bounding box center [45, 134] width 53 height 9
